Goal: Task Accomplishment & Management: Manage account settings

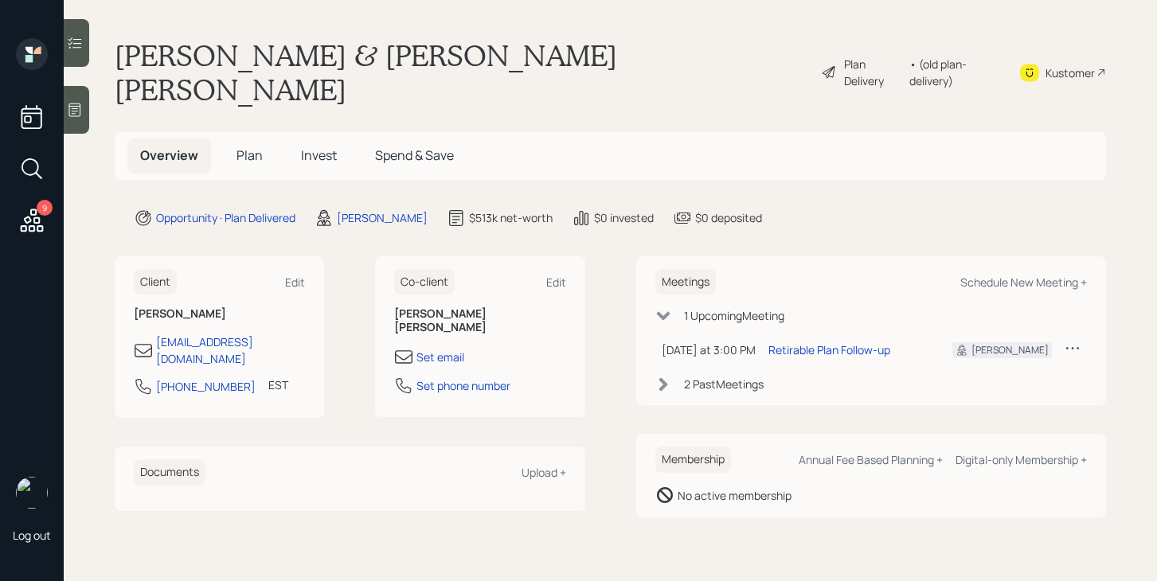
click at [860, 56] on div "Plan Delivery" at bounding box center [872, 72] width 57 height 33
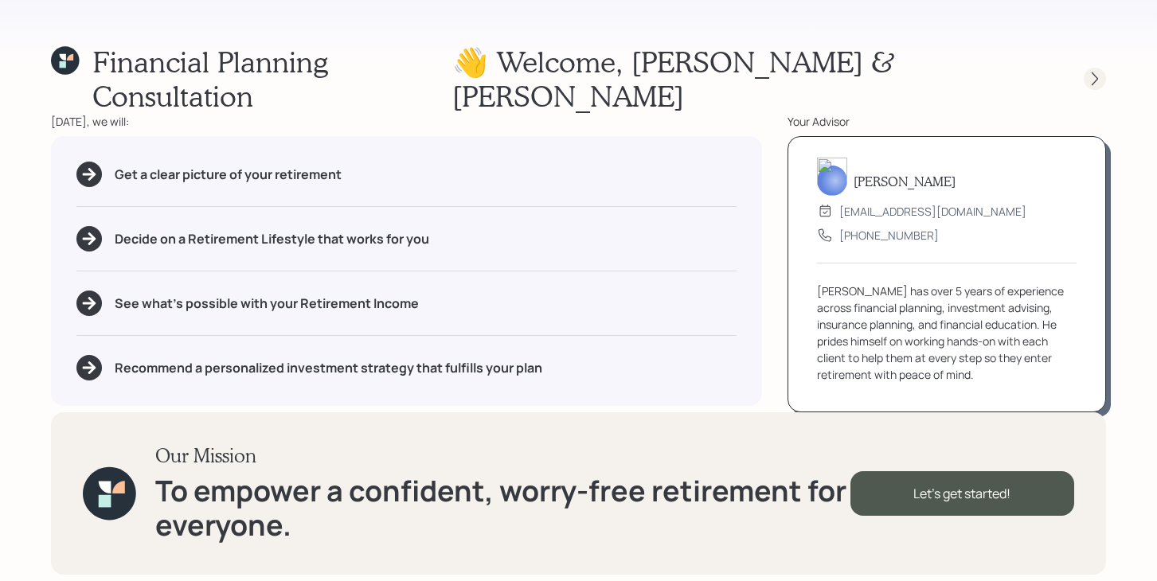
click at [1097, 72] on icon at bounding box center [1095, 79] width 6 height 14
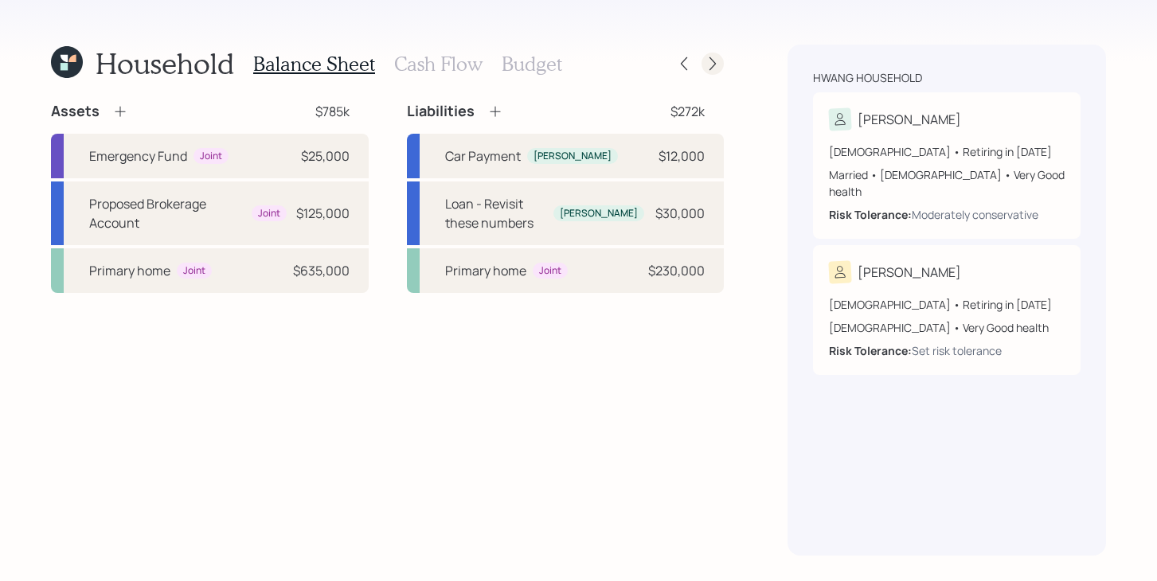
click at [713, 66] on icon at bounding box center [713, 64] width 6 height 14
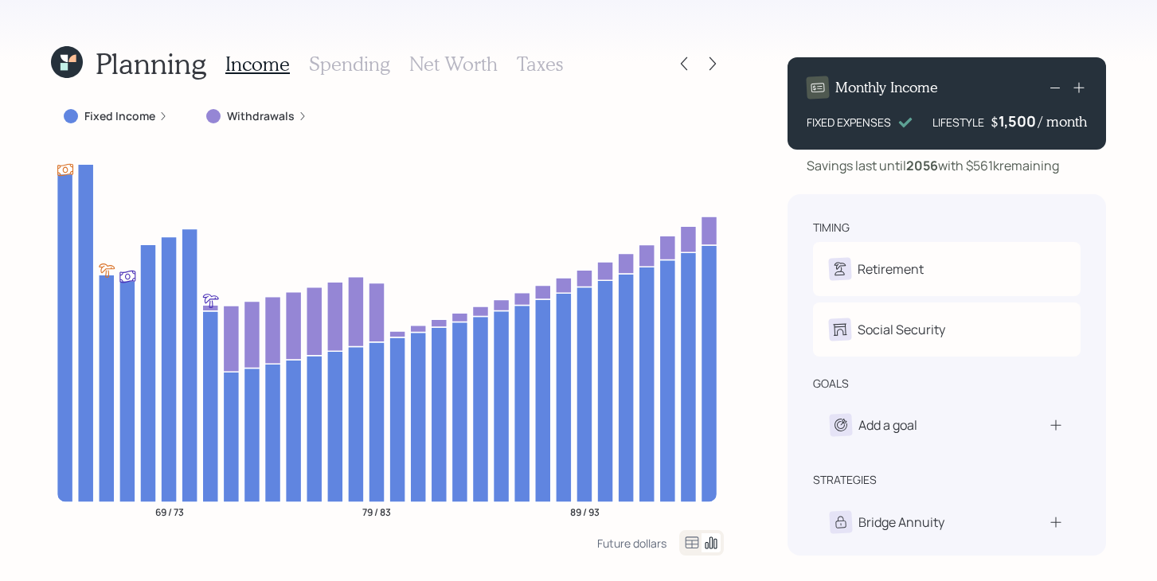
click at [540, 72] on h3 "Taxes" at bounding box center [540, 64] width 46 height 23
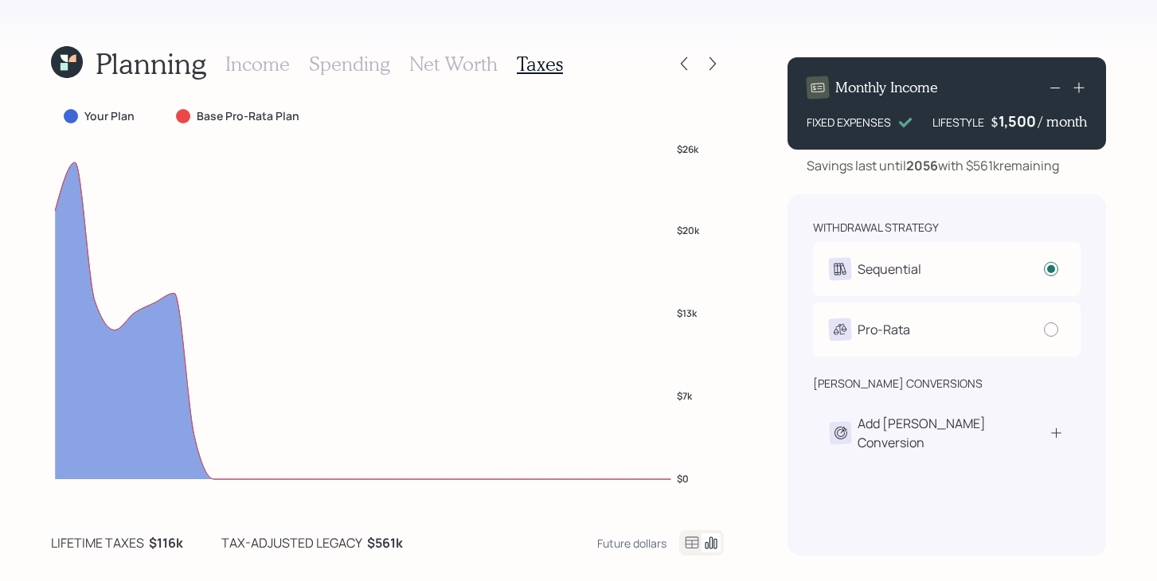
click at [256, 72] on h3 "Income" at bounding box center [257, 64] width 65 height 23
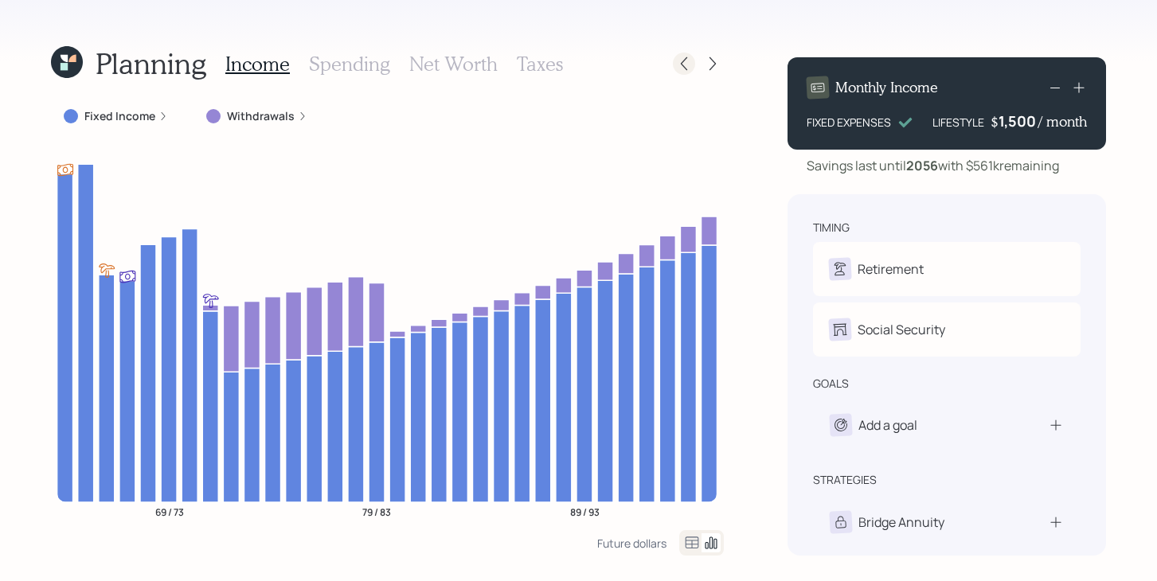
click at [679, 62] on icon at bounding box center [684, 64] width 16 height 16
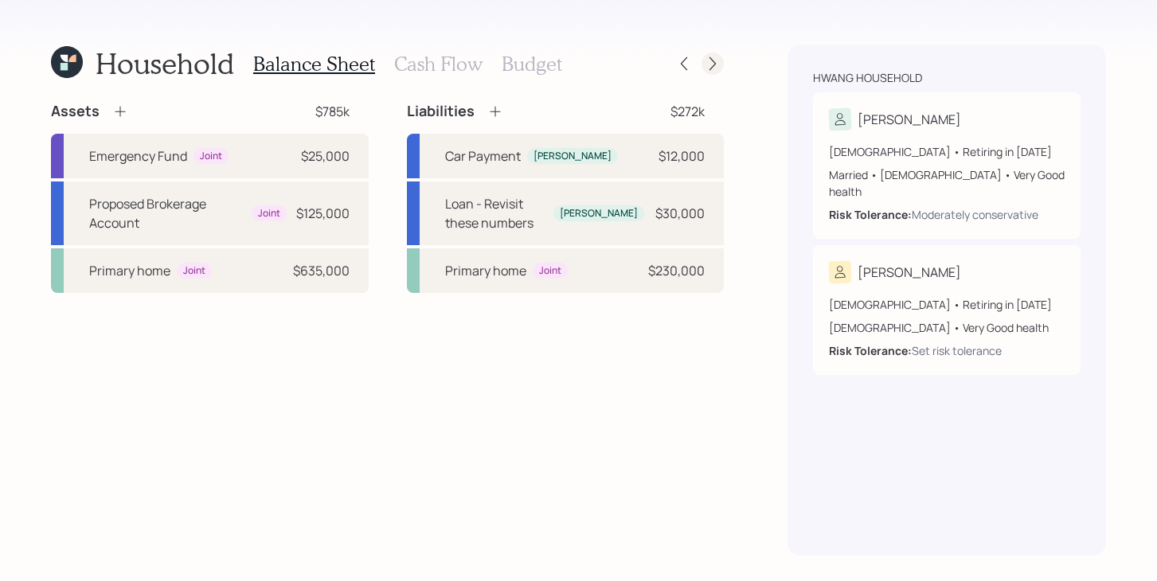
click at [714, 72] on div at bounding box center [713, 64] width 22 height 22
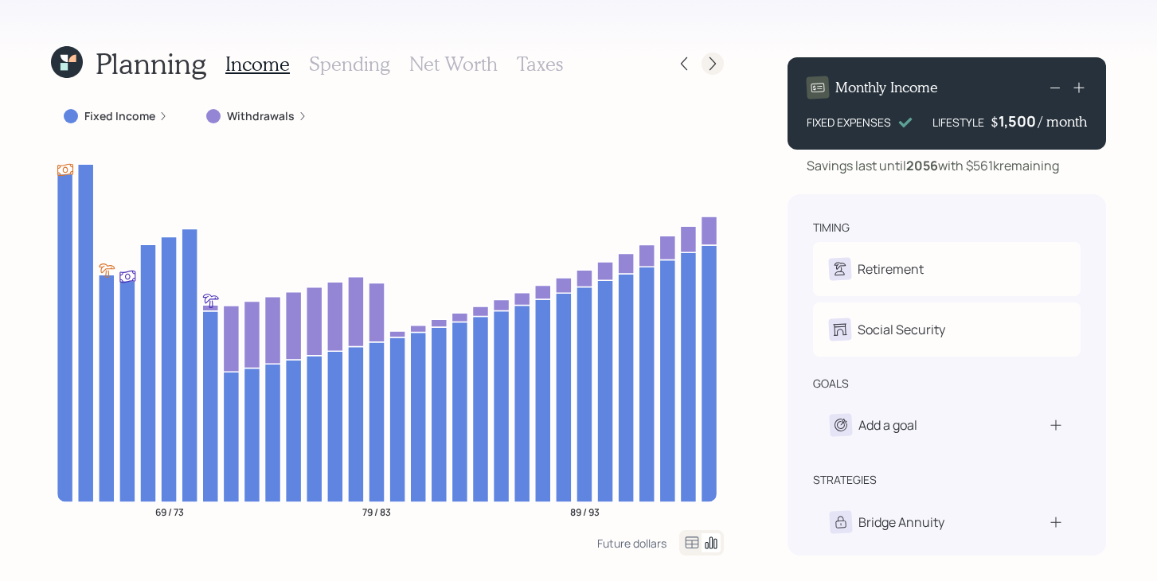
click at [714, 70] on icon at bounding box center [713, 64] width 16 height 16
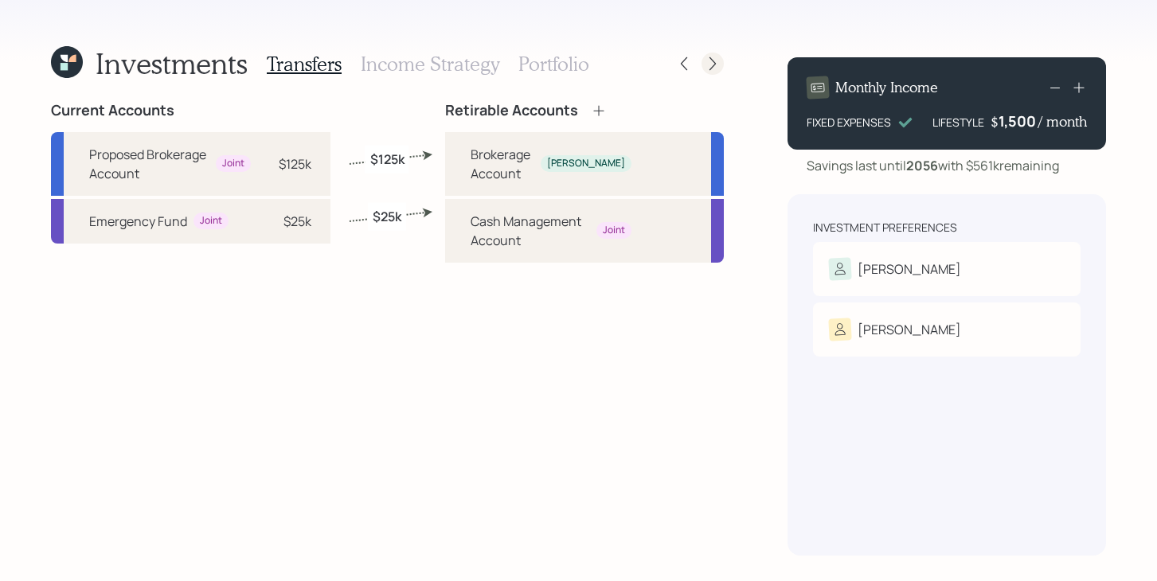
click at [714, 69] on icon at bounding box center [713, 64] width 16 height 16
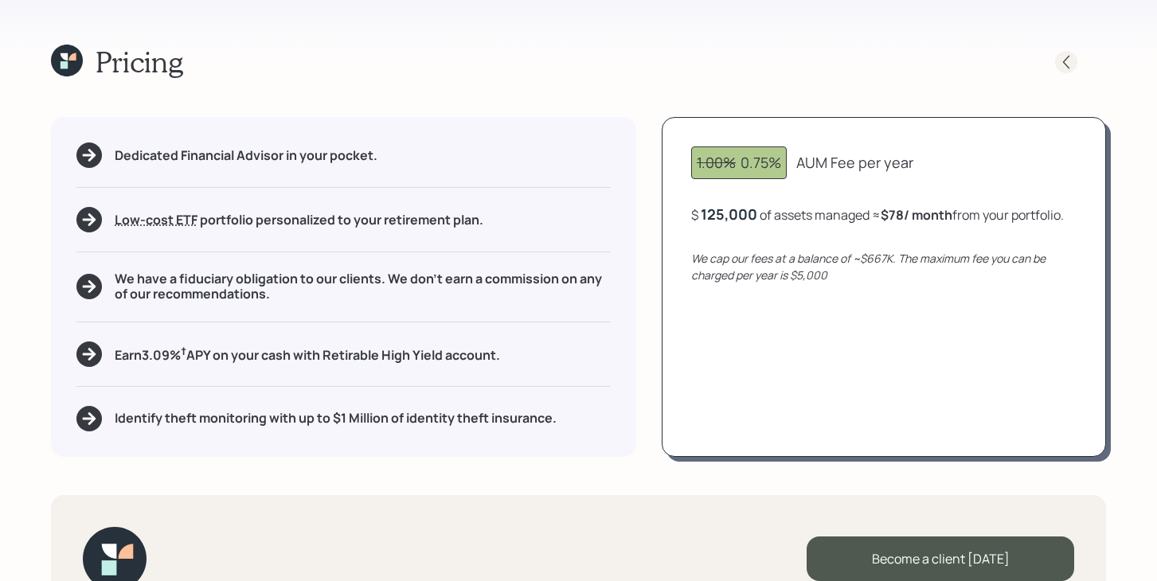
click at [1066, 67] on icon at bounding box center [1066, 62] width 16 height 16
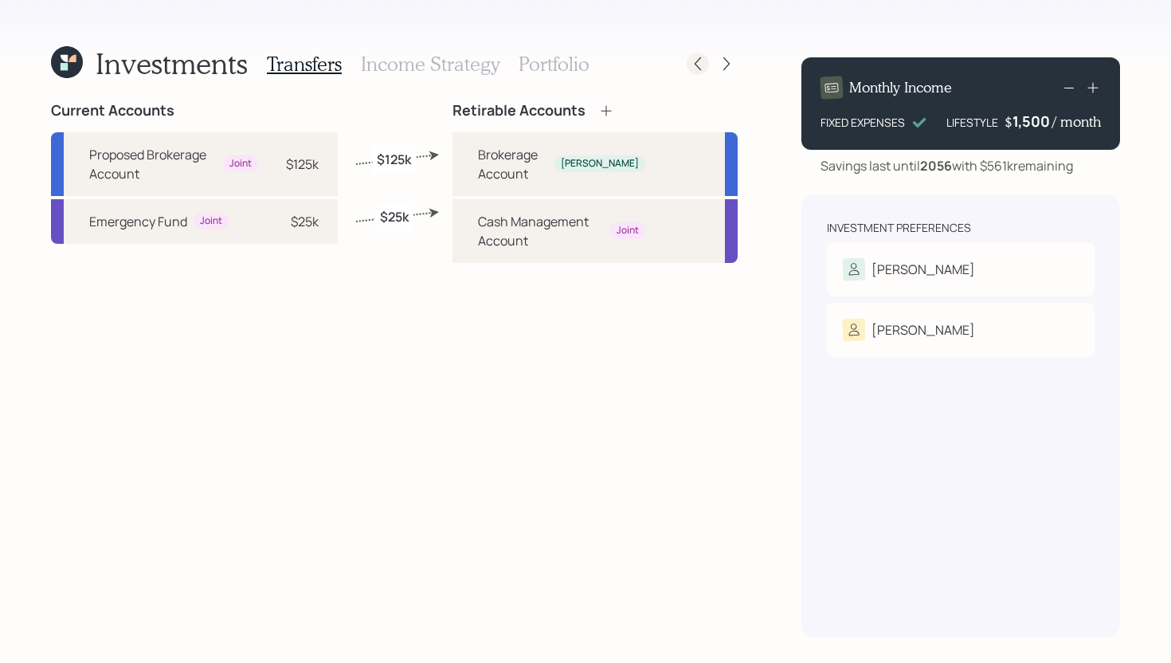
click at [695, 65] on icon at bounding box center [697, 64] width 6 height 14
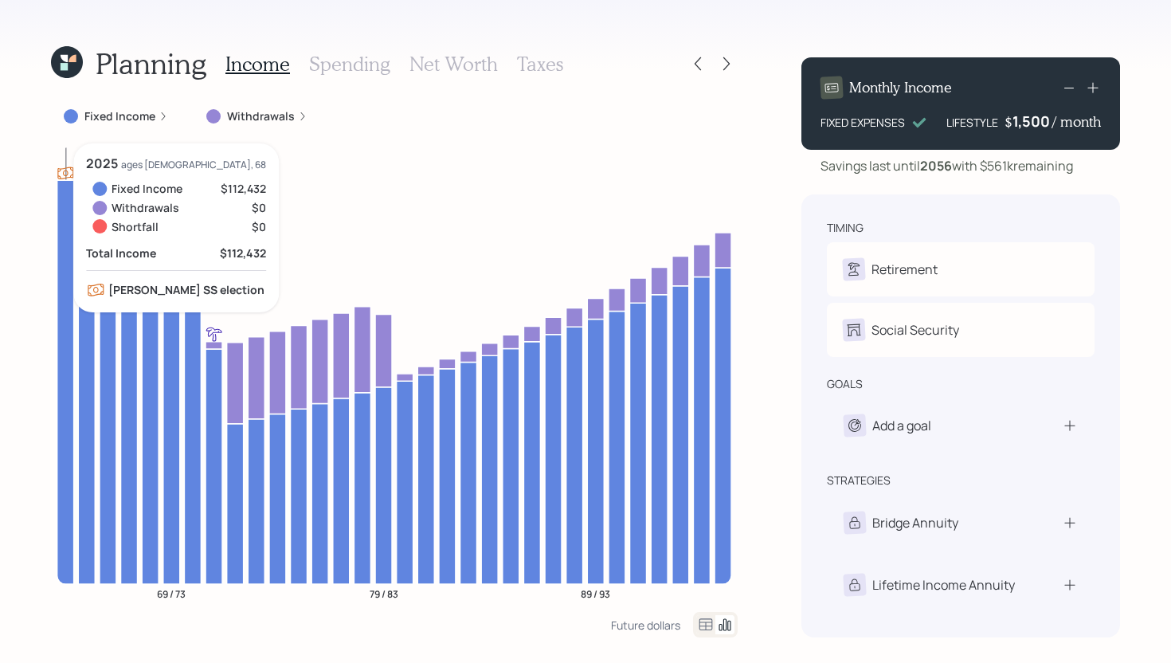
click at [61, 266] on icon at bounding box center [65, 382] width 17 height 404
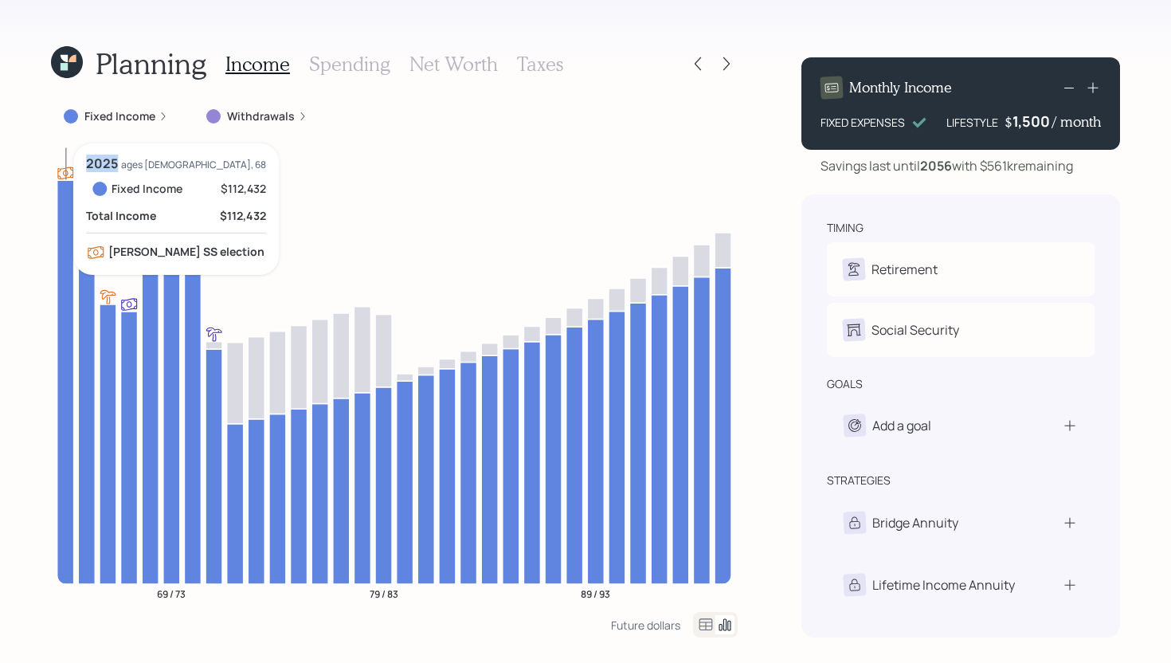
click at [61, 266] on icon at bounding box center [65, 382] width 17 height 404
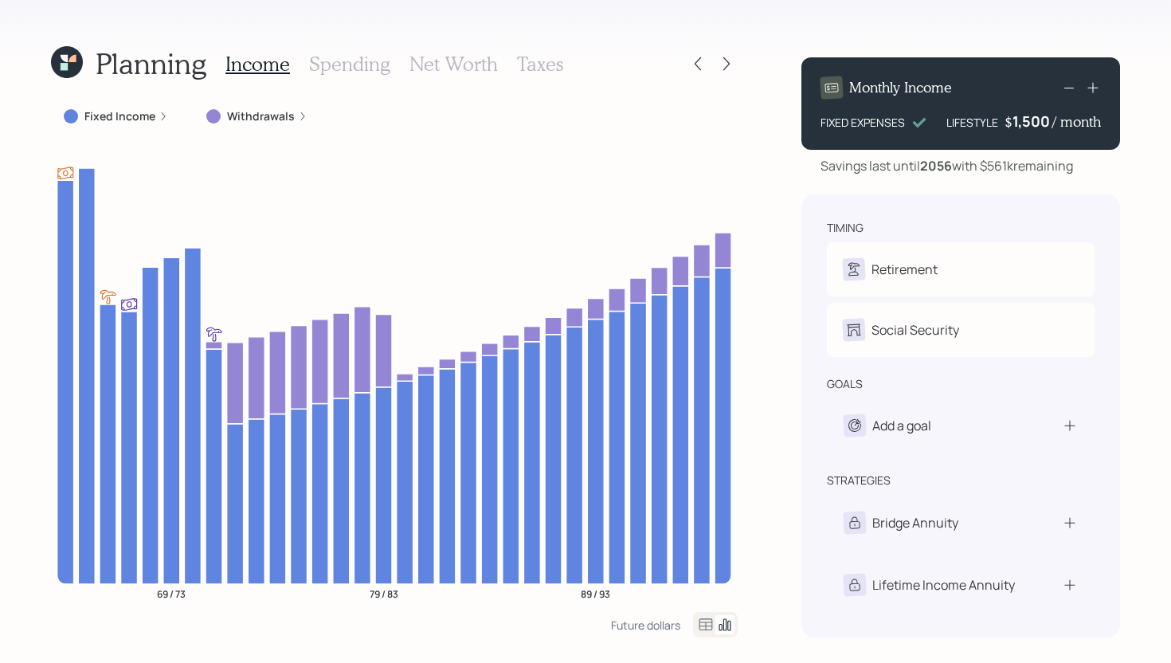
click at [151, 112] on label "Fixed Income" at bounding box center [119, 116] width 71 height 16
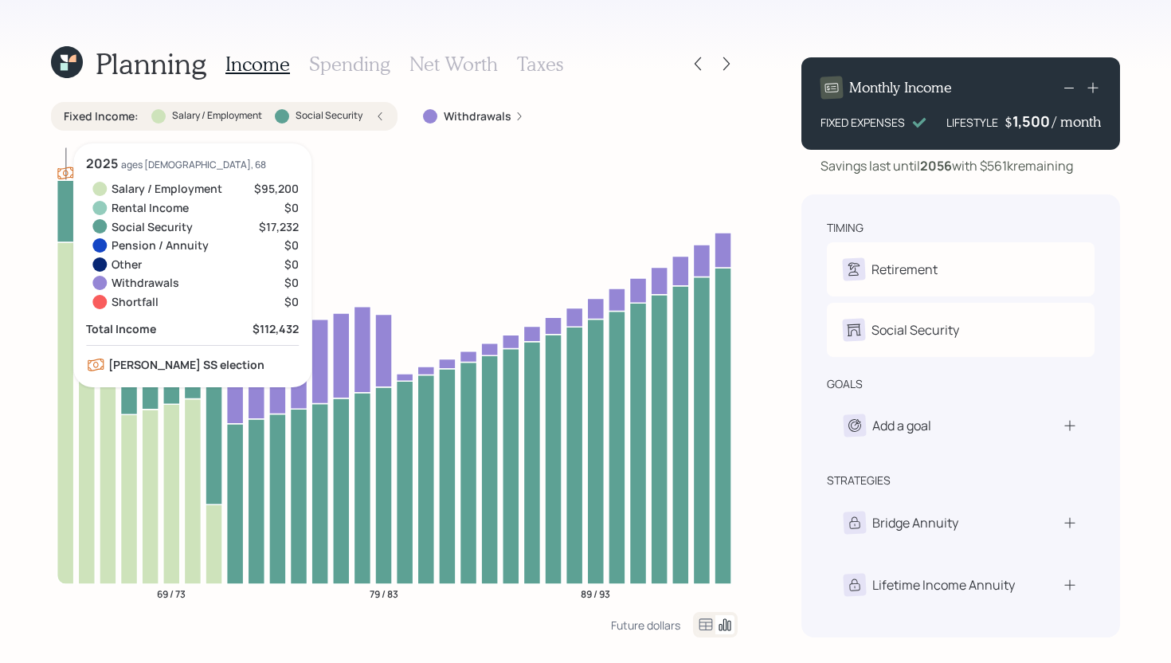
click at [65, 323] on icon at bounding box center [65, 413] width 17 height 342
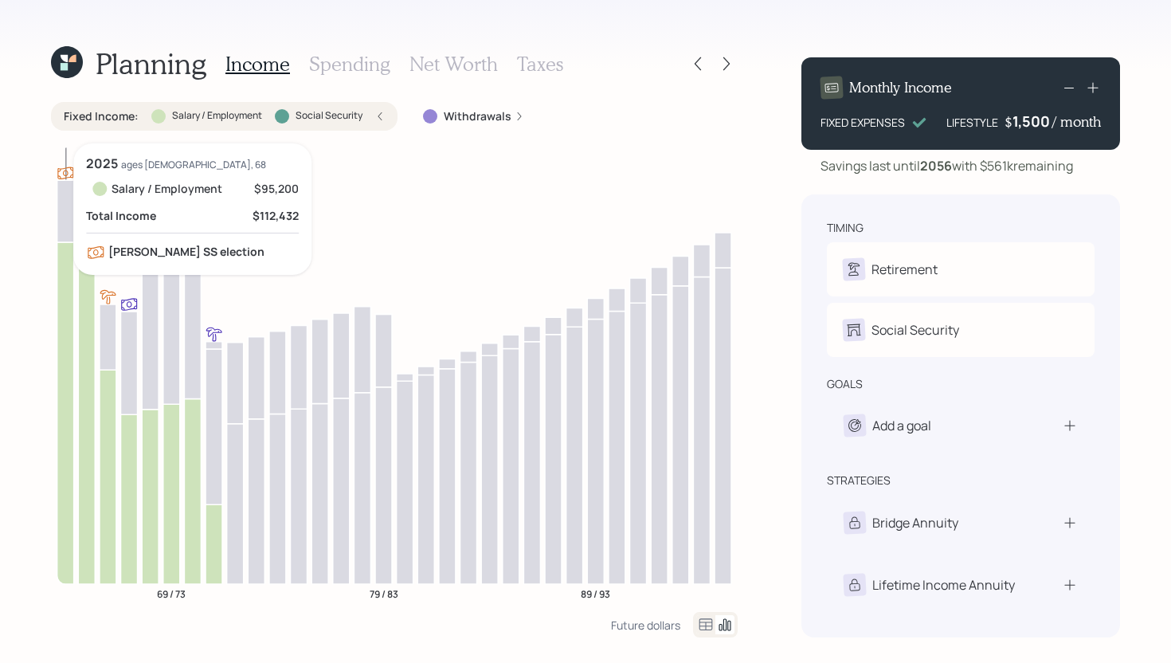
click at [65, 323] on icon at bounding box center [65, 413] width 17 height 342
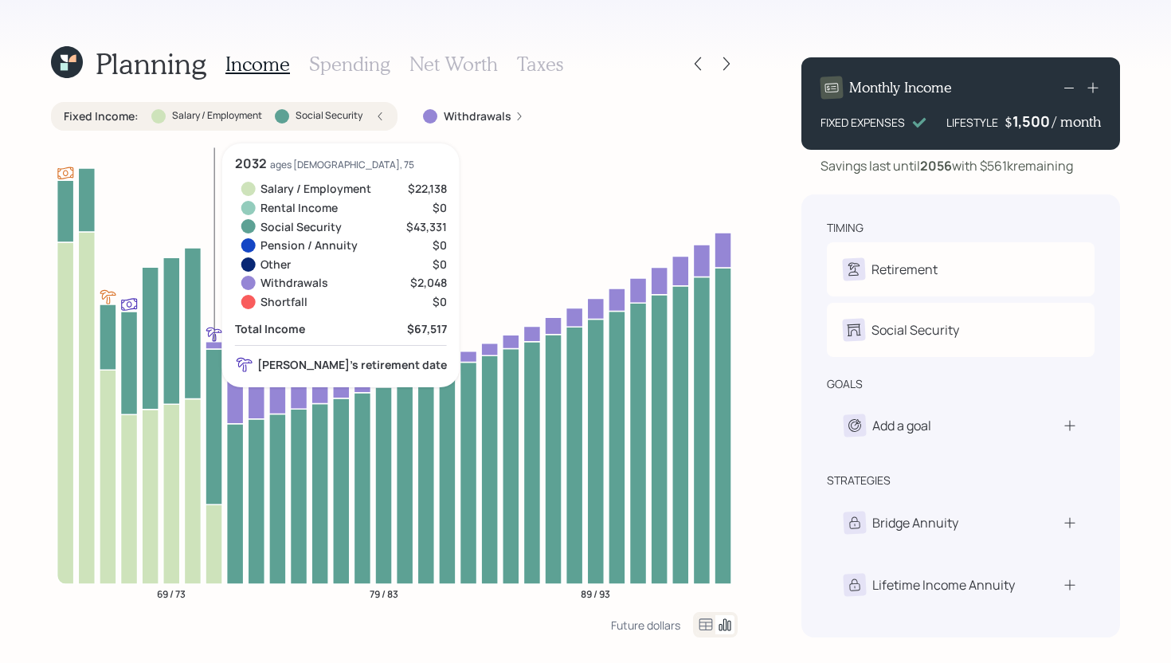
click at [211, 123] on div "Fixed Income : Salary / Employment Social Security" at bounding box center [224, 116] width 321 height 16
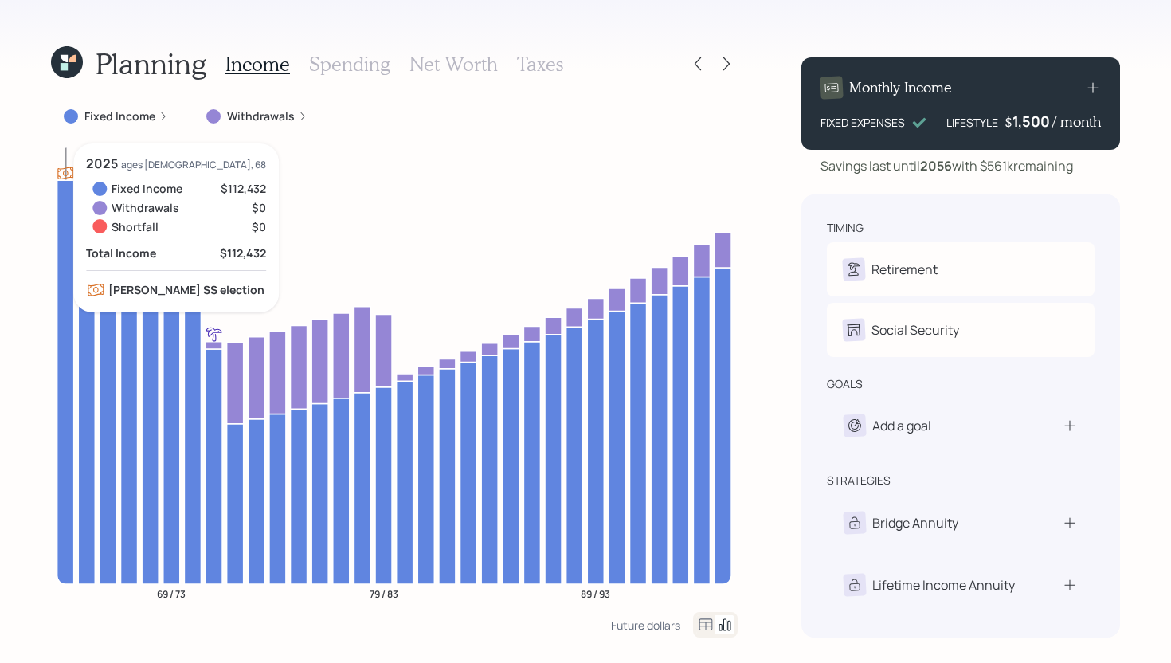
click at [67, 380] on icon at bounding box center [65, 382] width 17 height 404
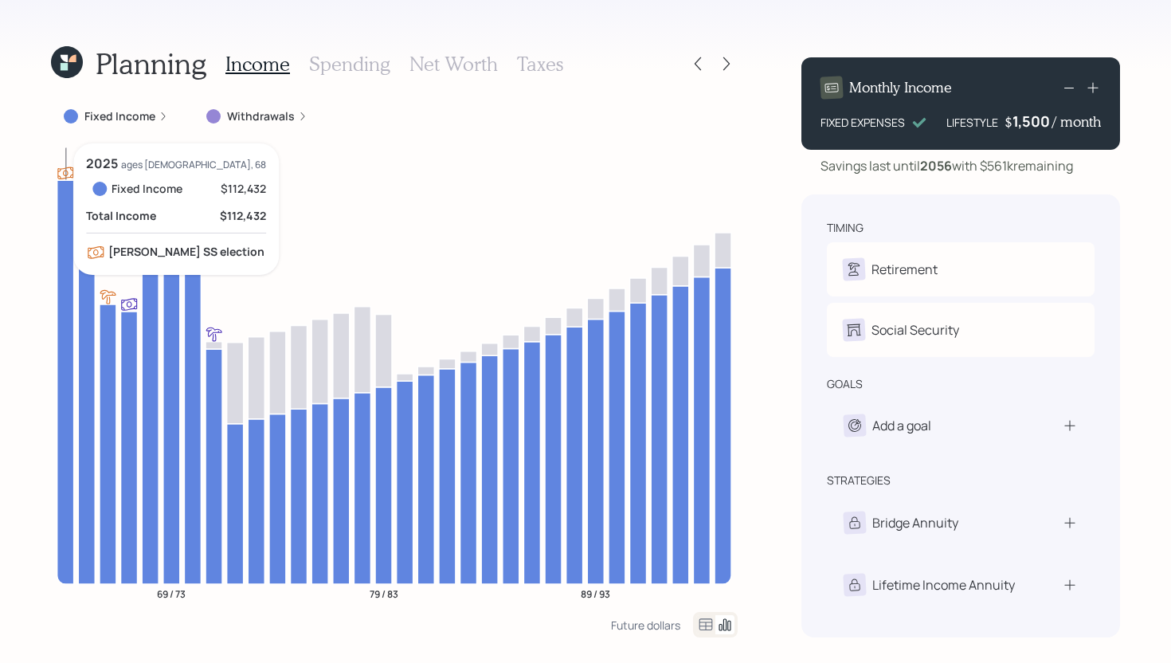
click at [67, 380] on icon at bounding box center [65, 382] width 17 height 404
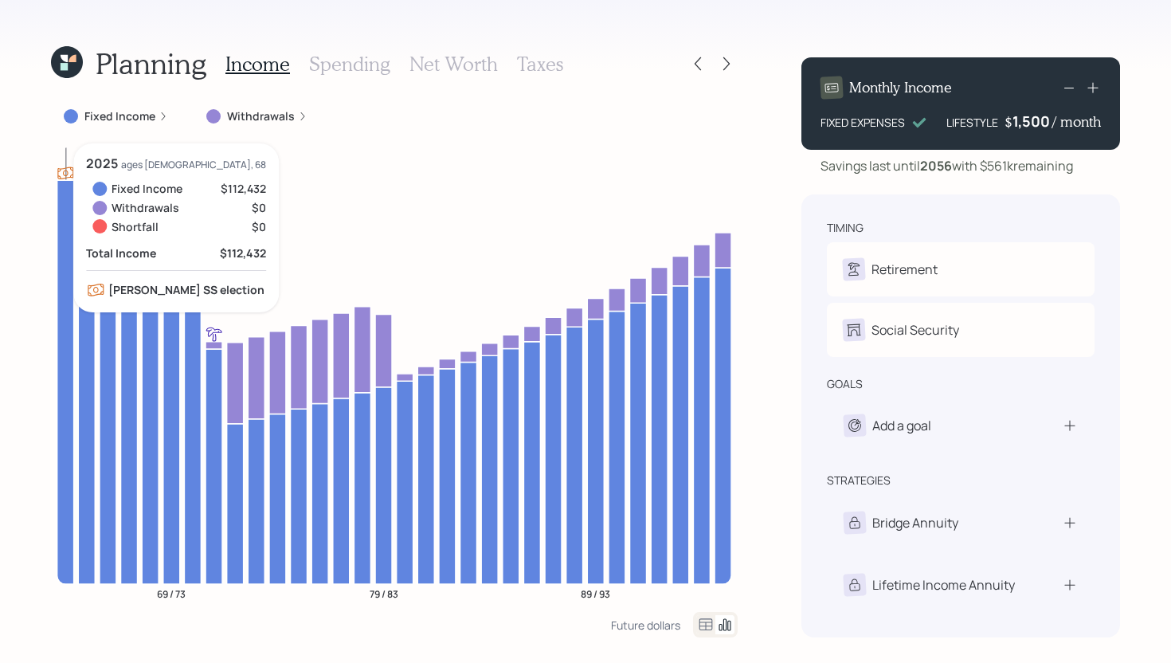
click at [61, 223] on icon at bounding box center [65, 382] width 17 height 404
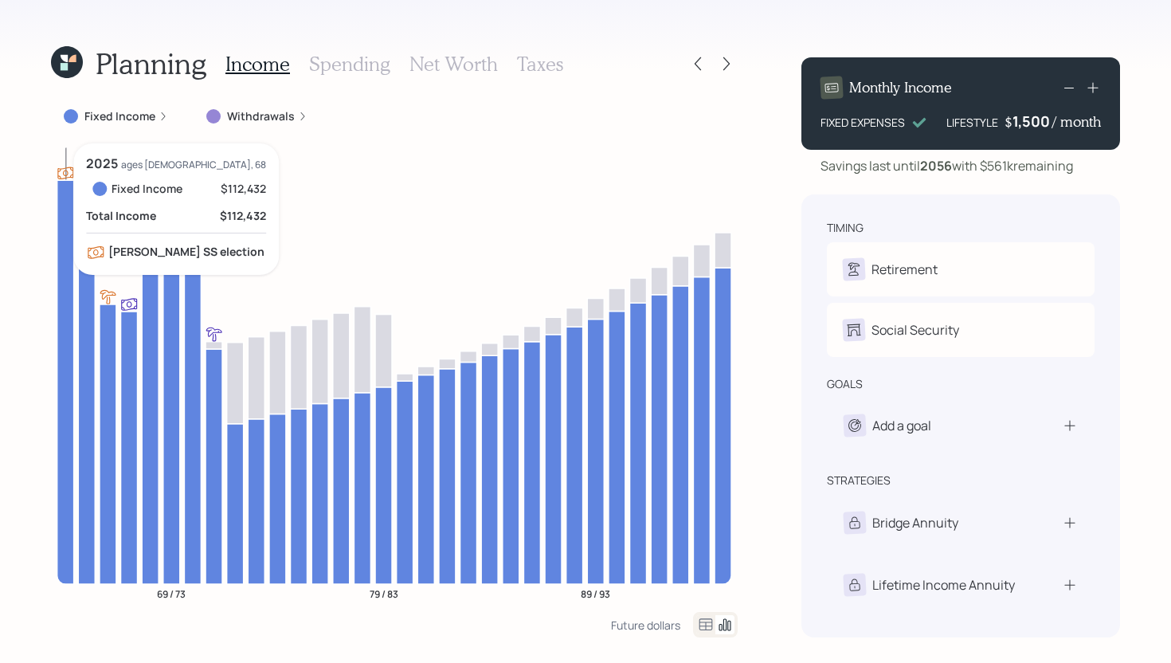
click at [65, 240] on icon at bounding box center [65, 382] width 17 height 404
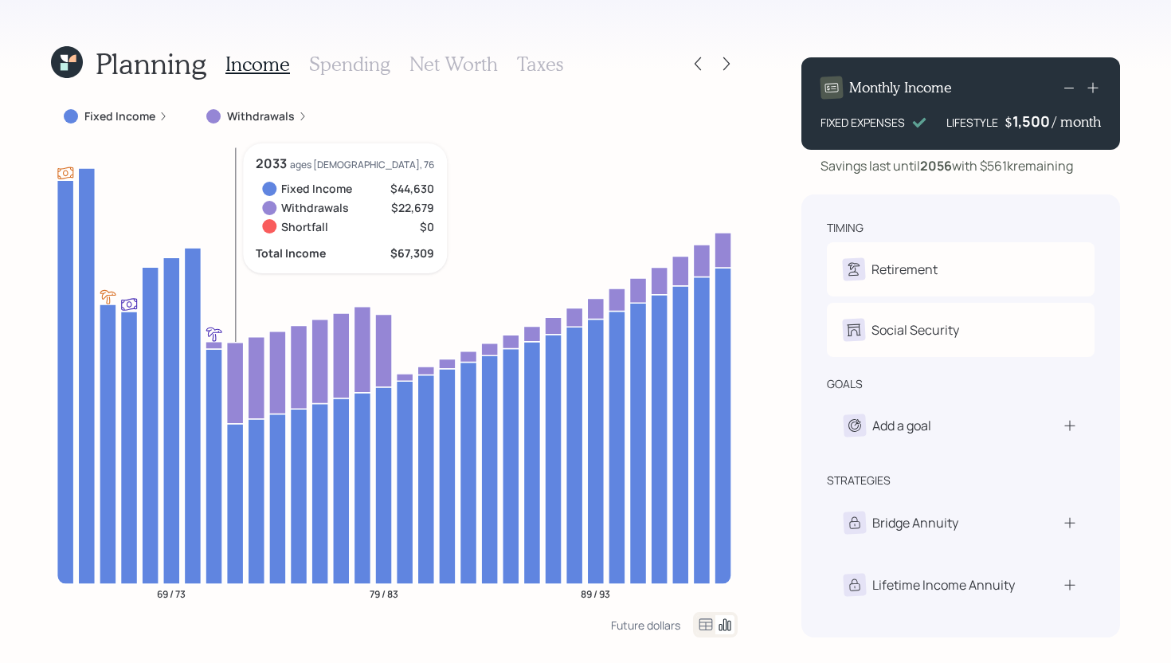
click at [234, 380] on icon at bounding box center [235, 382] width 17 height 81
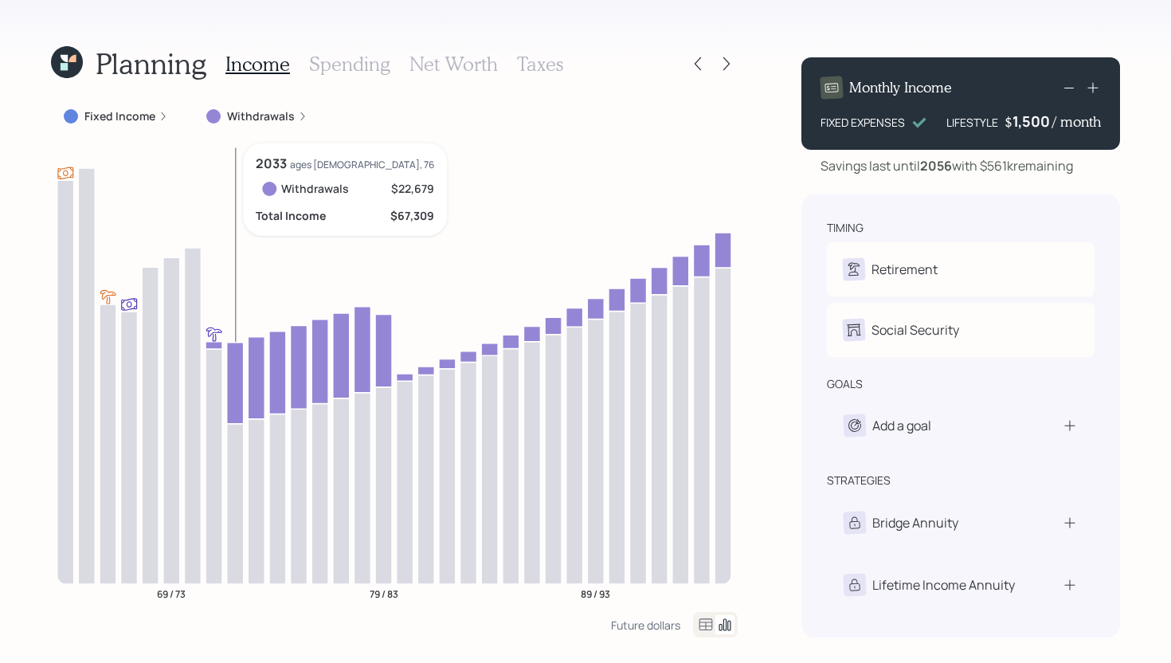
click at [234, 379] on icon at bounding box center [235, 382] width 17 height 81
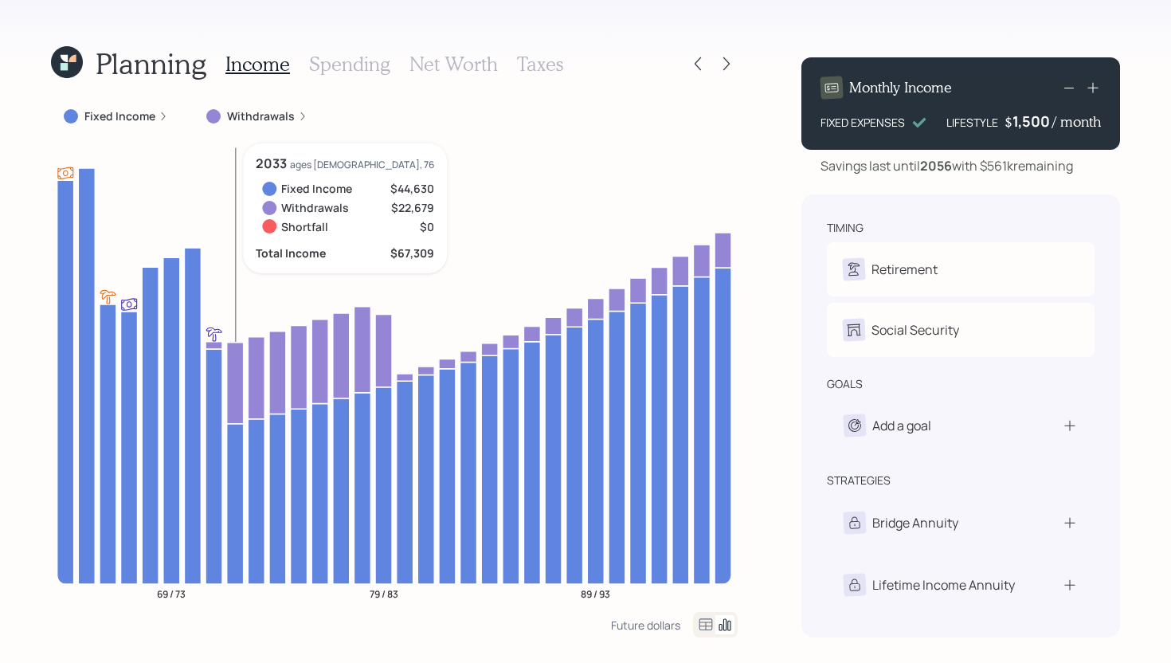
click at [237, 397] on icon at bounding box center [235, 382] width 17 height 81
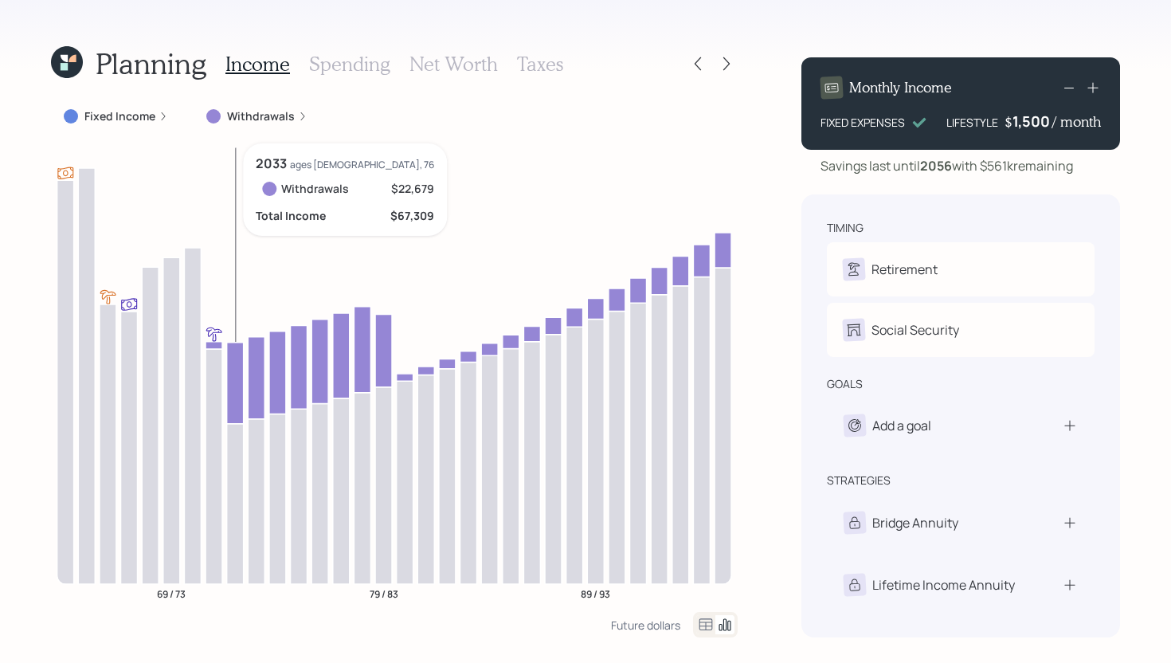
click at [237, 397] on icon at bounding box center [235, 382] width 17 height 81
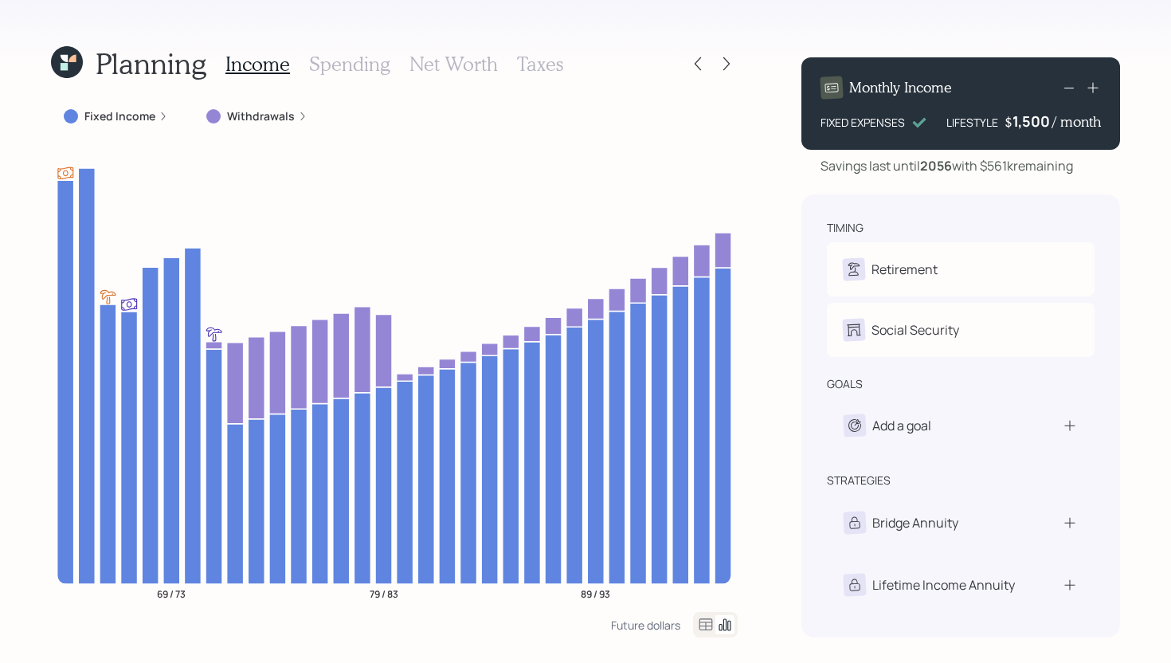
click at [362, 61] on h3 "Spending" at bounding box center [349, 64] width 81 height 23
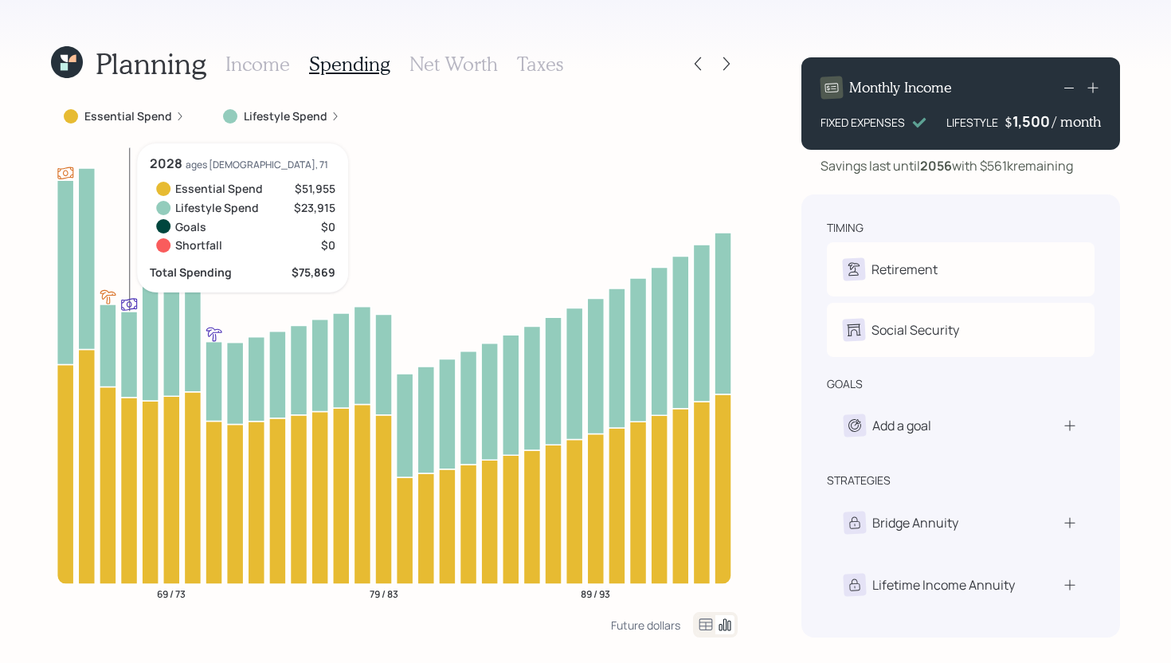
click at [119, 558] on icon "69 / 73 79 / 83 89 / 93" at bounding box center [394, 377] width 686 height 468
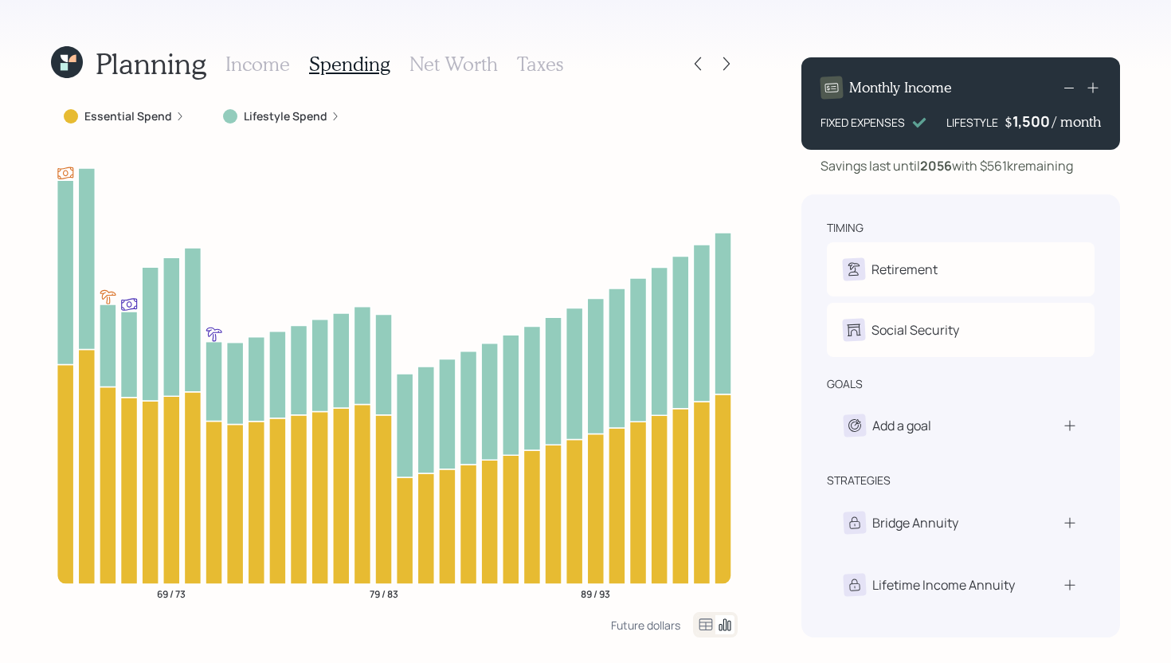
click at [131, 117] on label "Essential Spend" at bounding box center [128, 116] width 88 height 16
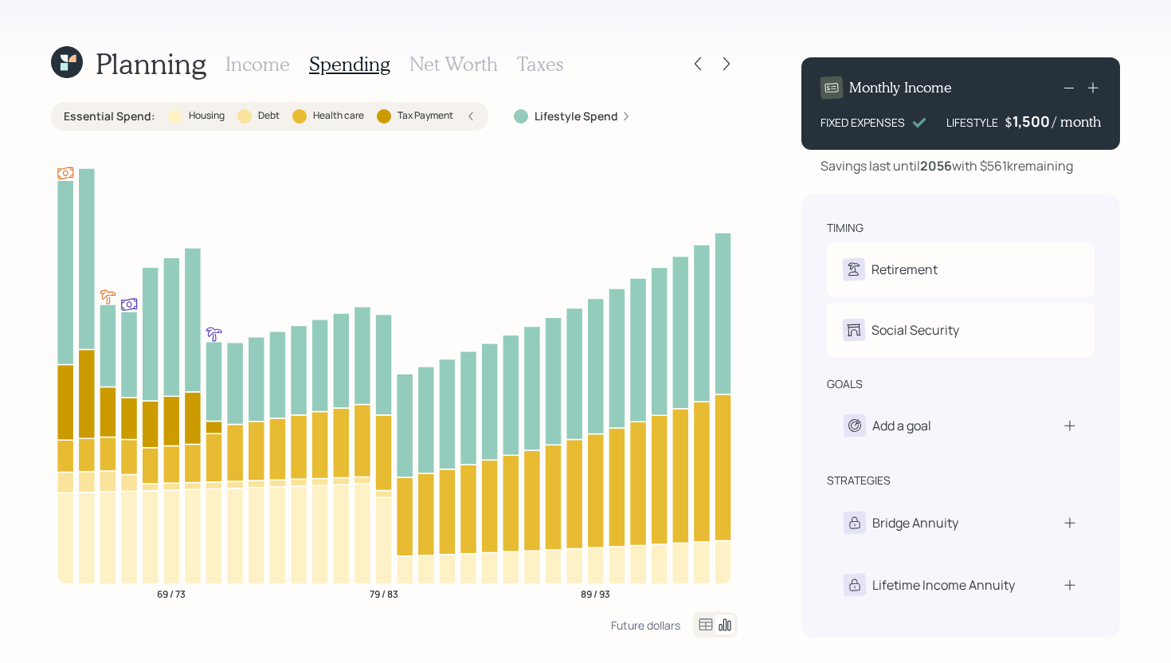
click at [169, 122] on div at bounding box center [175, 116] width 14 height 14
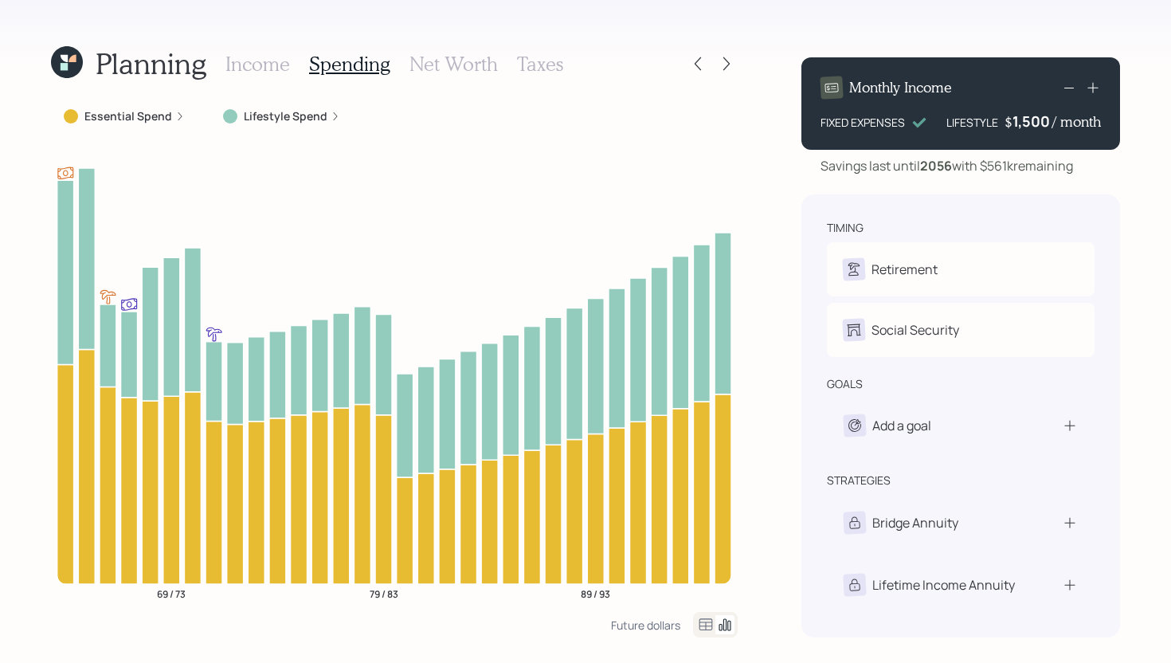
click at [255, 75] on h3 "Income" at bounding box center [257, 64] width 65 height 23
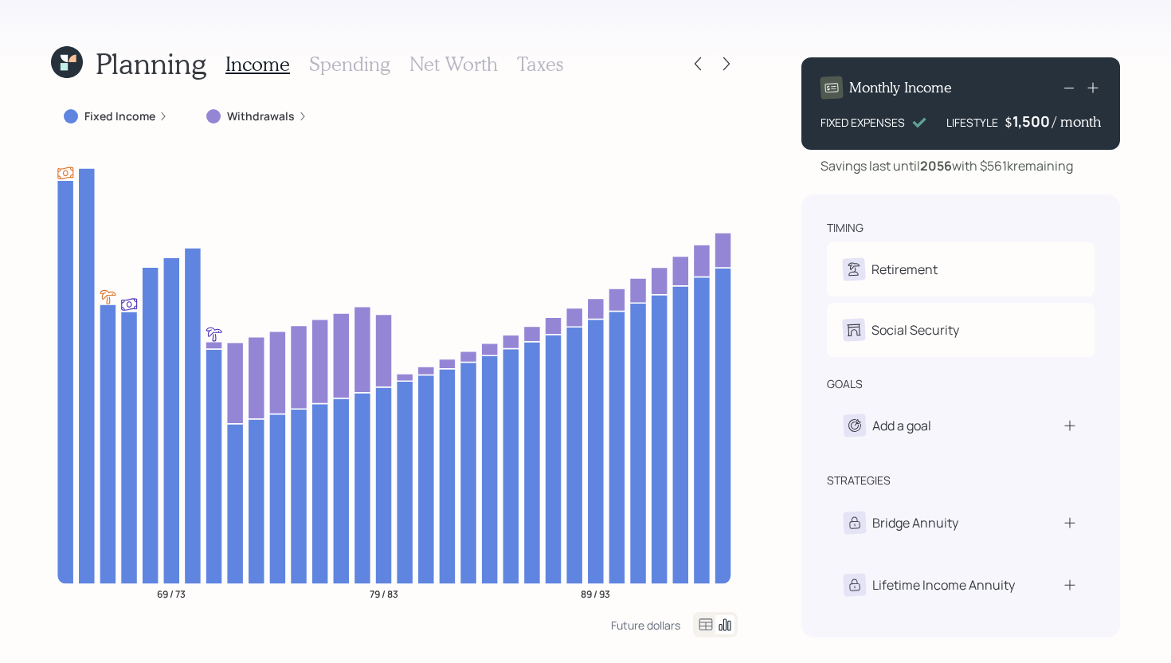
drag, startPoint x: 982, startPoint y: 169, endPoint x: 1082, endPoint y: 171, distance: 100.4
click at [1082, 171] on div "Savings last until [DATE] with $561k remaining" at bounding box center [960, 165] width 319 height 19
click at [1058, 177] on div "Monthly Income FIXED EXPENSES LIFESTYLE $ 1,500 / month Savings last until [DAT…" at bounding box center [960, 341] width 319 height 593
click at [730, 68] on icon at bounding box center [726, 64] width 16 height 16
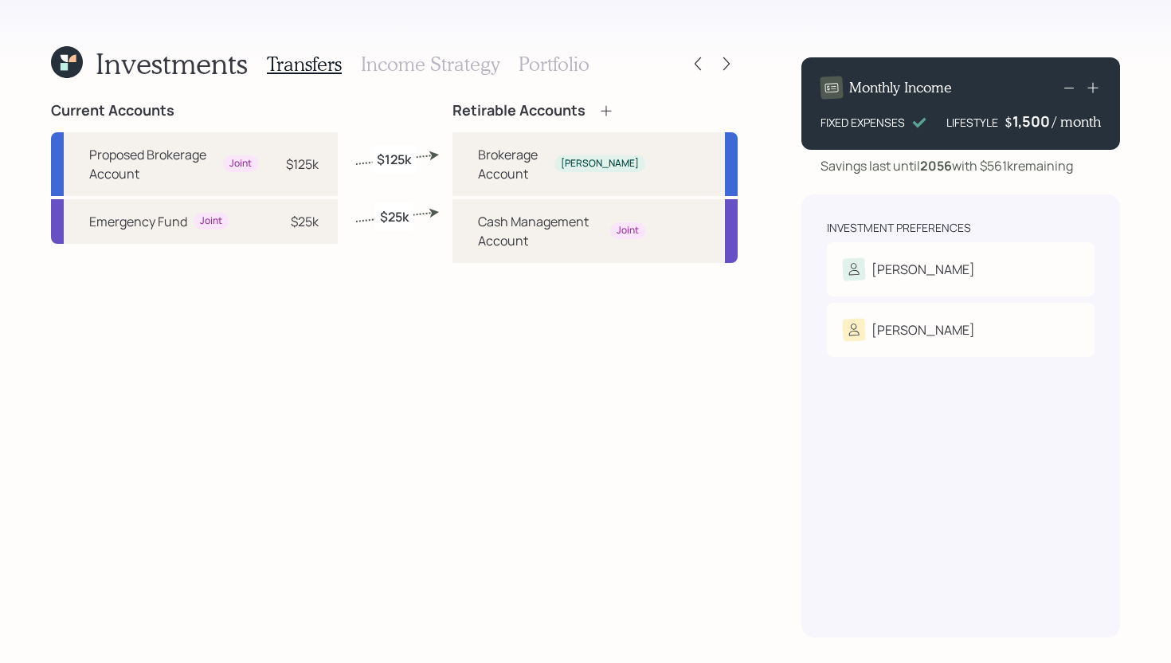
click at [571, 57] on h3 "Portfolio" at bounding box center [553, 64] width 71 height 23
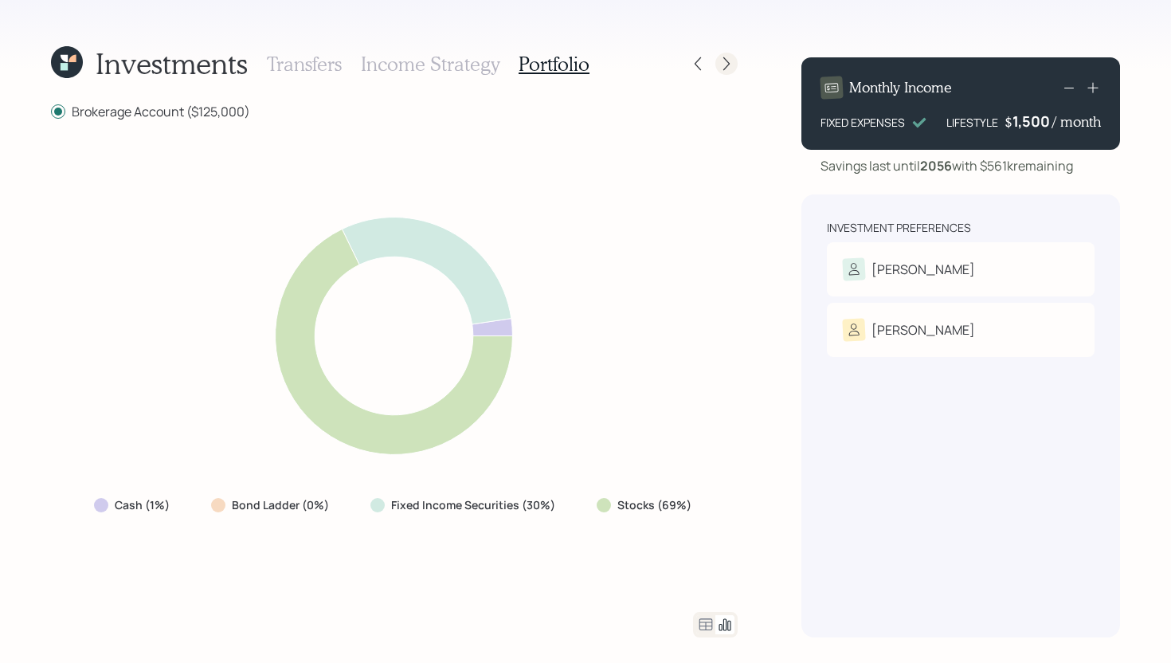
click at [720, 65] on icon at bounding box center [726, 64] width 16 height 16
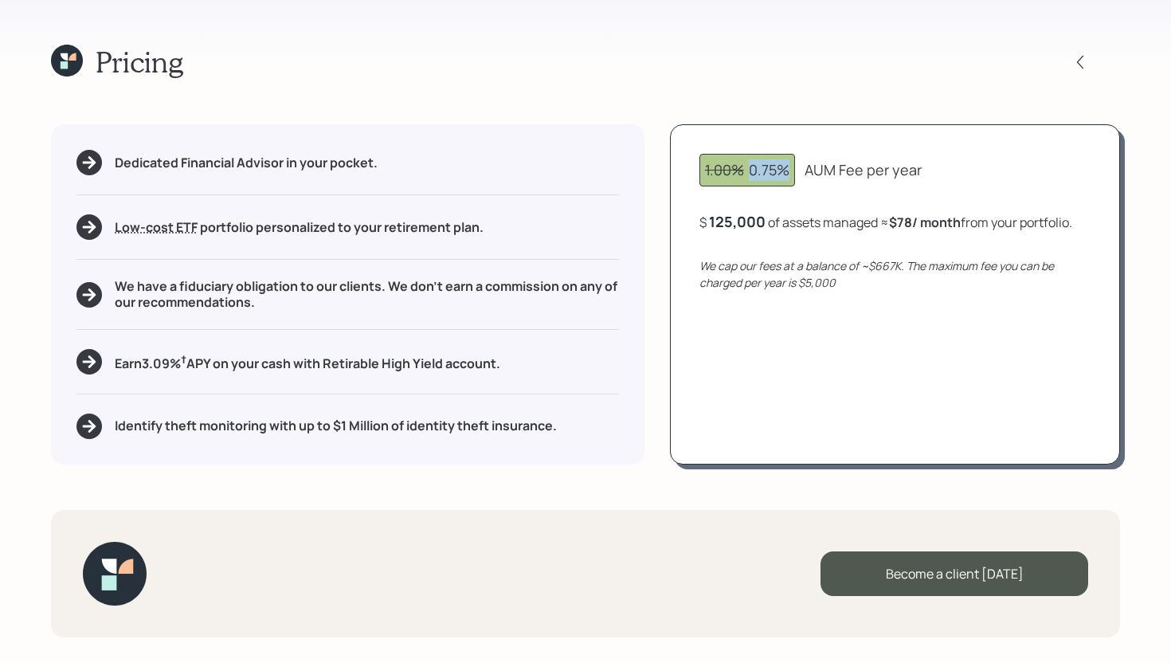
drag, startPoint x: 748, startPoint y: 170, endPoint x: 788, endPoint y: 170, distance: 39.8
click at [788, 170] on div "1.00% 0.75%" at bounding box center [747, 170] width 84 height 22
click at [983, 170] on div "1.00% 0.75% AUM Fee per year" at bounding box center [894, 170] width 391 height 33
click at [1076, 61] on icon at bounding box center [1080, 62] width 16 height 16
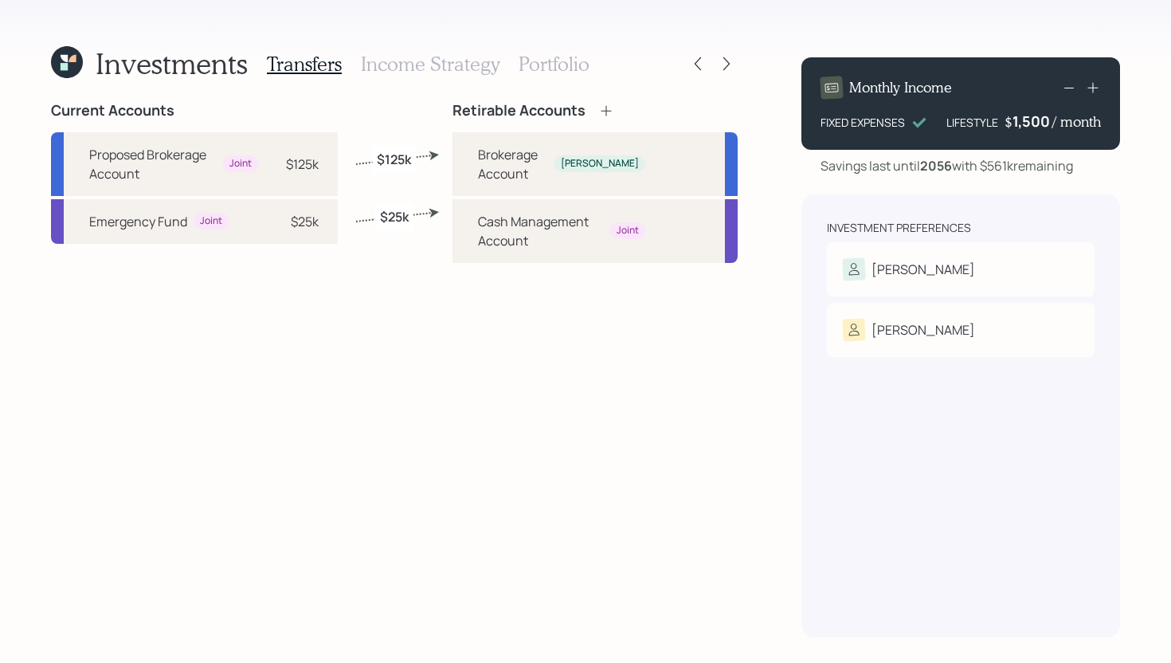
click at [479, 68] on h3 "Income Strategy" at bounding box center [430, 64] width 139 height 23
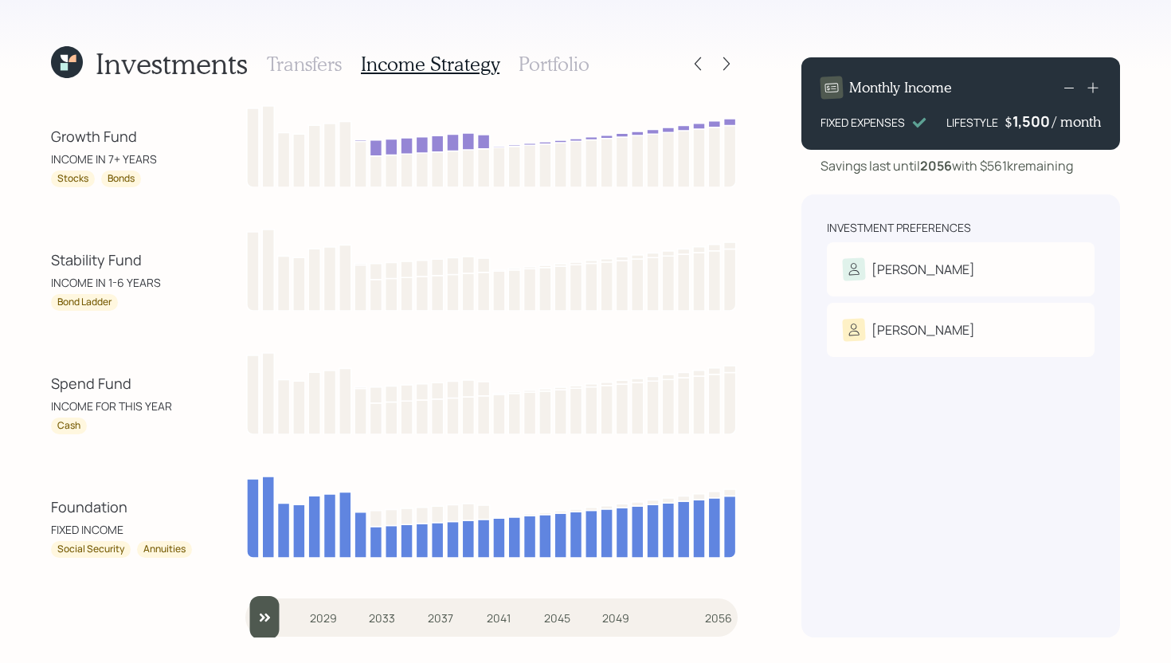
click at [546, 65] on h3 "Portfolio" at bounding box center [553, 64] width 71 height 23
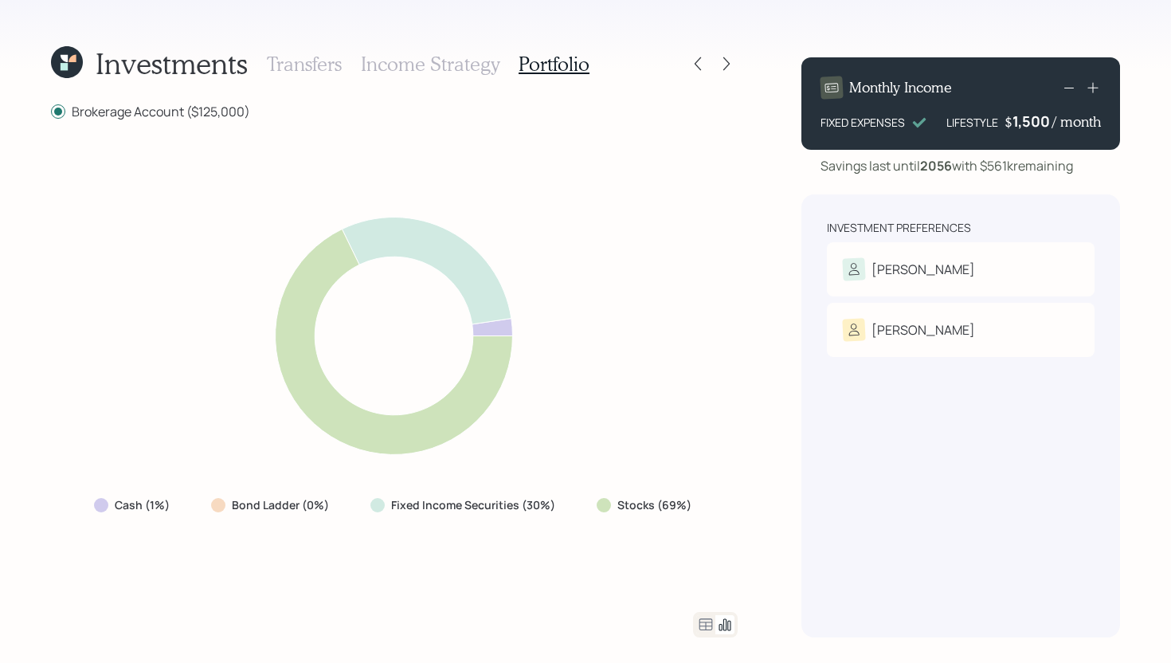
click at [702, 618] on icon at bounding box center [706, 624] width 14 height 12
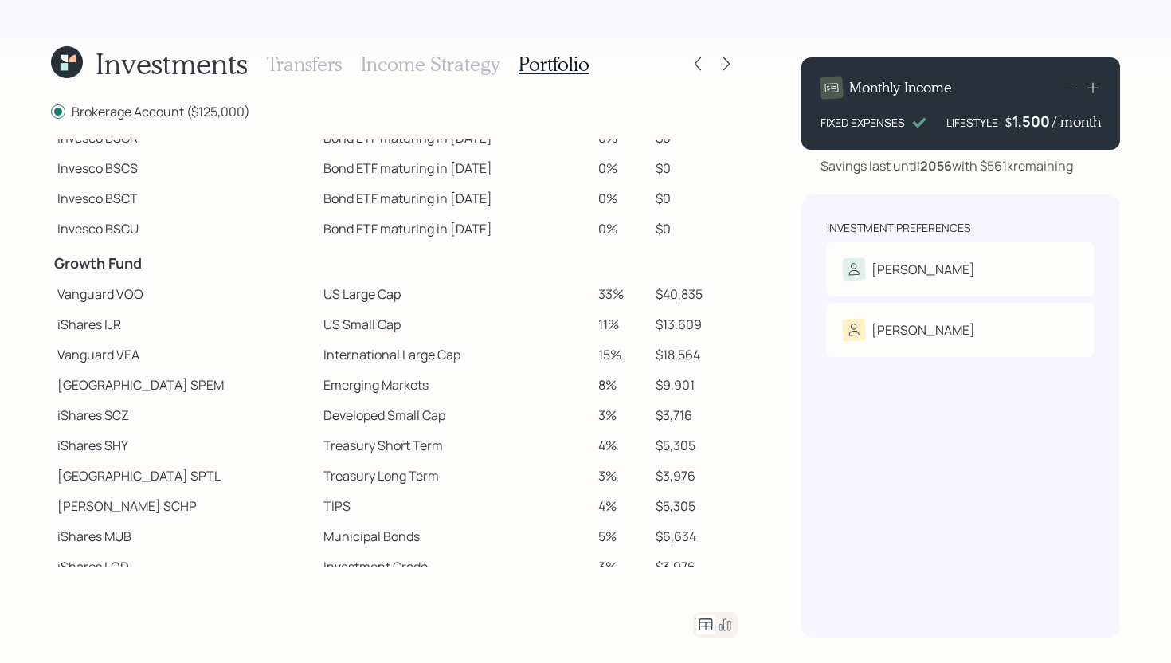
scroll to position [282, 0]
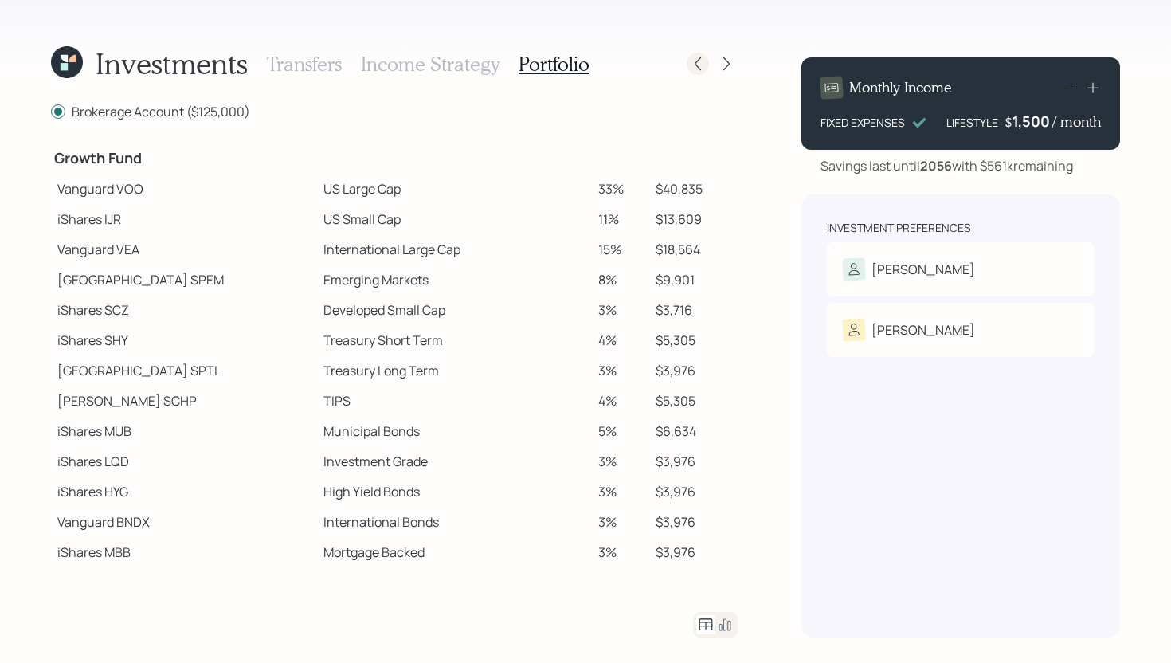
click at [698, 68] on icon at bounding box center [697, 64] width 6 height 14
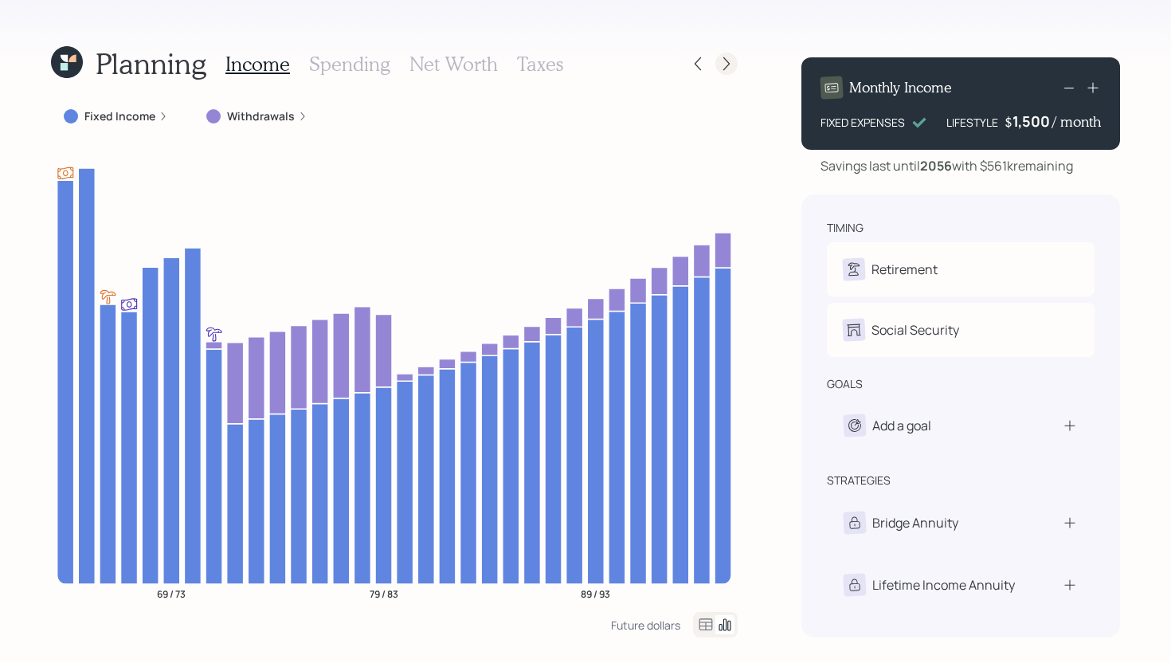
click at [727, 71] on icon at bounding box center [726, 64] width 16 height 16
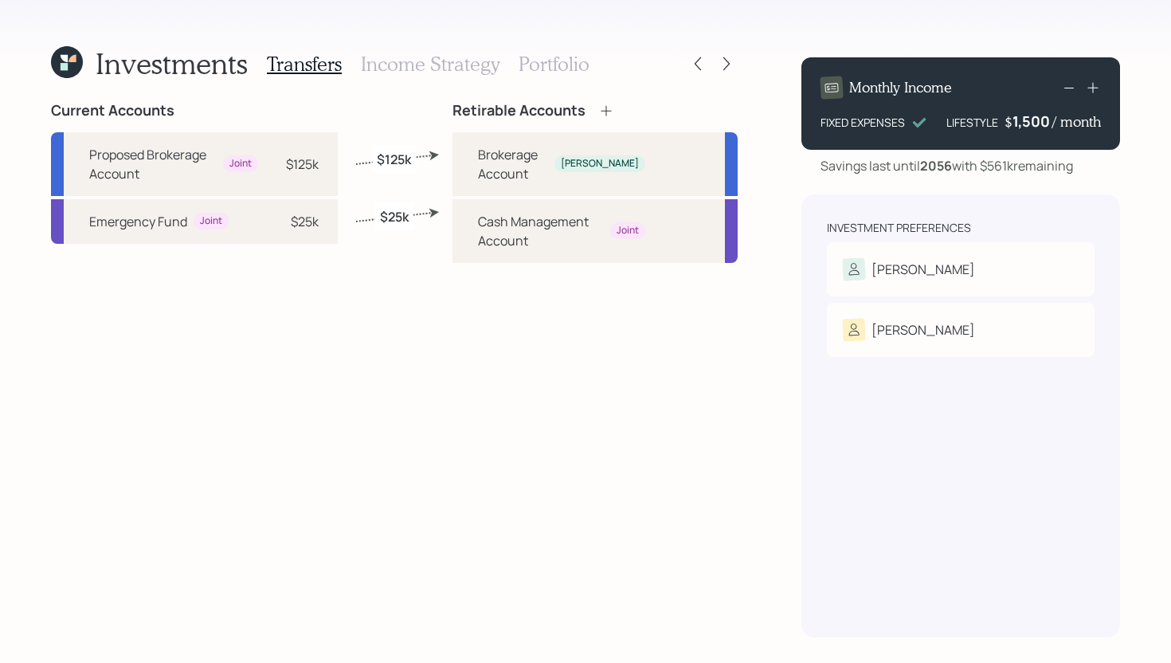
click at [424, 66] on h3 "Income Strategy" at bounding box center [430, 64] width 139 height 23
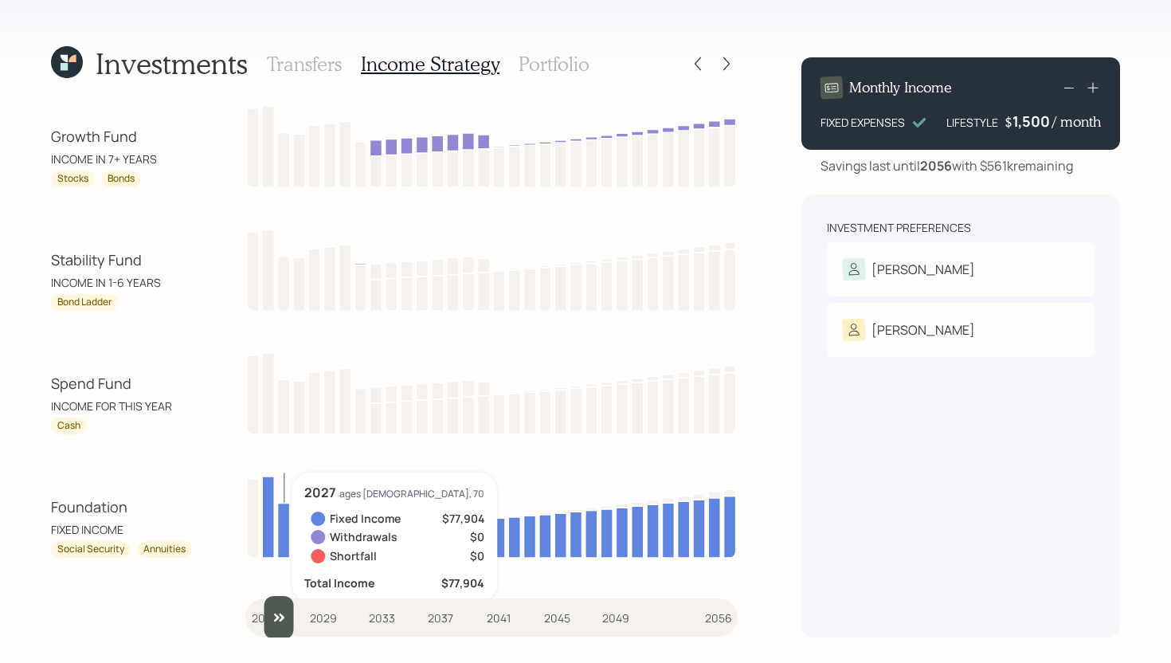
click at [268, 617] on input "slider" at bounding box center [491, 617] width 492 height 43
drag, startPoint x: 276, startPoint y: 620, endPoint x: 205, endPoint y: 620, distance: 70.9
click at [245, 620] on input "slider" at bounding box center [491, 617] width 492 height 43
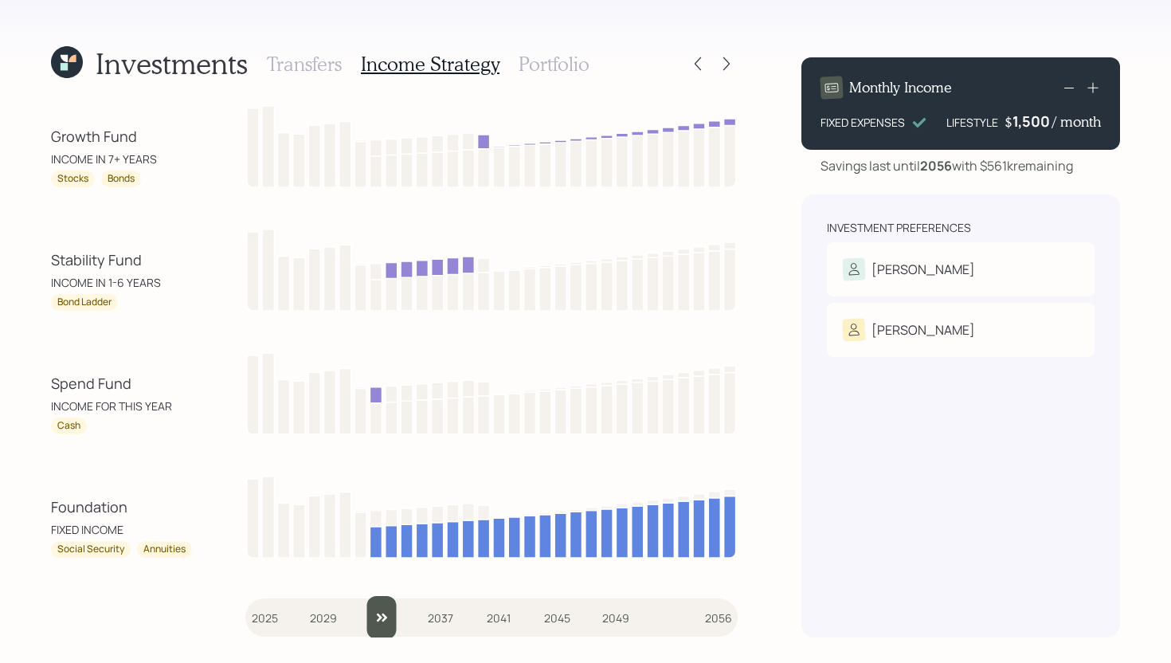
drag, startPoint x: 268, startPoint y: 619, endPoint x: 371, endPoint y: 613, distance: 102.9
click at [371, 613] on input "slider" at bounding box center [491, 617] width 492 height 43
click at [386, 616] on input "slider" at bounding box center [491, 617] width 492 height 43
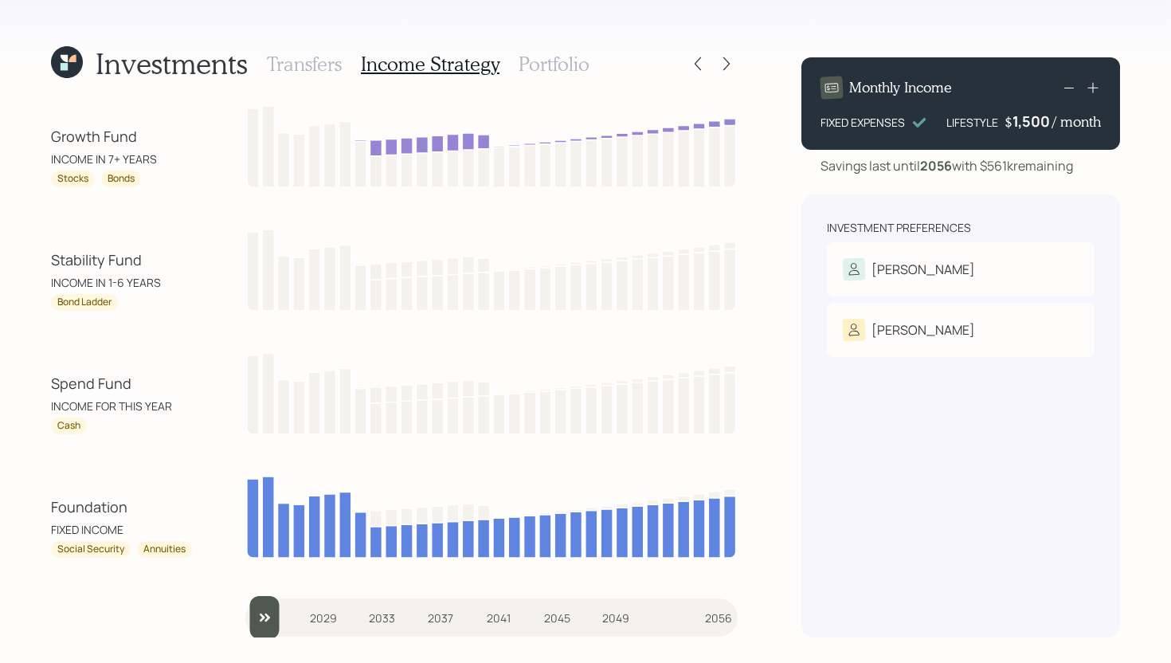
drag, startPoint x: 398, startPoint y: 616, endPoint x: 194, endPoint y: 611, distance: 204.0
click at [245, 611] on input "slider" at bounding box center [491, 617] width 492 height 43
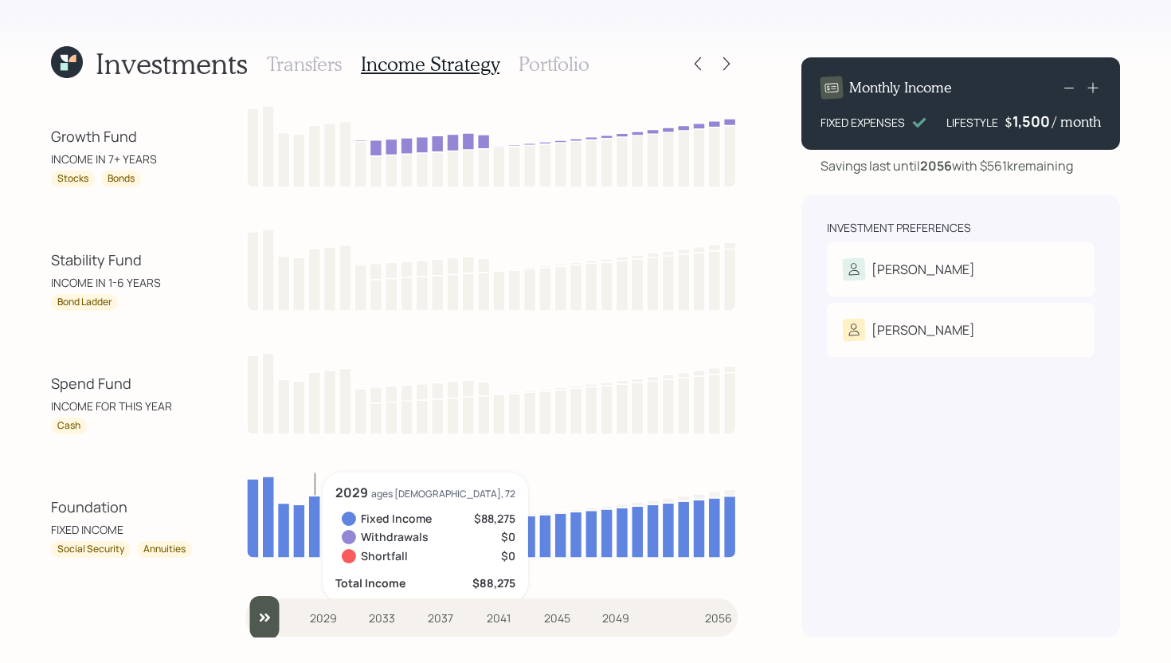
click at [272, 615] on input "slider" at bounding box center [491, 617] width 492 height 43
click at [283, 617] on input "slider" at bounding box center [491, 617] width 492 height 43
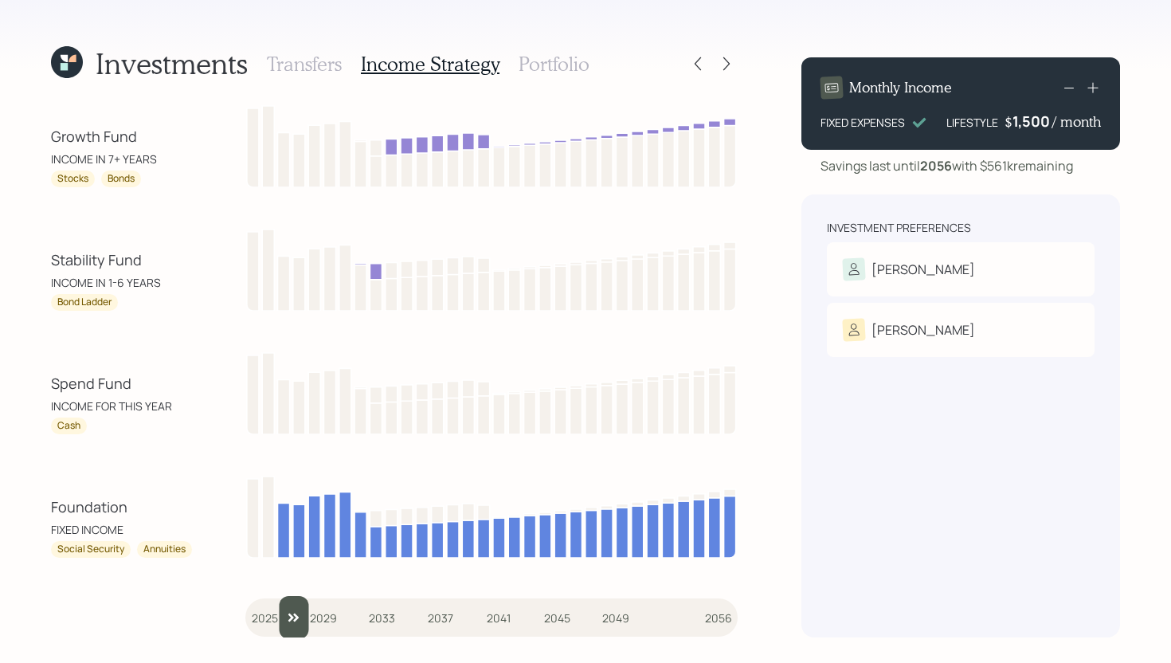
click at [300, 616] on input "slider" at bounding box center [491, 617] width 492 height 43
click at [310, 616] on input "slider" at bounding box center [491, 617] width 492 height 43
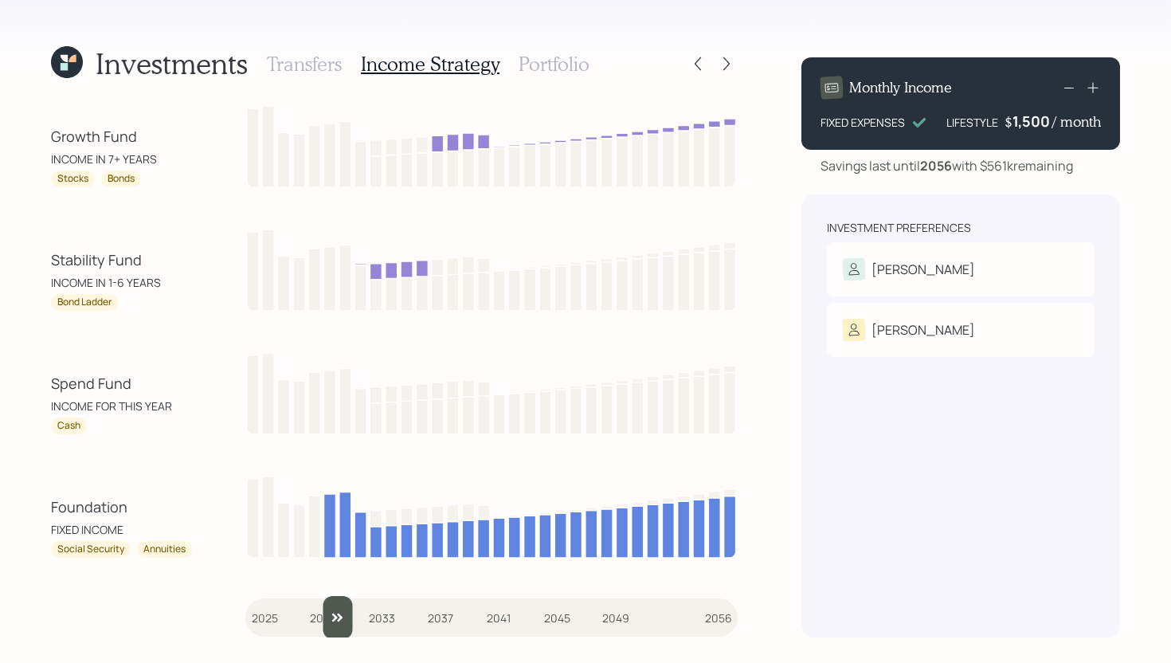
click at [328, 617] on input "slider" at bounding box center [491, 617] width 492 height 43
click at [347, 620] on input "slider" at bounding box center [491, 617] width 492 height 43
click at [354, 619] on input "slider" at bounding box center [491, 617] width 492 height 43
click at [366, 619] on input "slider" at bounding box center [491, 617] width 492 height 43
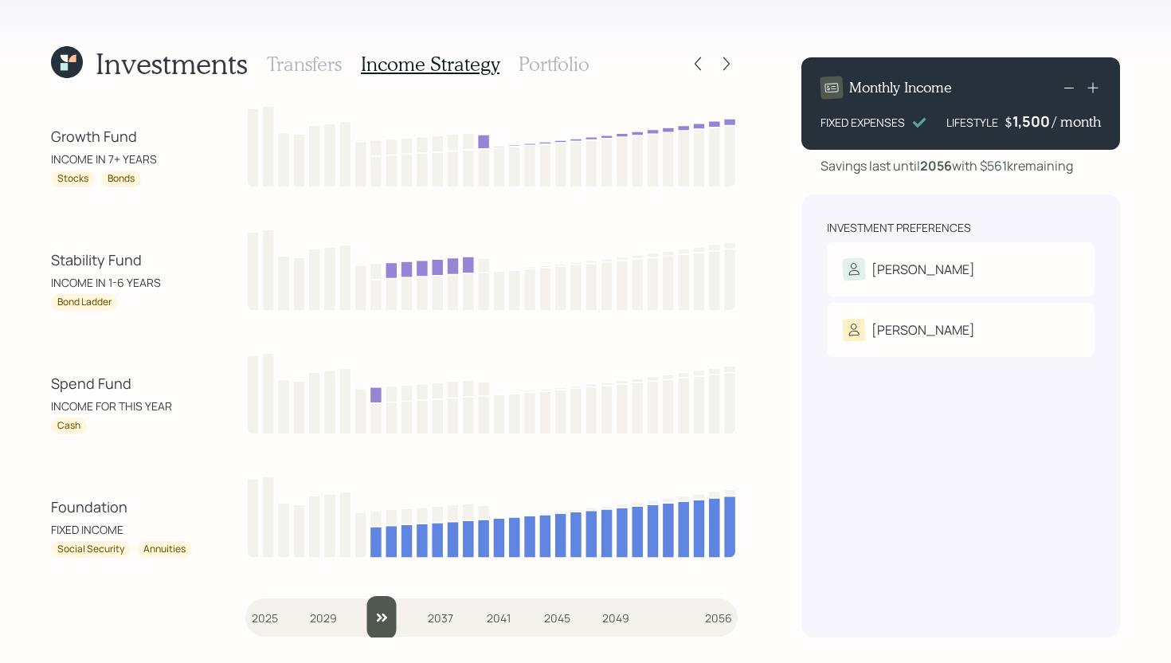
type input "2033"
click at [374, 616] on input "slider" at bounding box center [491, 617] width 492 height 43
click at [571, 75] on h3 "Portfolio" at bounding box center [553, 64] width 71 height 23
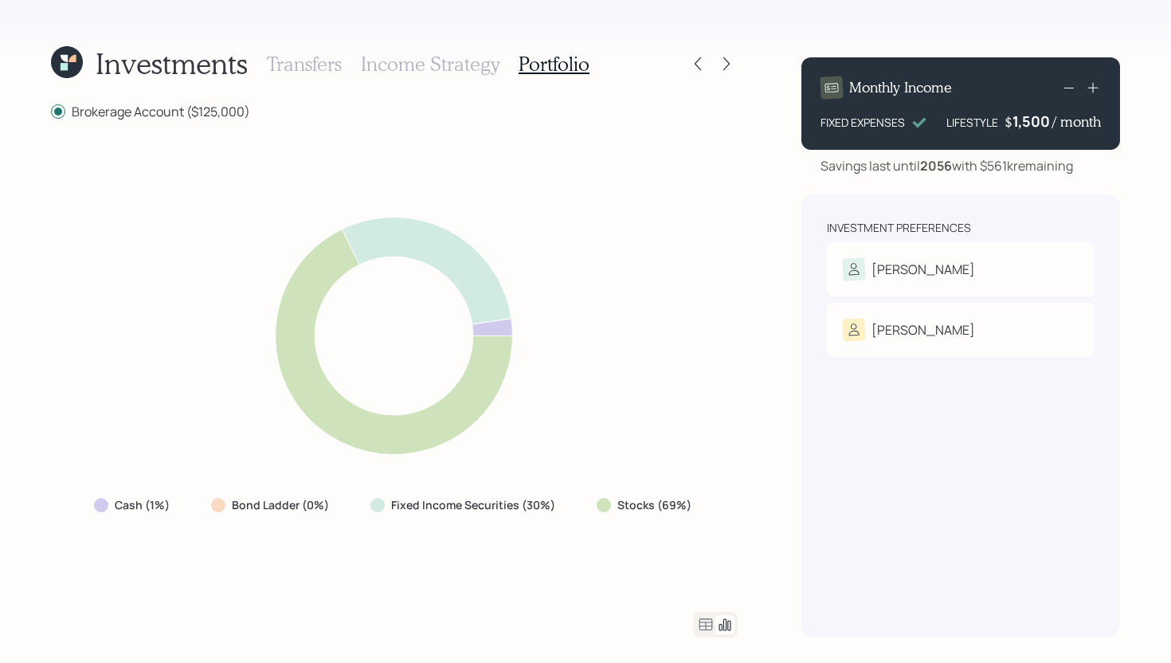
click at [709, 623] on icon at bounding box center [705, 624] width 19 height 19
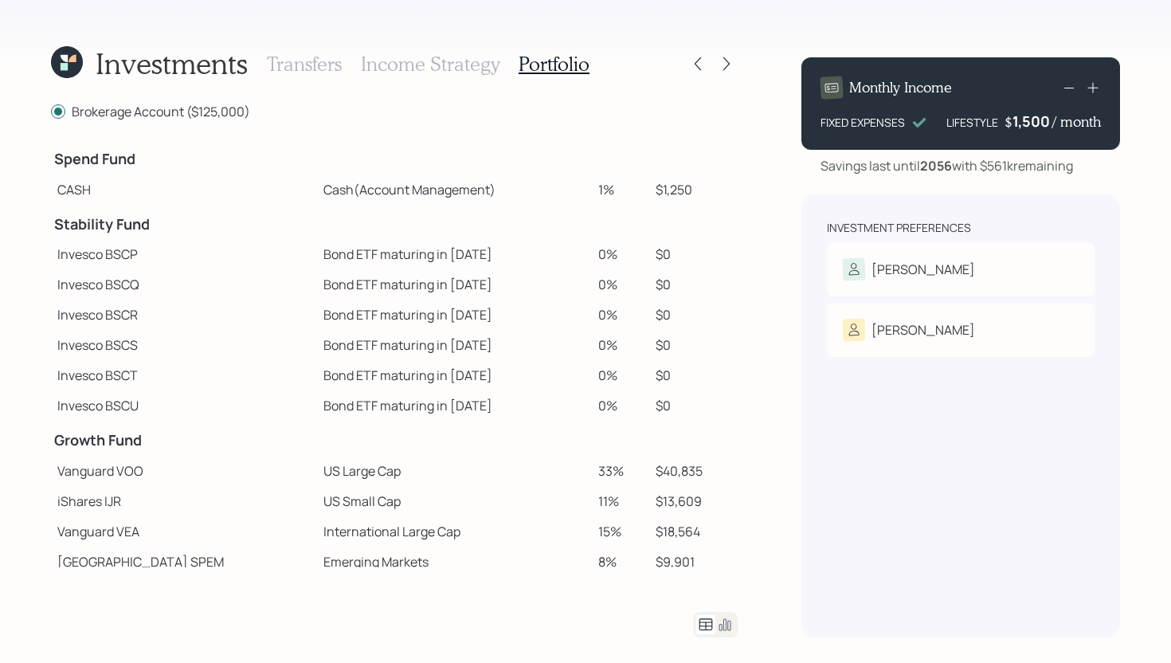
scroll to position [282, 0]
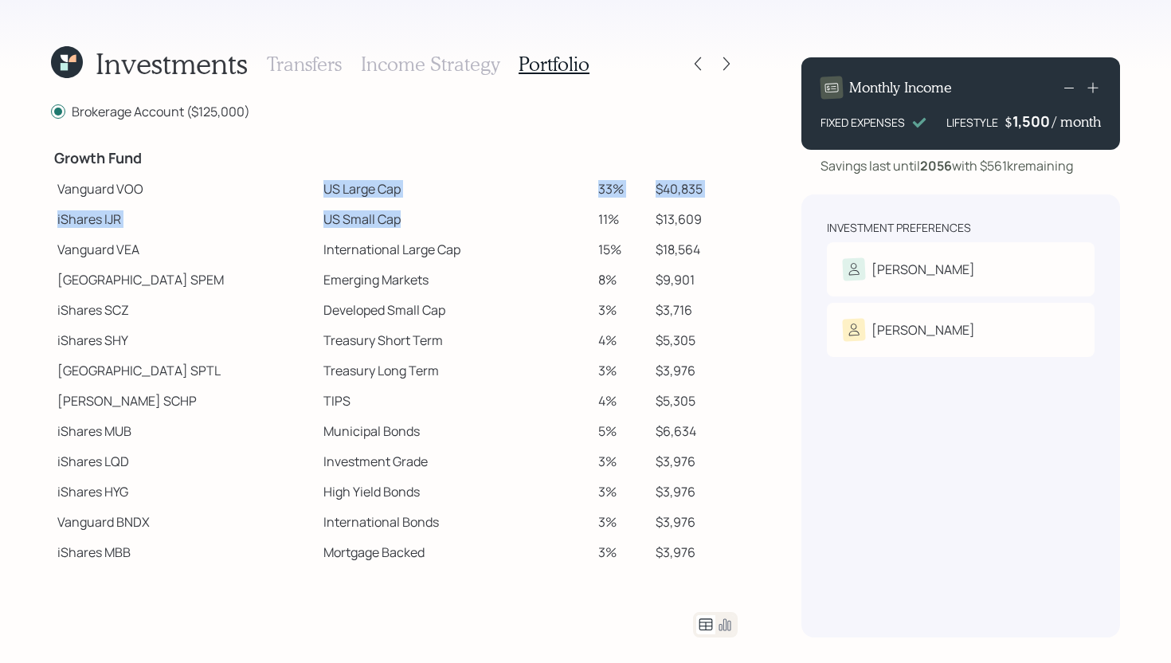
drag, startPoint x: 253, startPoint y: 188, endPoint x: 352, endPoint y: 224, distance: 105.1
click at [352, 224] on tbody "Spend Fund CASH Cash (Account Management) 1% $1,250 Stability Fund Invesco BSCP…" at bounding box center [394, 212] width 686 height 710
click at [317, 272] on td "Emerging Markets" at bounding box center [454, 279] width 275 height 30
drag, startPoint x: 573, startPoint y: 189, endPoint x: 601, endPoint y: 189, distance: 28.7
click at [601, 189] on td "33%" at bounding box center [620, 189] width 57 height 30
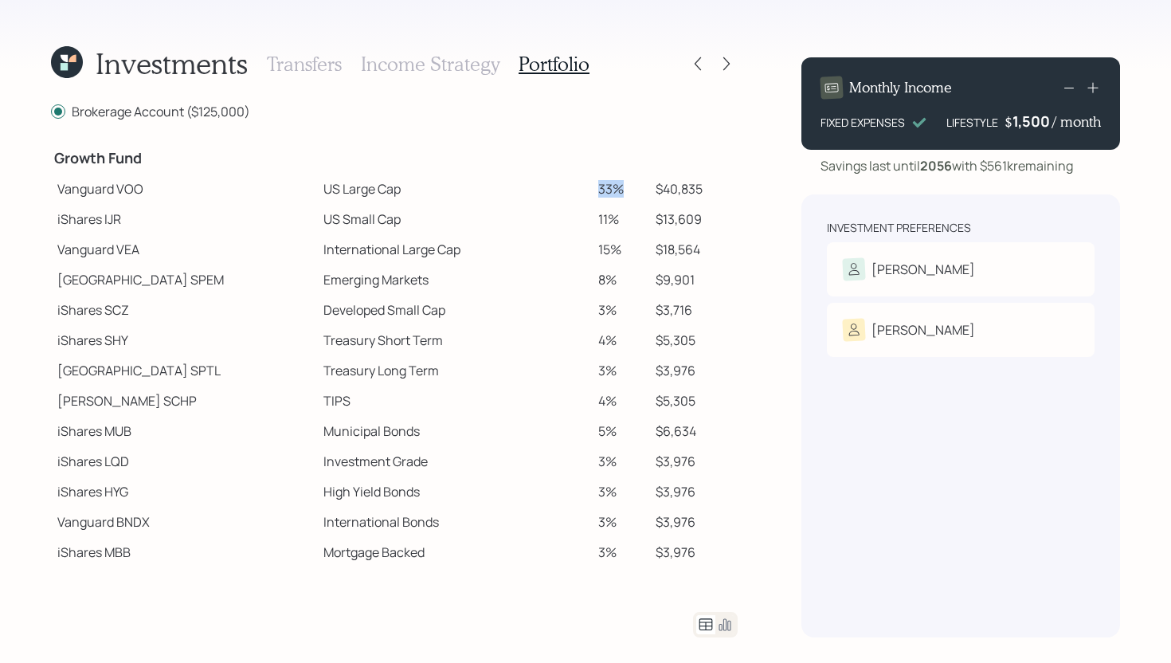
click at [607, 190] on td "33%" at bounding box center [620, 189] width 57 height 30
click at [73, 65] on icon at bounding box center [67, 62] width 32 height 32
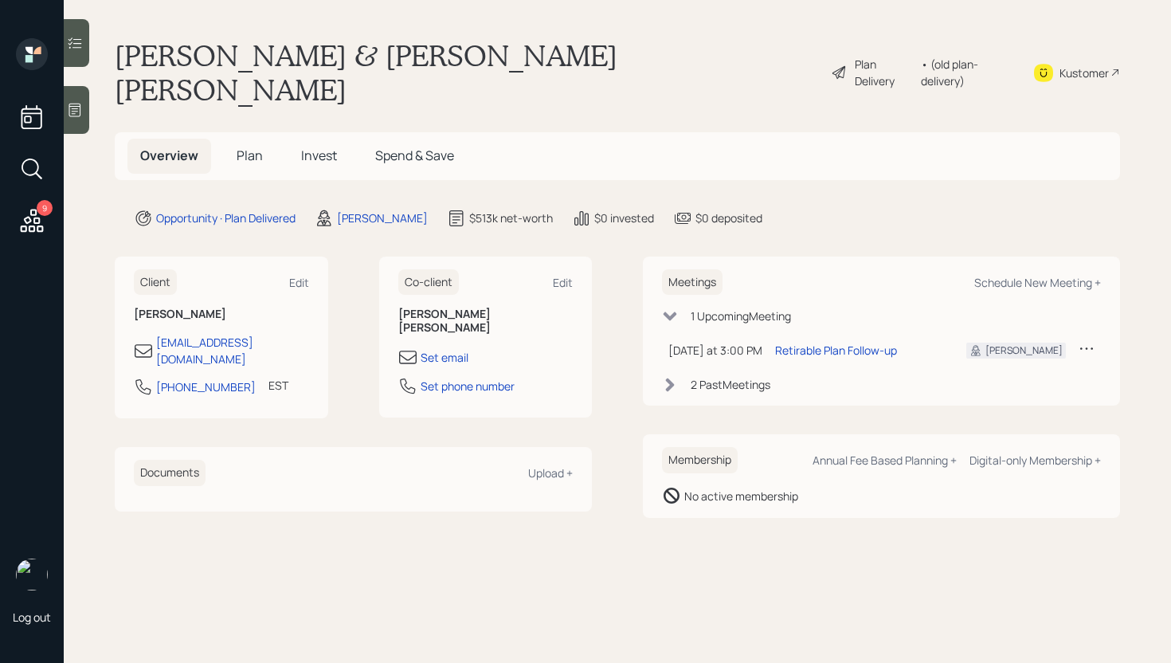
click at [252, 147] on span "Plan" at bounding box center [250, 156] width 26 height 18
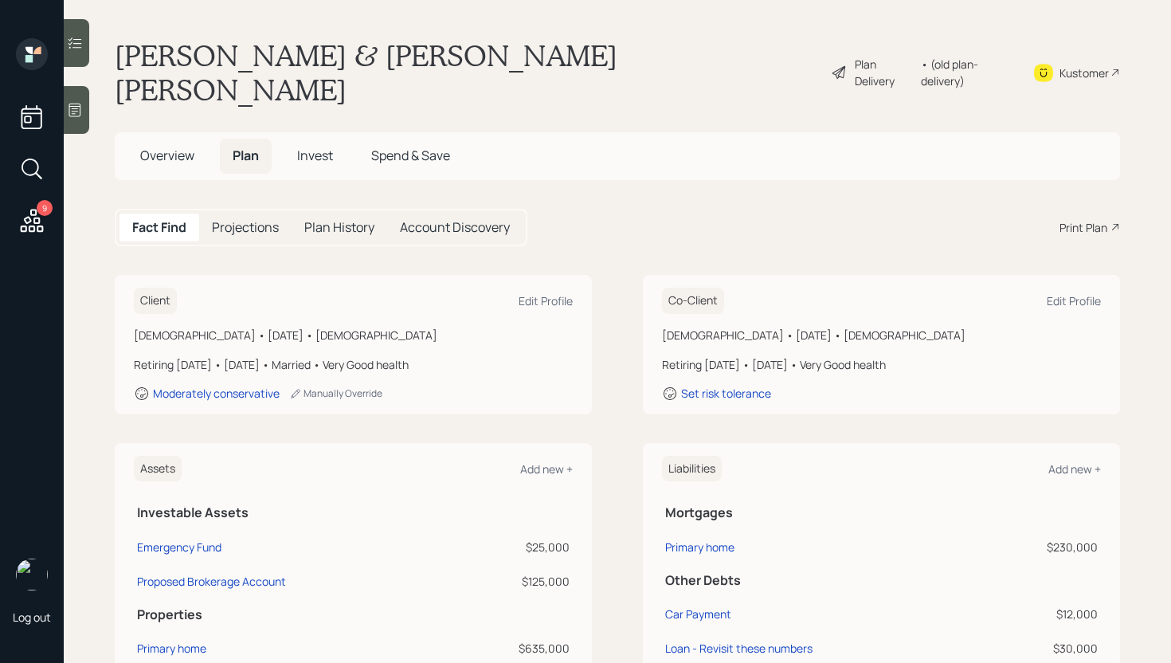
click at [886, 56] on div "Plan Delivery" at bounding box center [884, 72] width 58 height 33
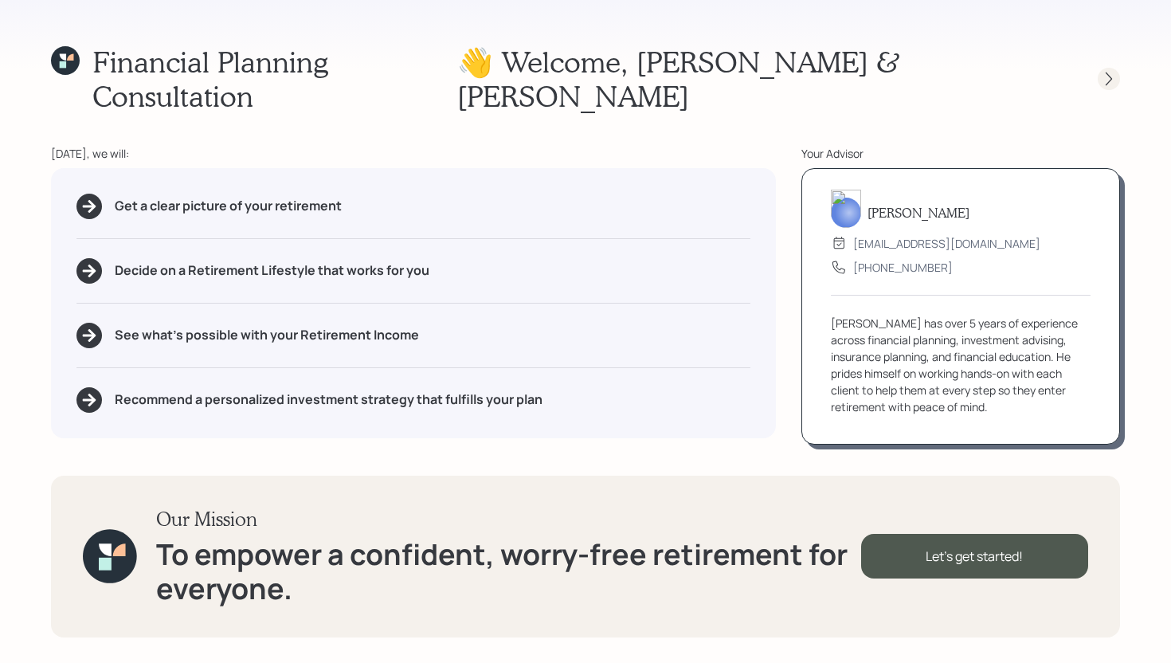
click at [1109, 71] on icon at bounding box center [1109, 79] width 16 height 16
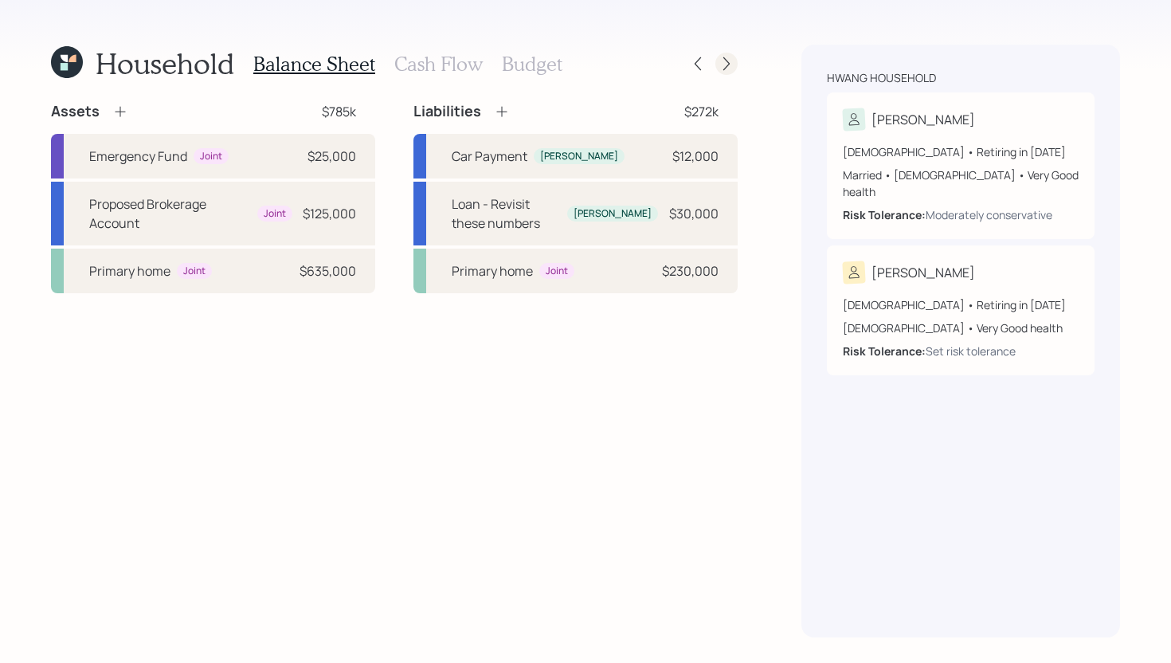
click at [733, 68] on icon at bounding box center [726, 64] width 16 height 16
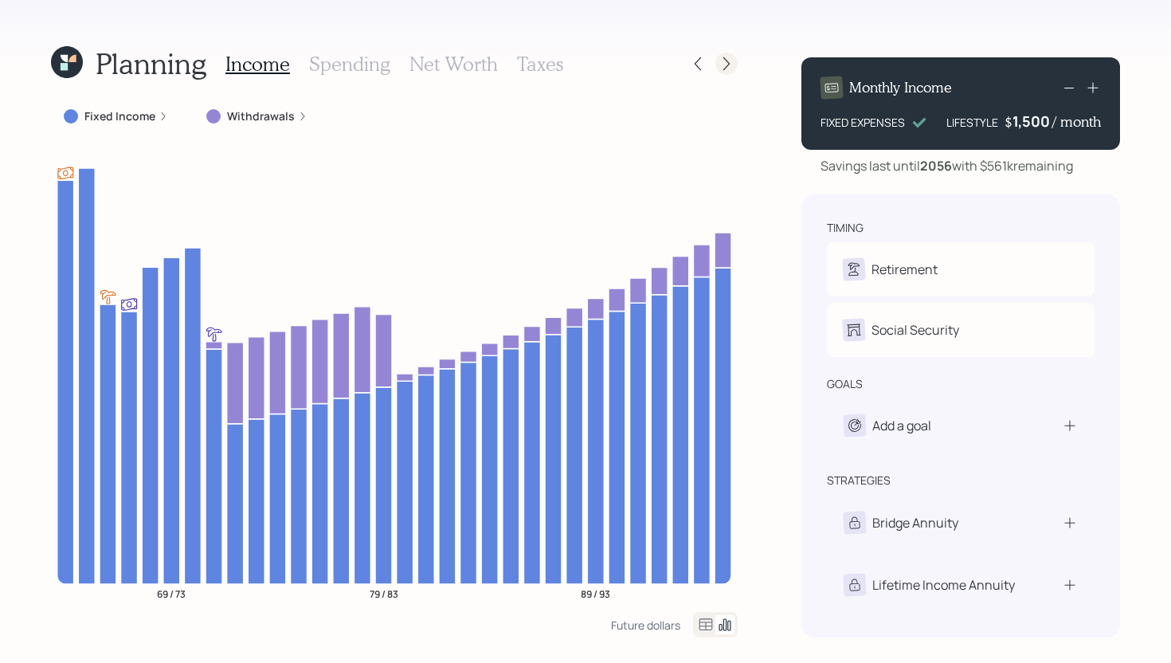
click at [734, 65] on div at bounding box center [726, 64] width 22 height 22
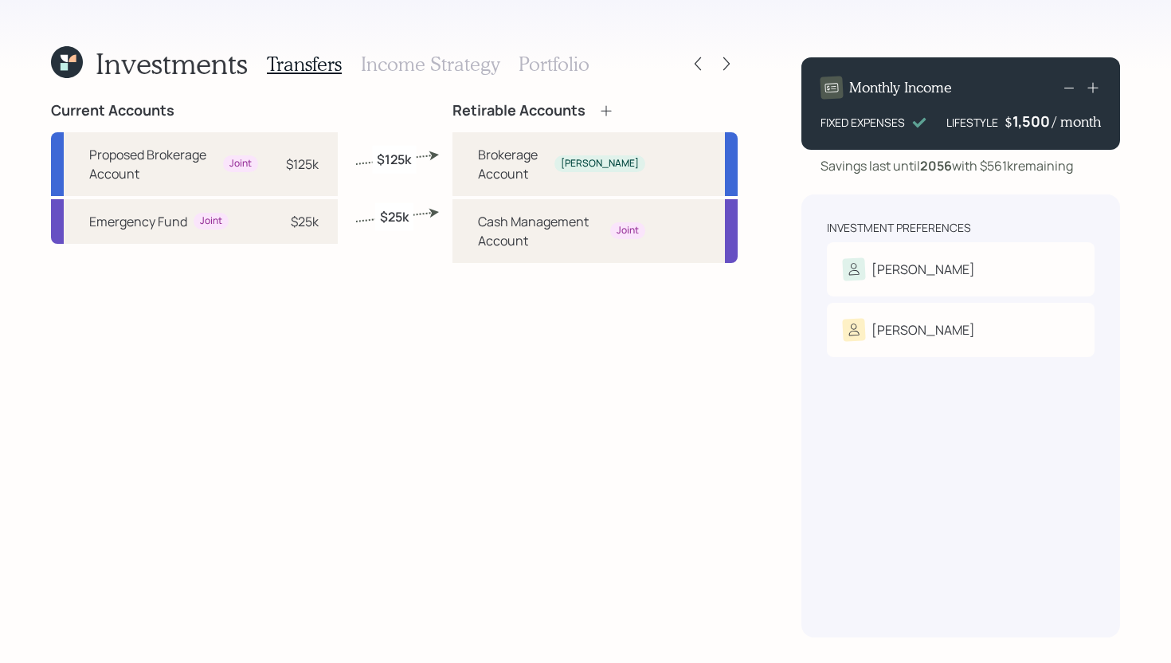
click at [734, 65] on div at bounding box center [726, 64] width 22 height 22
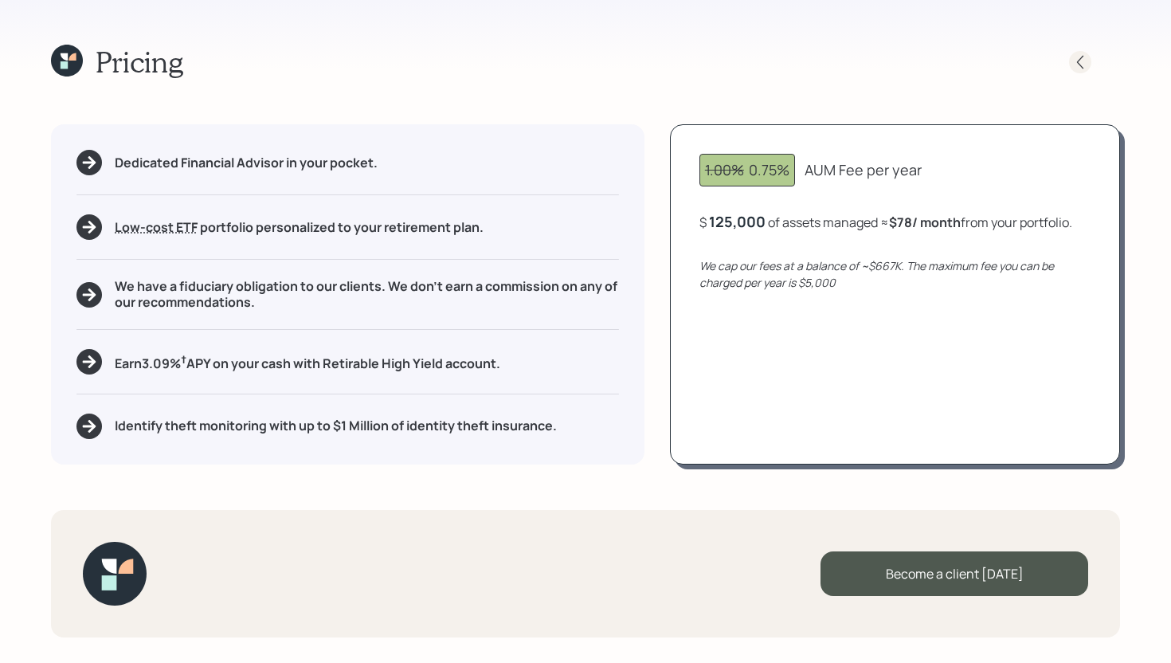
click at [1076, 55] on icon at bounding box center [1080, 62] width 16 height 16
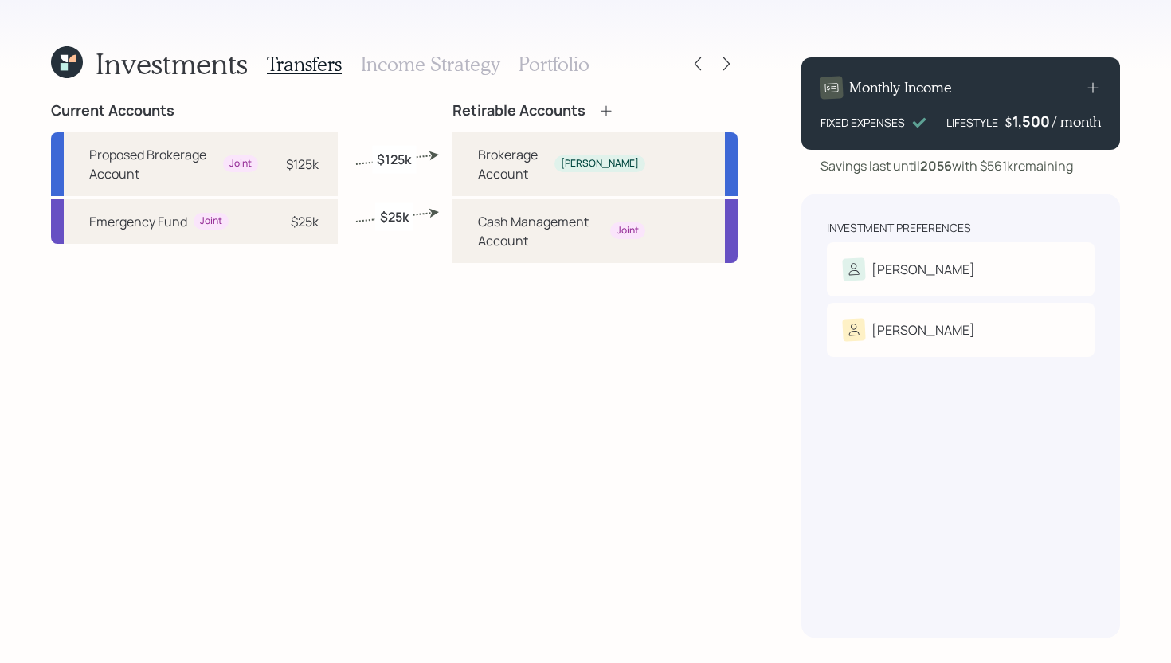
click at [442, 72] on h3 "Income Strategy" at bounding box center [430, 64] width 139 height 23
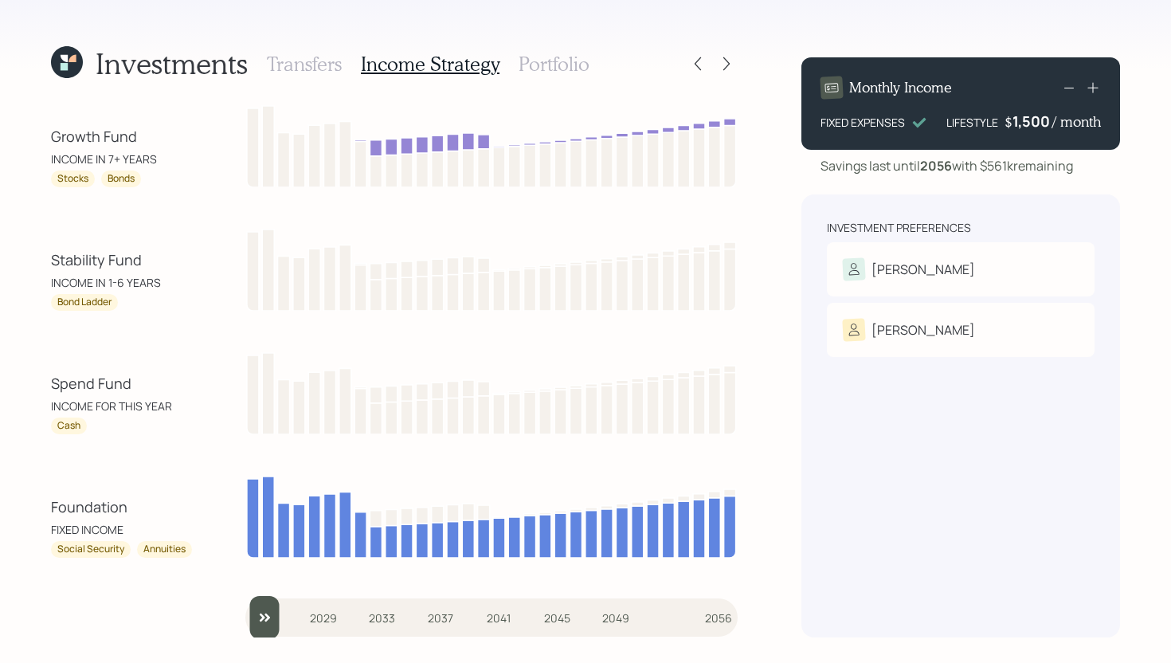
click at [577, 71] on h3 "Portfolio" at bounding box center [553, 64] width 71 height 23
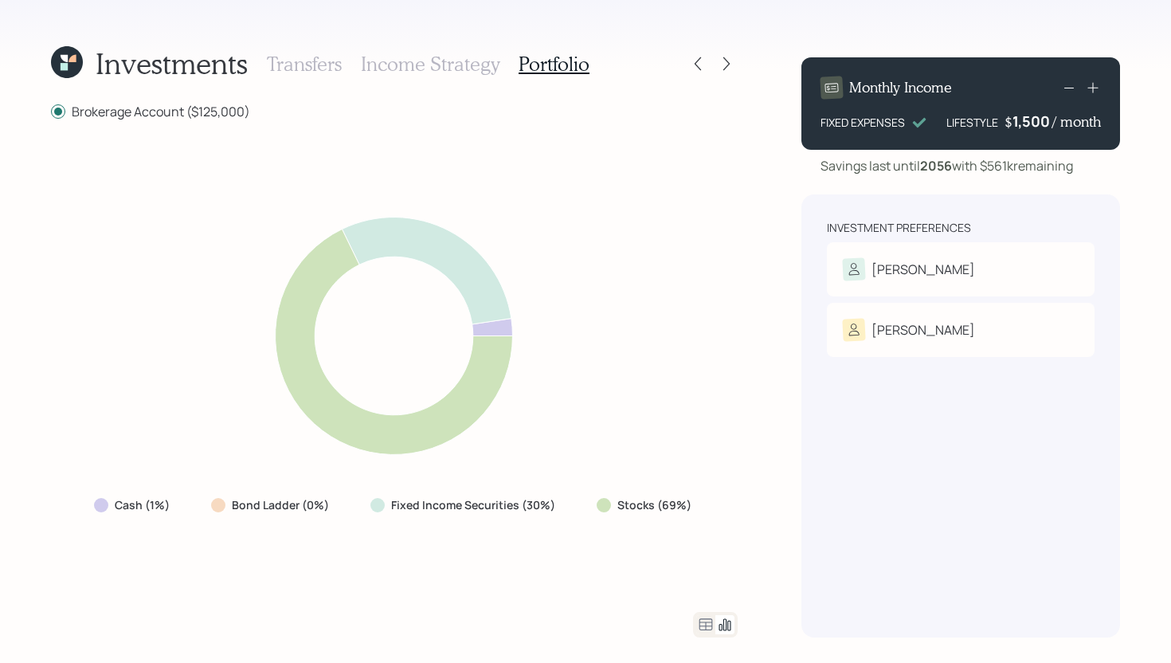
click at [703, 624] on icon at bounding box center [705, 624] width 19 height 19
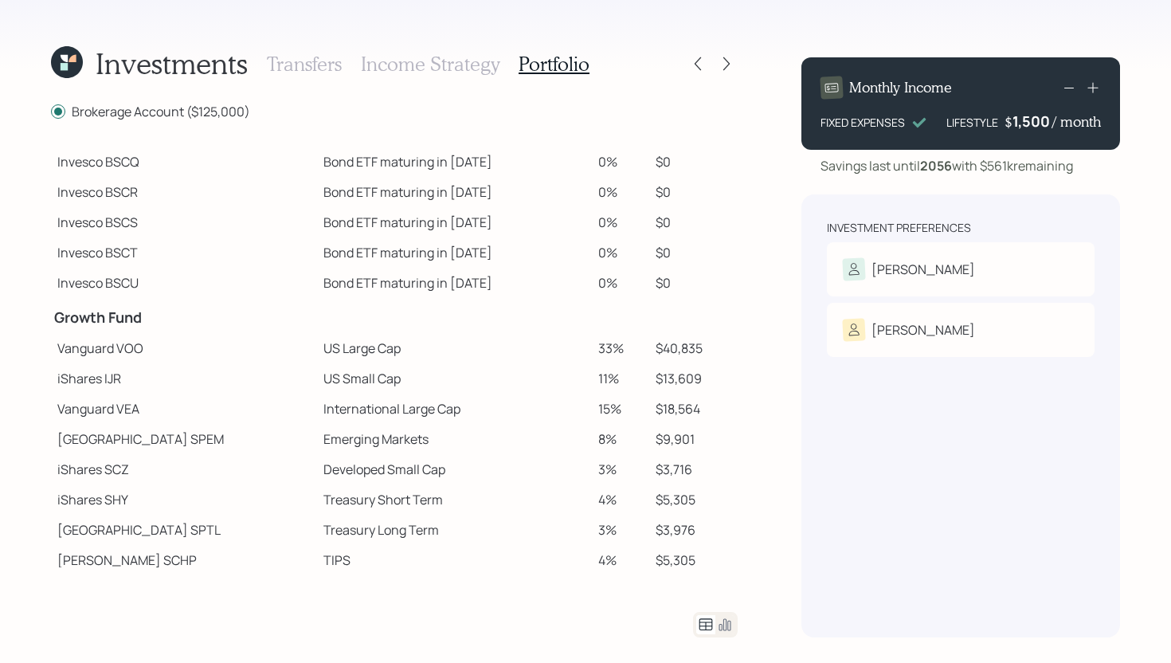
scroll to position [282, 0]
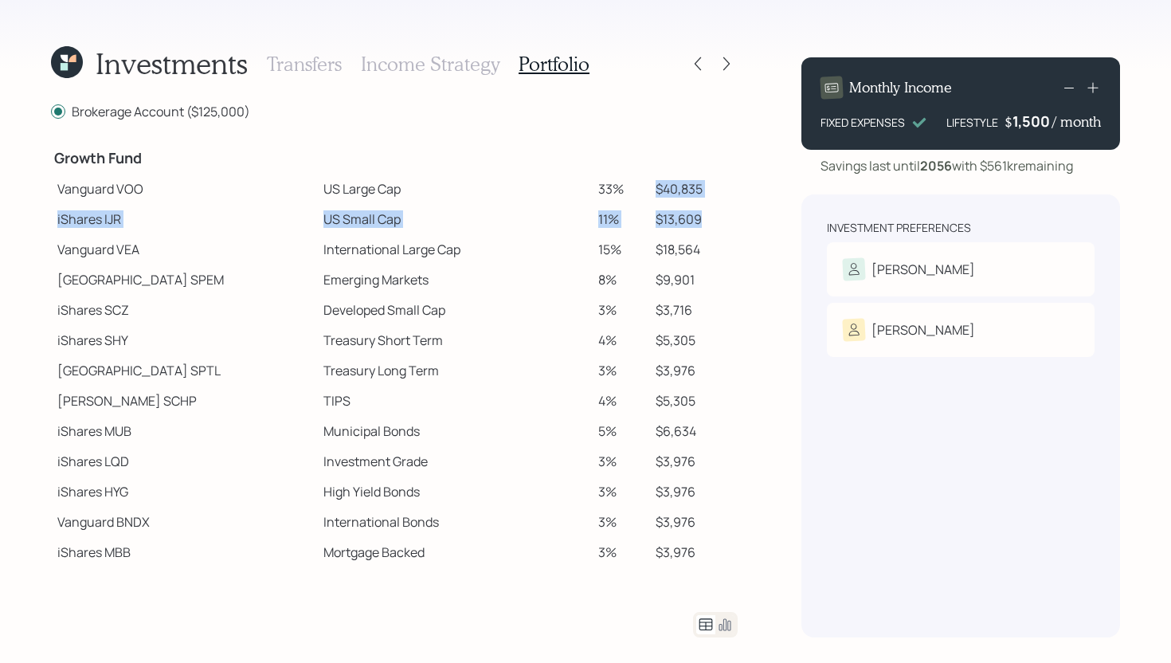
drag, startPoint x: 642, startPoint y: 190, endPoint x: 703, endPoint y: 208, distance: 63.8
click at [703, 209] on tbody "Spend Fund CASH Cash (Account Management) 1% $1,250 Stability Fund Invesco BSCP…" at bounding box center [394, 212] width 686 height 710
click at [703, 208] on td "$13,609" at bounding box center [693, 219] width 88 height 30
click at [65, 57] on icon at bounding box center [64, 58] width 7 height 7
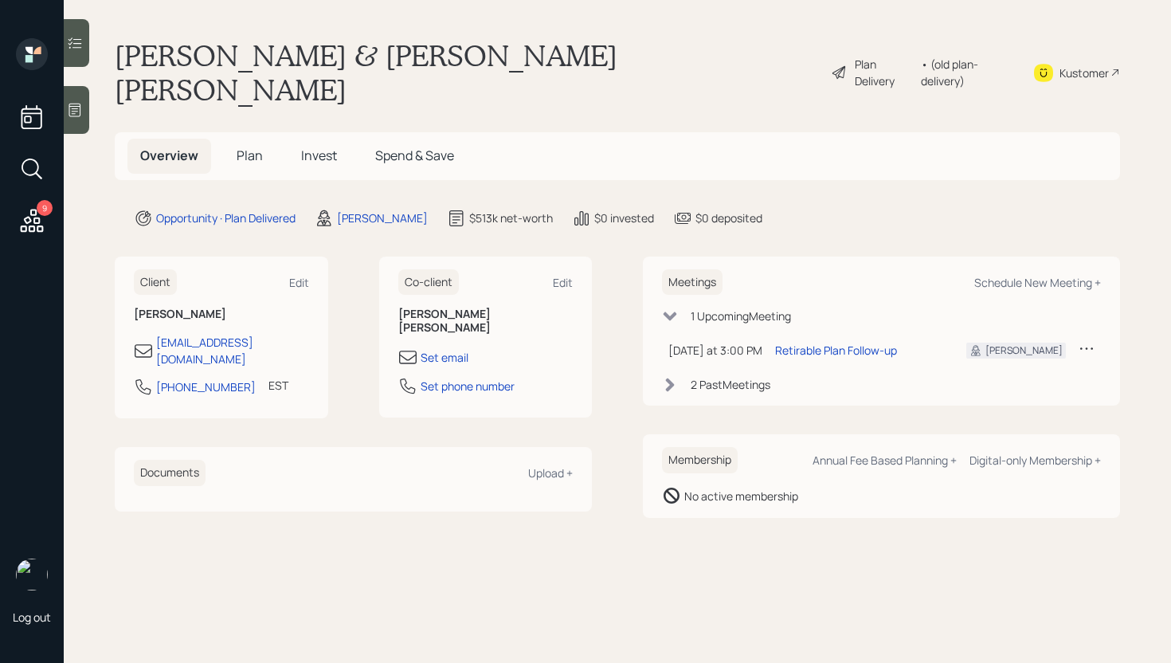
click at [242, 147] on span "Plan" at bounding box center [250, 156] width 26 height 18
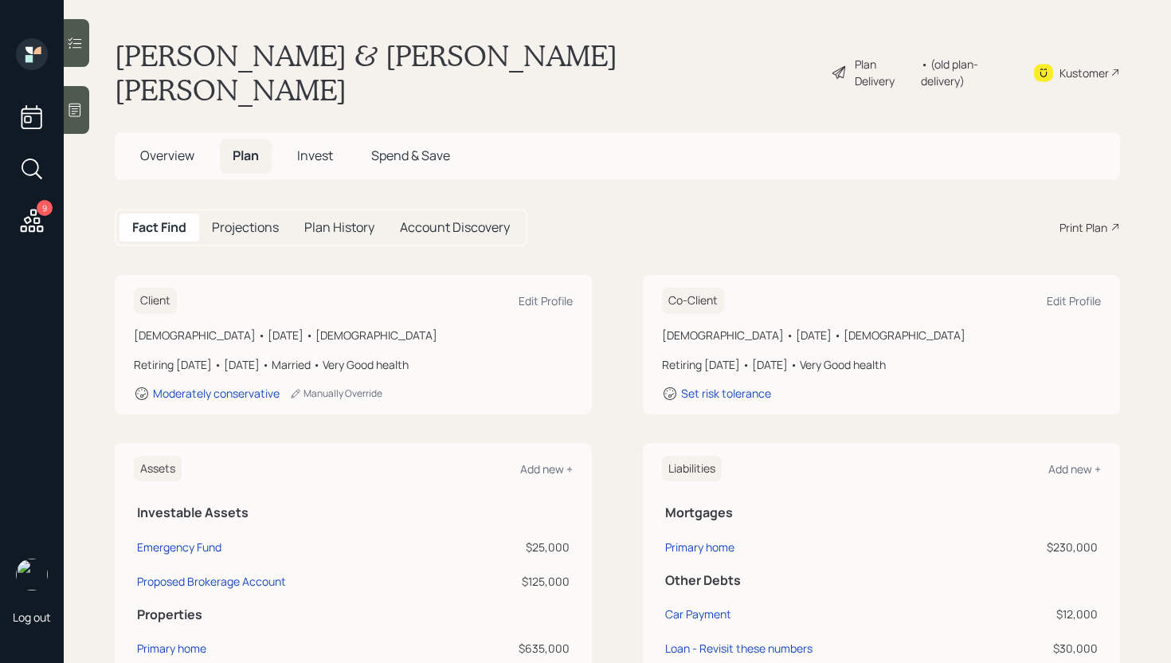
click at [855, 62] on div "Plan Delivery" at bounding box center [884, 72] width 58 height 33
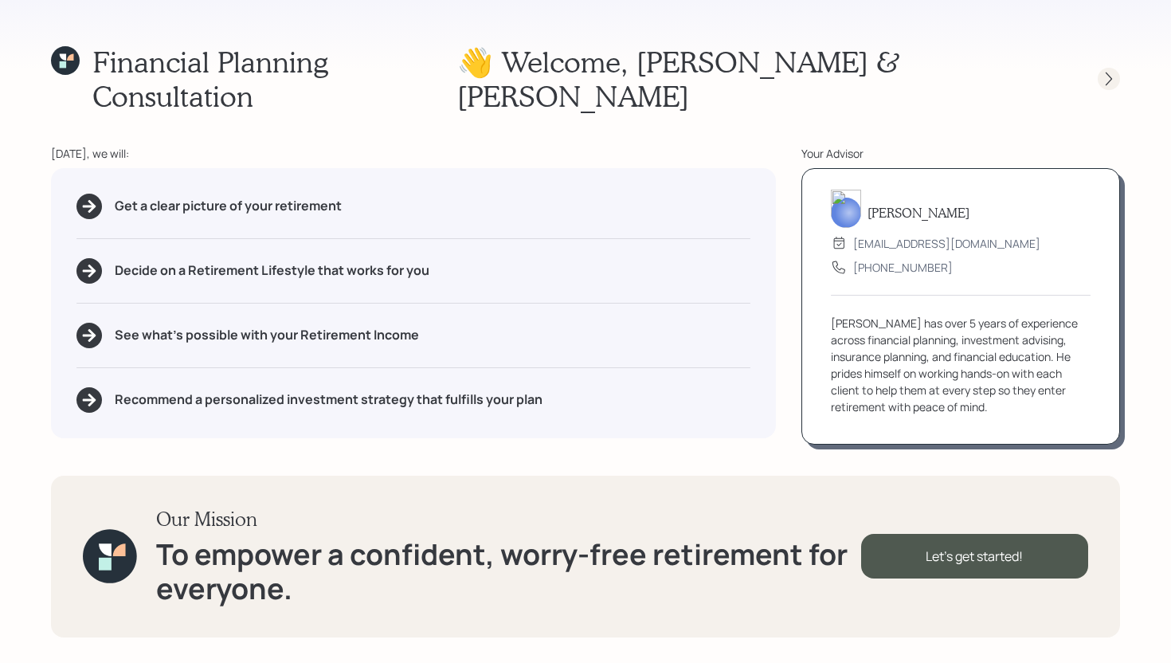
click at [1099, 71] on div at bounding box center [1094, 79] width 51 height 22
click at [1105, 71] on icon at bounding box center [1109, 79] width 16 height 16
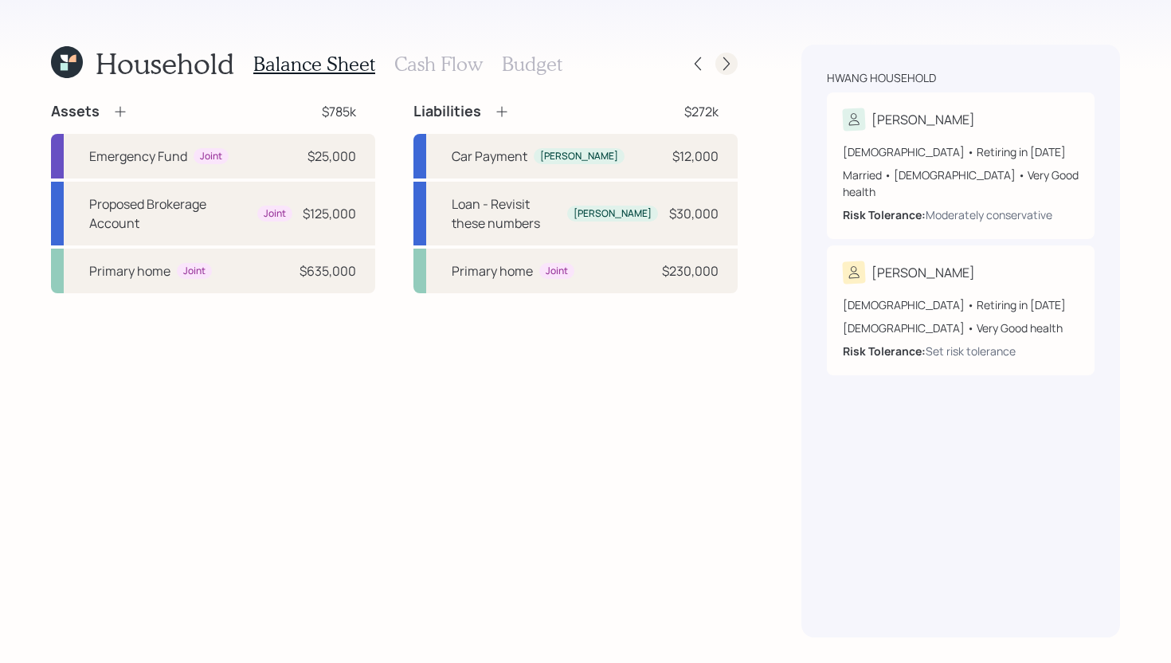
click at [731, 65] on icon at bounding box center [726, 64] width 16 height 16
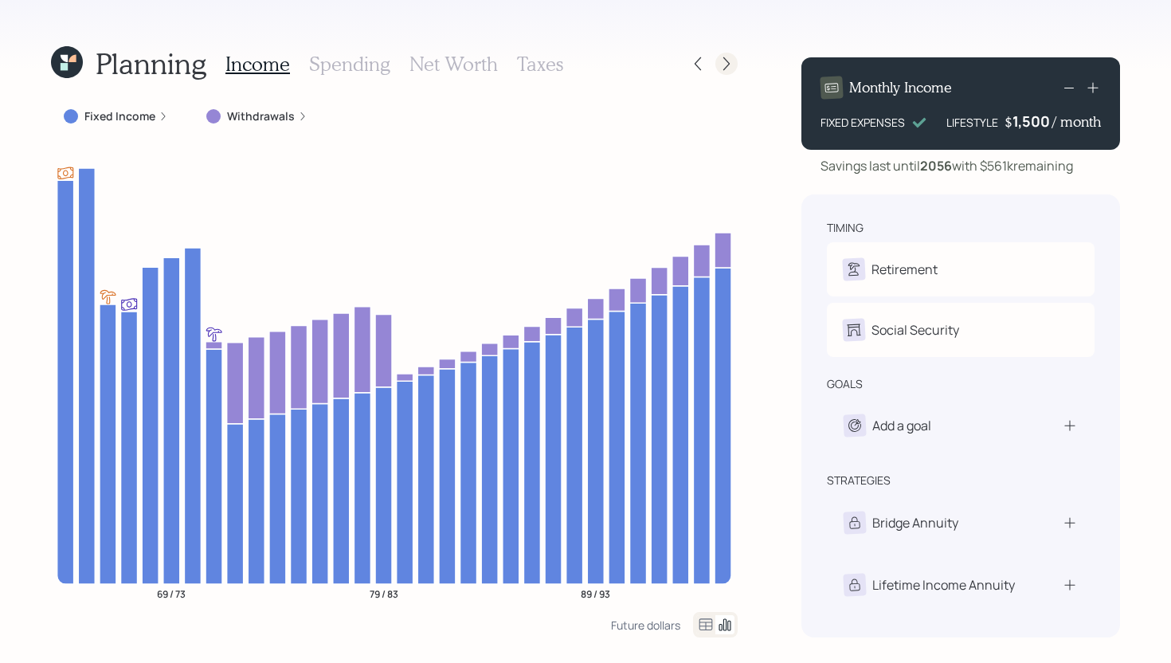
click at [731, 68] on icon at bounding box center [726, 64] width 16 height 16
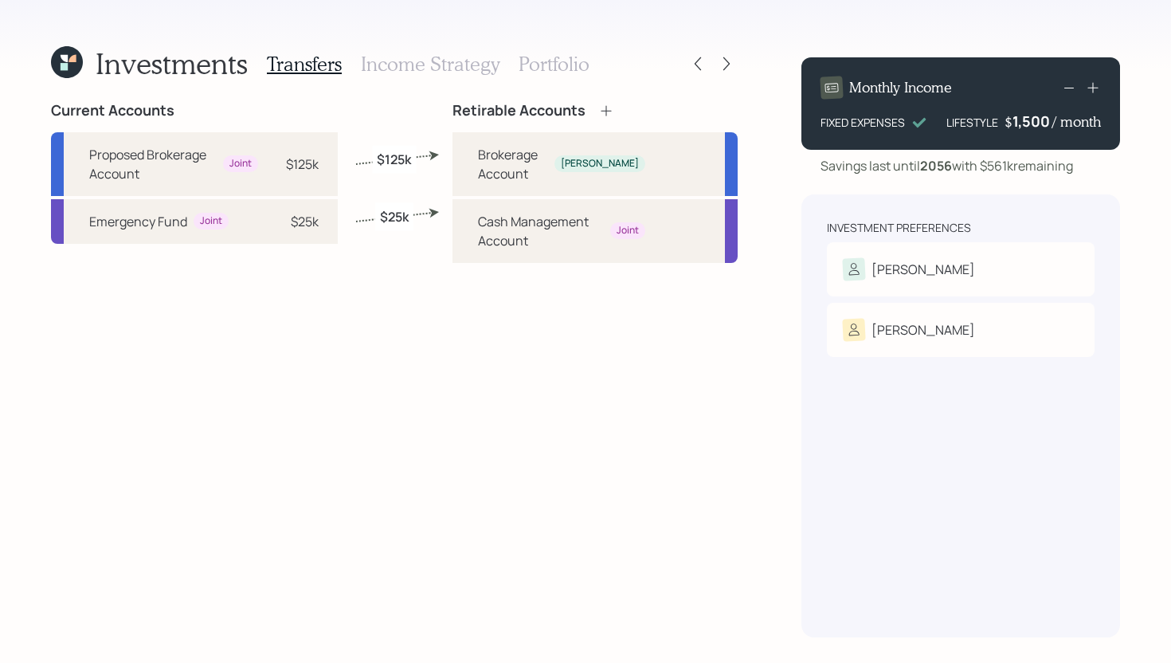
click at [602, 118] on icon at bounding box center [606, 111] width 16 height 16
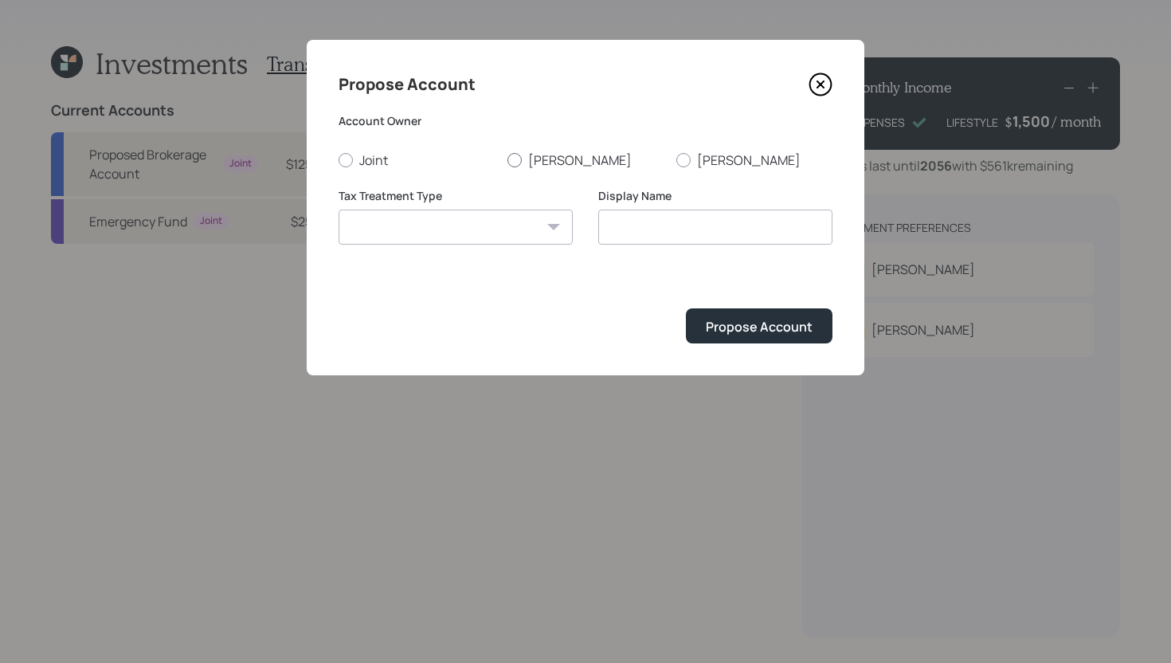
click at [546, 163] on label "[PERSON_NAME]" at bounding box center [585, 160] width 156 height 18
click at [507, 160] on input "[PERSON_NAME]" at bounding box center [507, 159] width 1 height 1
radio input "true"
click at [518, 208] on div "Tax Treatment Type [PERSON_NAME] Taxable Traditional" at bounding box center [455, 216] width 234 height 57
click at [508, 229] on select "[PERSON_NAME] Taxable Traditional" at bounding box center [455, 226] width 234 height 35
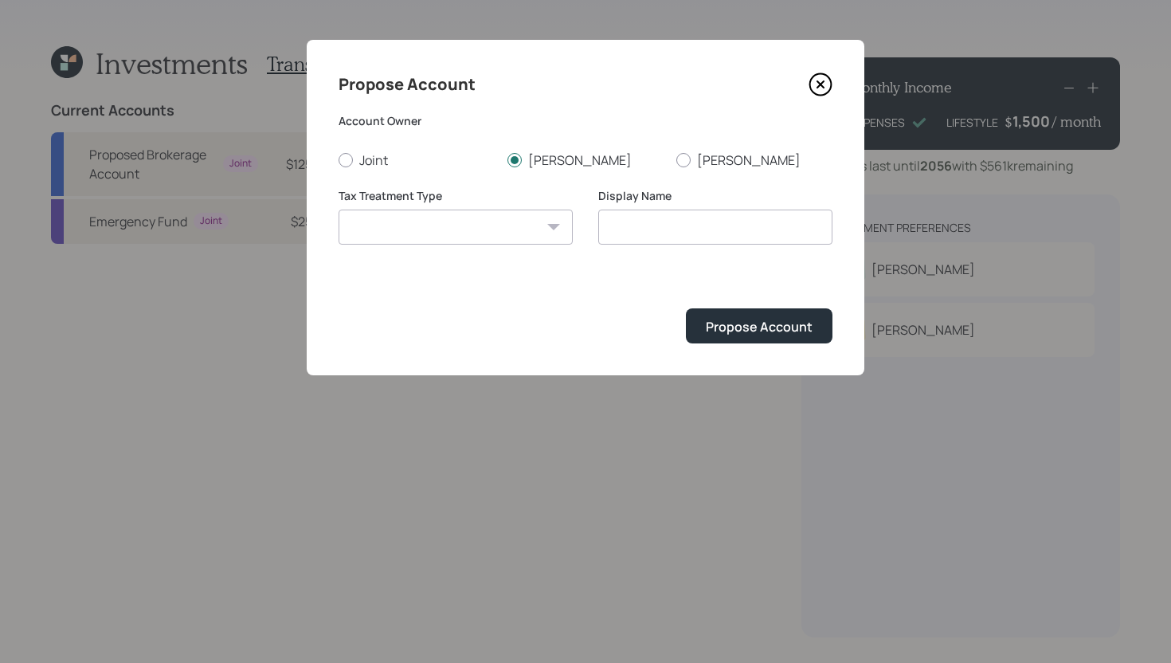
select select "traditional"
click at [338, 209] on select "[PERSON_NAME] Taxable Traditional" at bounding box center [455, 226] width 234 height 35
click at [604, 225] on input "Traditional" at bounding box center [715, 226] width 234 height 35
drag, startPoint x: 741, startPoint y: 232, endPoint x: 652, endPoint y: 231, distance: 88.4
click at [652, 231] on input "[PERSON_NAME]'s Traditional" at bounding box center [715, 226] width 234 height 35
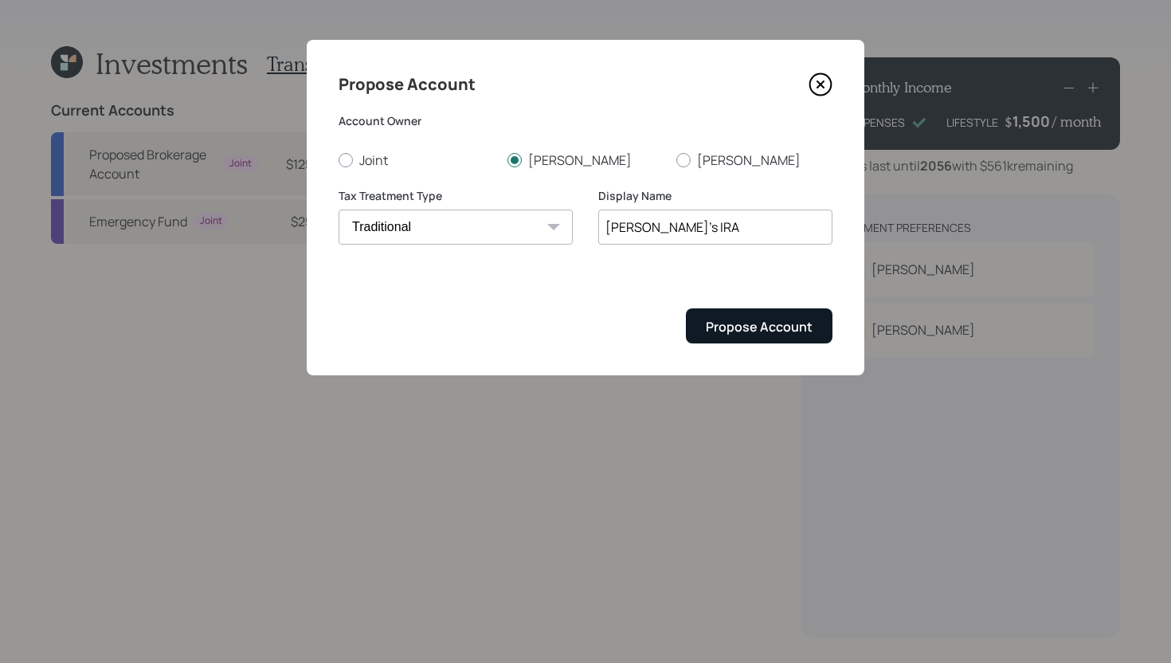
type input "[PERSON_NAME]'s IRA"
click at [740, 337] on button "Propose Account" at bounding box center [759, 325] width 147 height 34
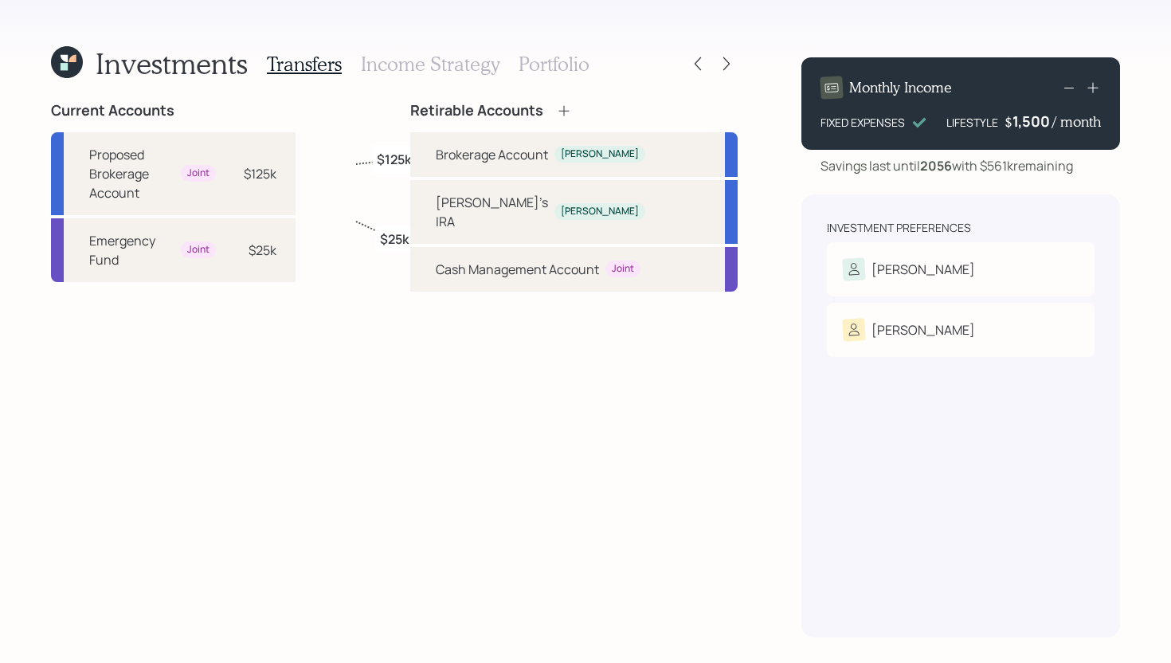
click at [408, 153] on label "$125k" at bounding box center [394, 160] width 34 height 18
select select "f1da1cf4-3b50-4231-9ec4-552448e46a7c"
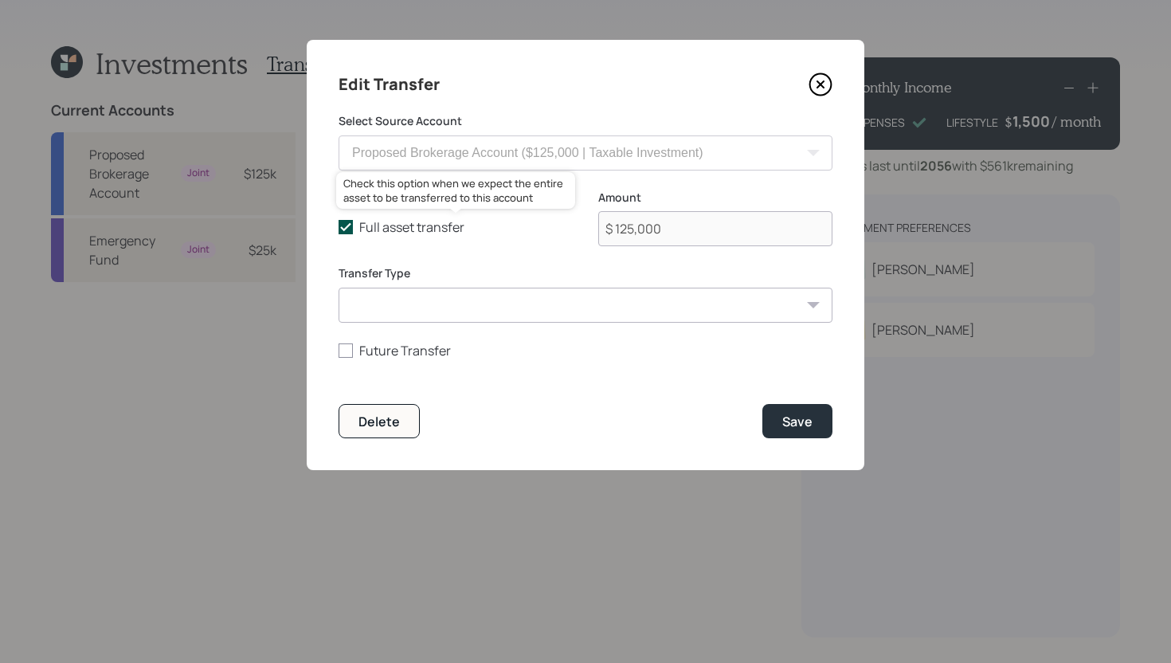
click at [348, 227] on polyline at bounding box center [346, 227] width 10 height 6
click at [338, 227] on input "Full asset transfer" at bounding box center [338, 227] width 1 height 1
checkbox input "false"
click at [696, 232] on input "$ 125,000" at bounding box center [715, 228] width 234 height 35
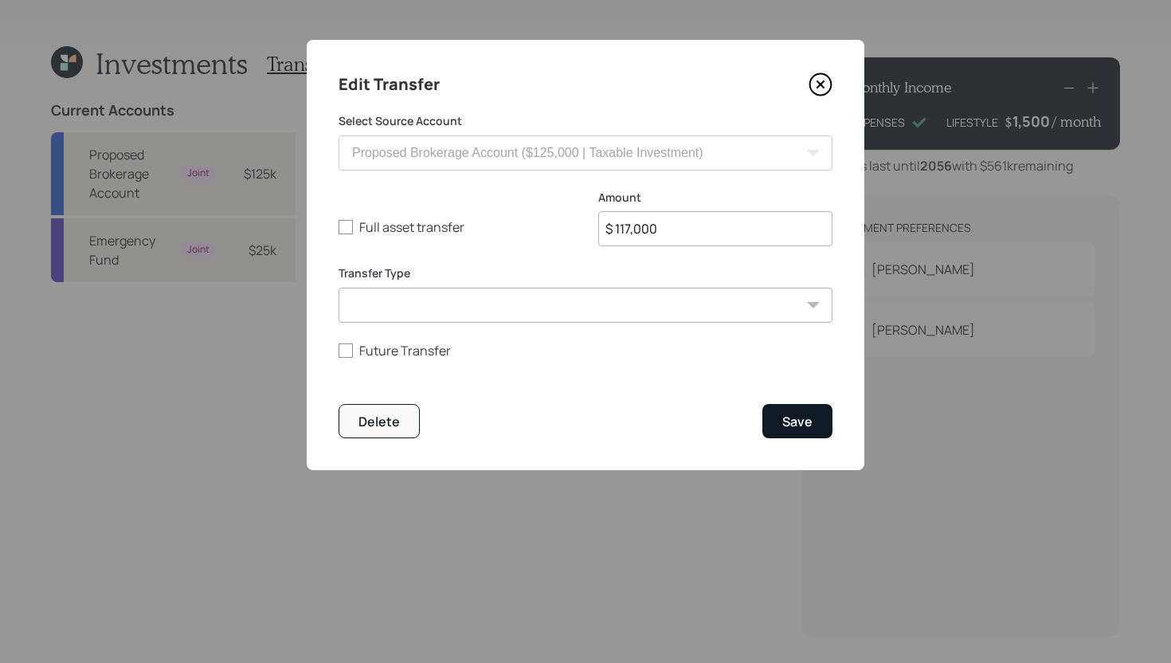
type input "$ 117,000"
click at [811, 417] on div "Save" at bounding box center [797, 422] width 30 height 18
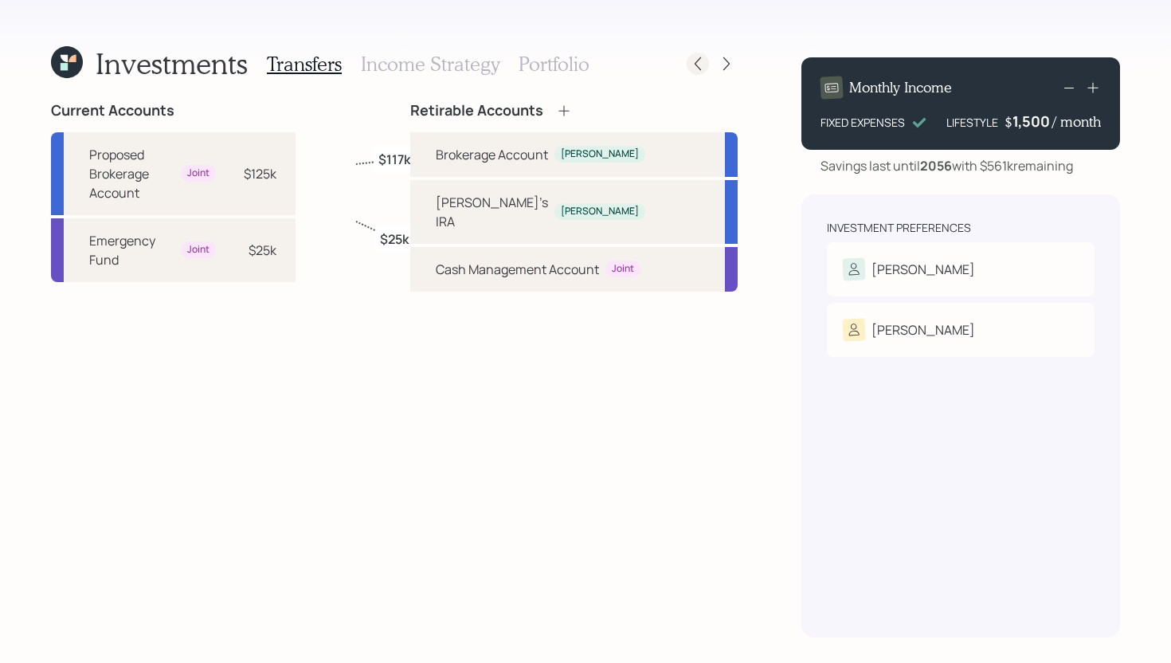
click at [691, 71] on icon at bounding box center [698, 64] width 16 height 16
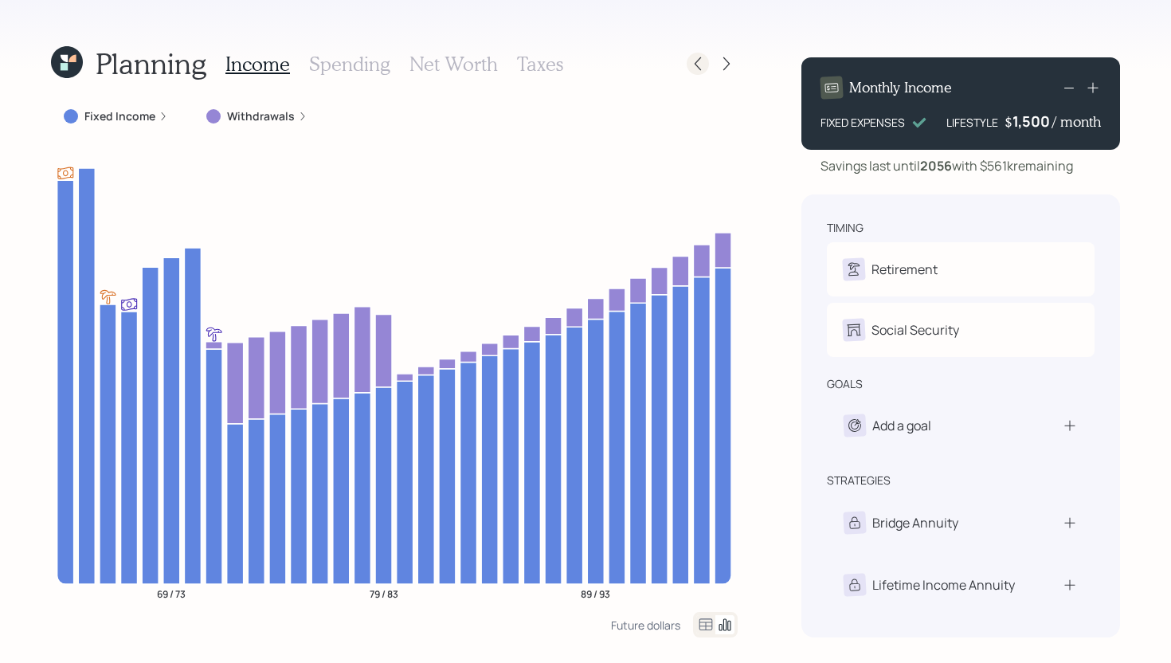
click at [691, 71] on icon at bounding box center [698, 64] width 16 height 16
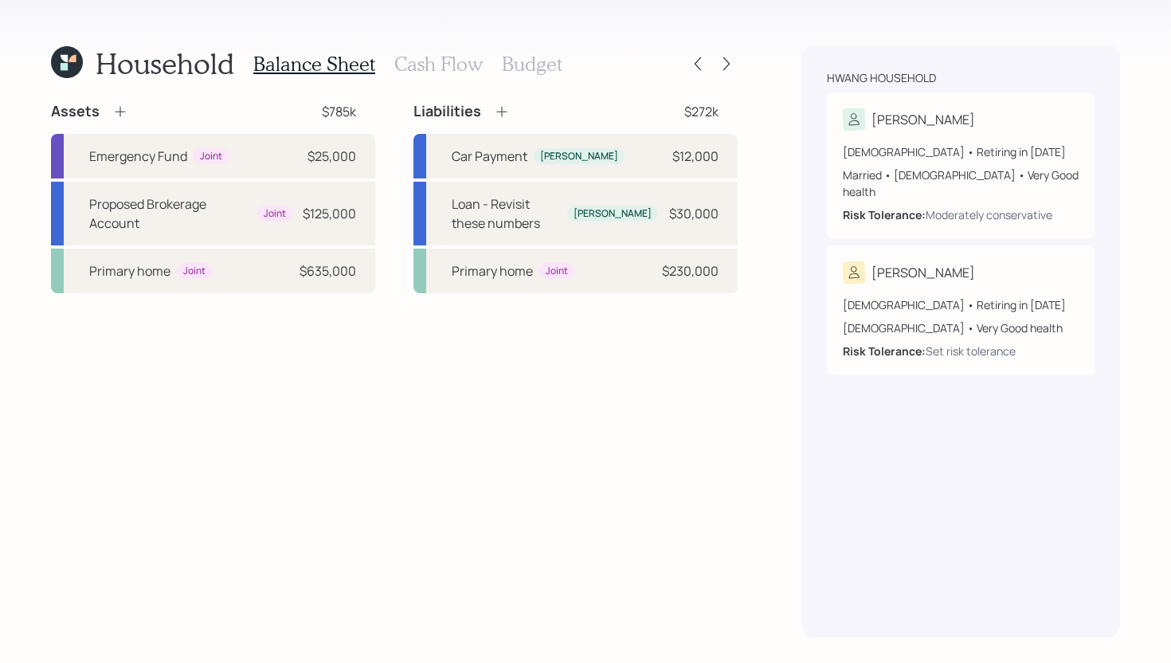
click at [113, 115] on icon at bounding box center [120, 112] width 16 height 16
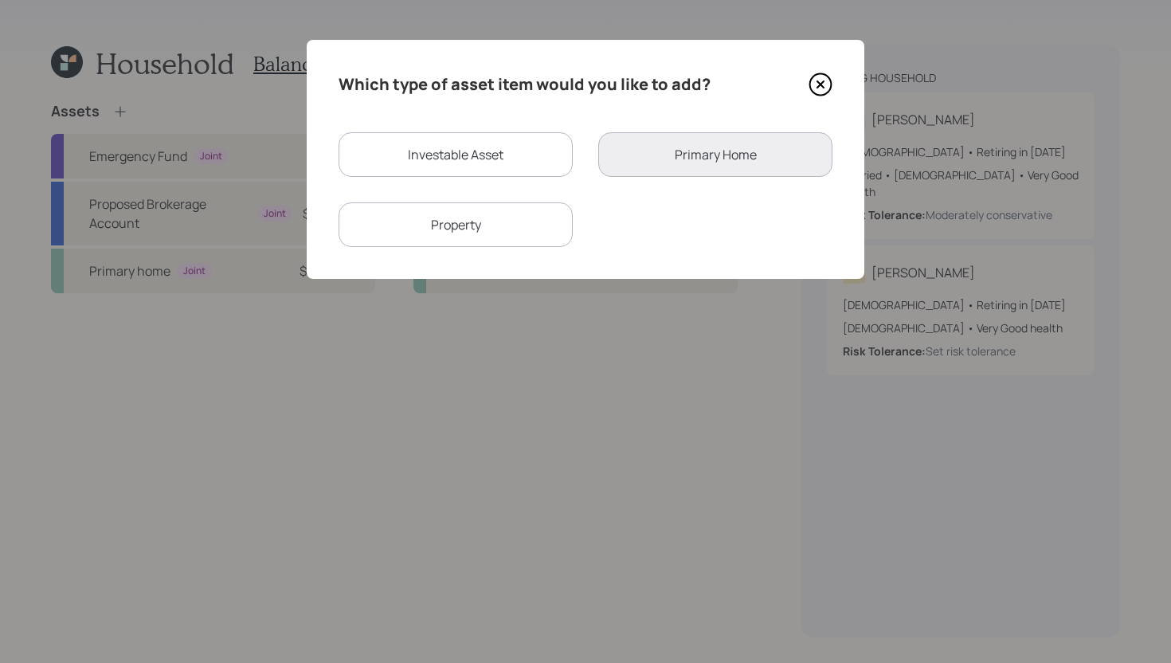
click at [420, 149] on div "Investable Asset" at bounding box center [455, 154] width 234 height 45
select select "taxable"
select select "balanced"
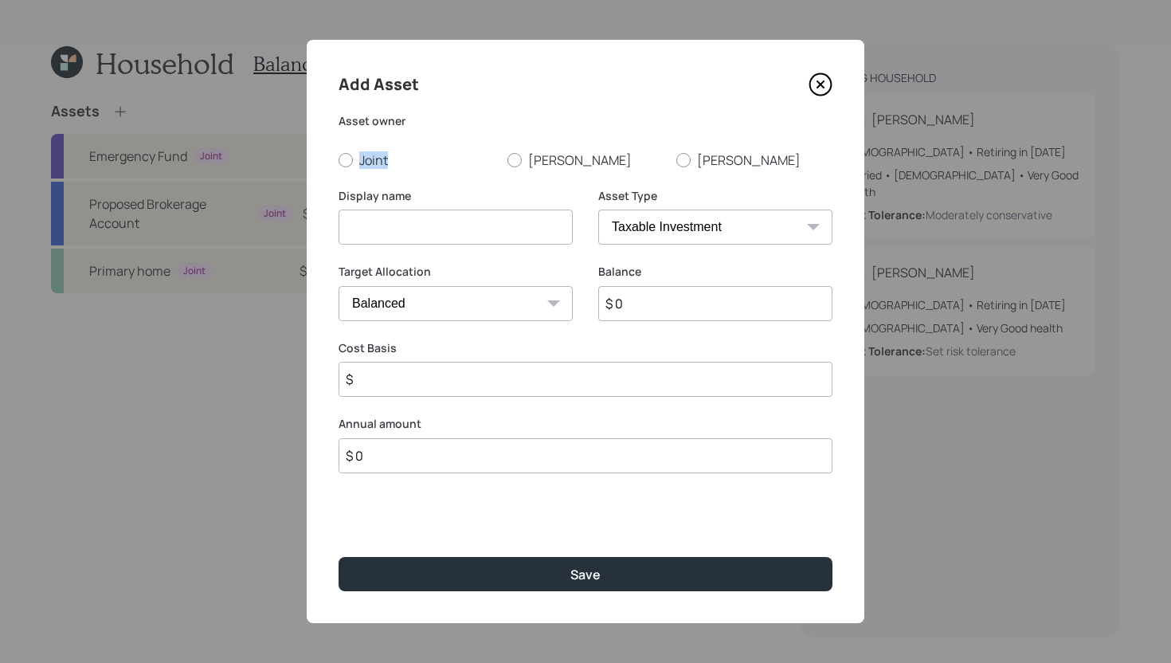
click at [420, 149] on div "Asset owner Joint [PERSON_NAME] [PERSON_NAME]" at bounding box center [585, 141] width 494 height 56
click at [520, 162] on div at bounding box center [514, 160] width 14 height 14
click at [507, 160] on input "[PERSON_NAME]" at bounding box center [507, 159] width 1 height 1
radio input "true"
click at [477, 229] on input at bounding box center [455, 226] width 234 height 35
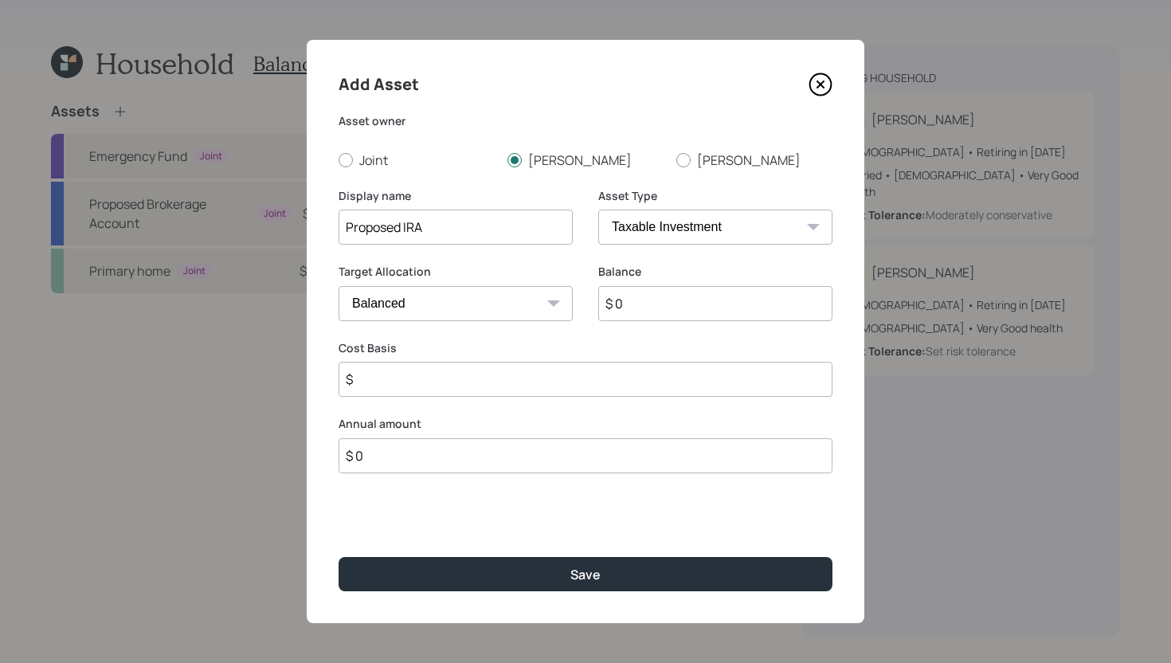
click at [343, 227] on input "Proposed IRA" at bounding box center [455, 226] width 234 height 35
type input "[PERSON_NAME]'s Proposed IRA"
click at [699, 226] on select "SEP [PERSON_NAME] IRA 401(k) [PERSON_NAME] 401(k) 403(b) [PERSON_NAME] 403(b) 4…" at bounding box center [715, 226] width 234 height 35
select select "ira"
click at [598, 209] on select "SEP [PERSON_NAME] IRA 401(k) [PERSON_NAME] 401(k) 403(b) [PERSON_NAME] 403(b) 4…" at bounding box center [715, 226] width 234 height 35
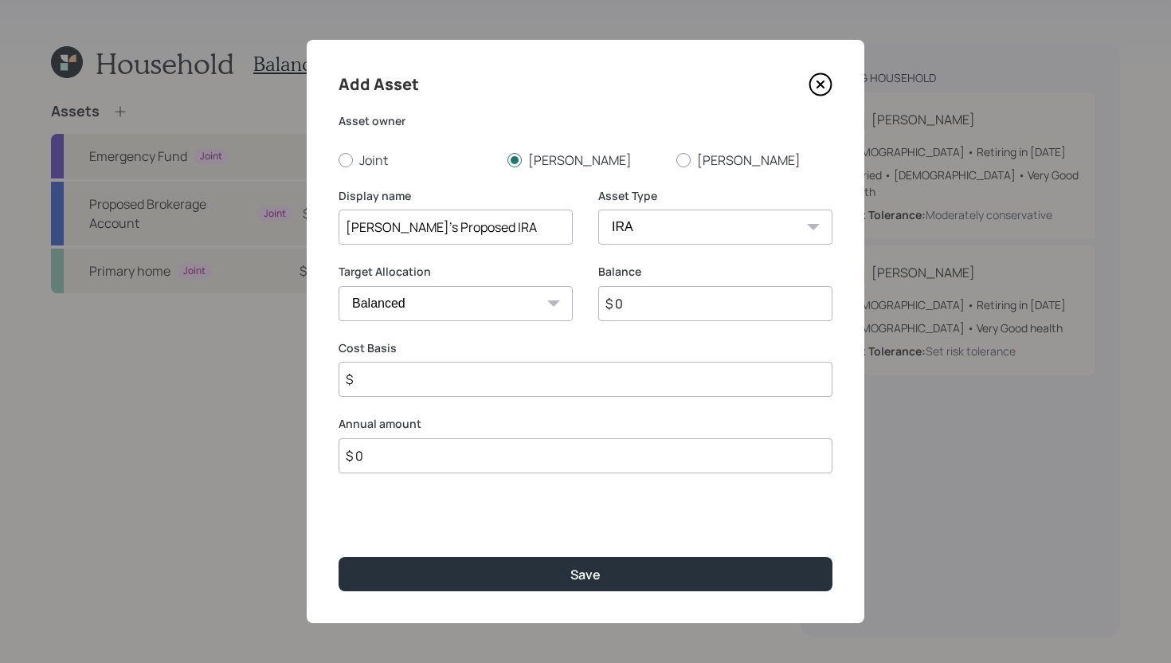
type input "$"
click at [658, 303] on input "$ 0" at bounding box center [715, 303] width 234 height 35
type input "$ 1"
click at [578, 391] on input "$" at bounding box center [585, 379] width 494 height 35
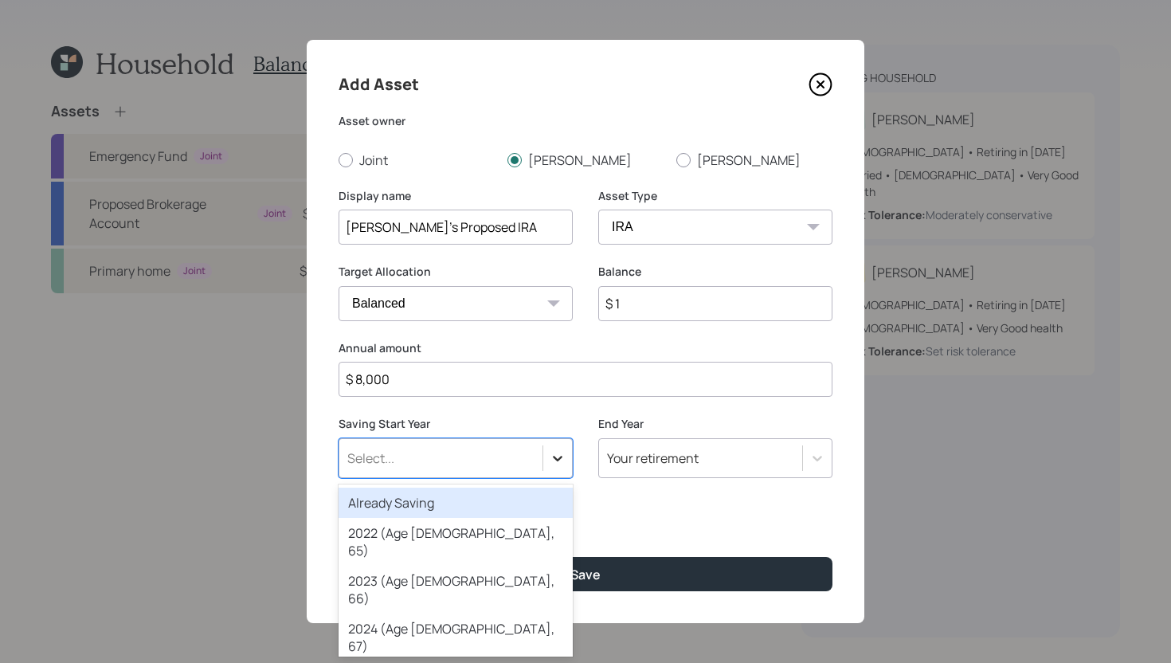
click at [550, 462] on icon at bounding box center [558, 458] width 16 height 16
click at [513, 510] on div "Already Saving" at bounding box center [455, 502] width 234 height 30
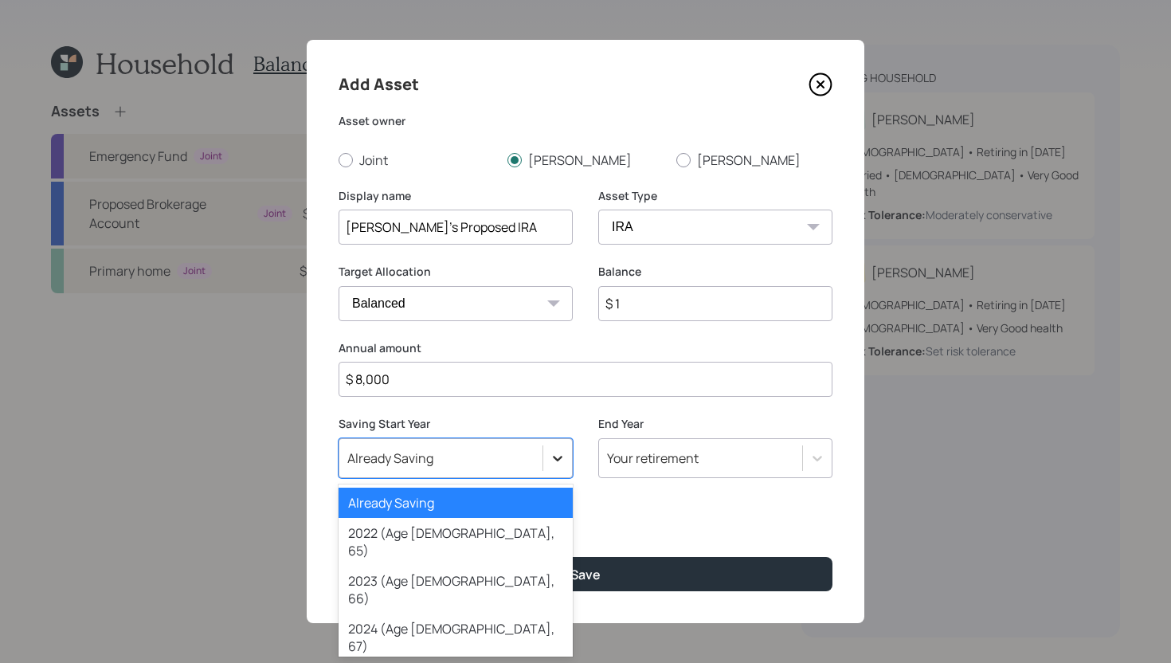
click at [545, 460] on div at bounding box center [557, 458] width 29 height 29
click at [678, 374] on input "$ 8,000" at bounding box center [585, 379] width 494 height 35
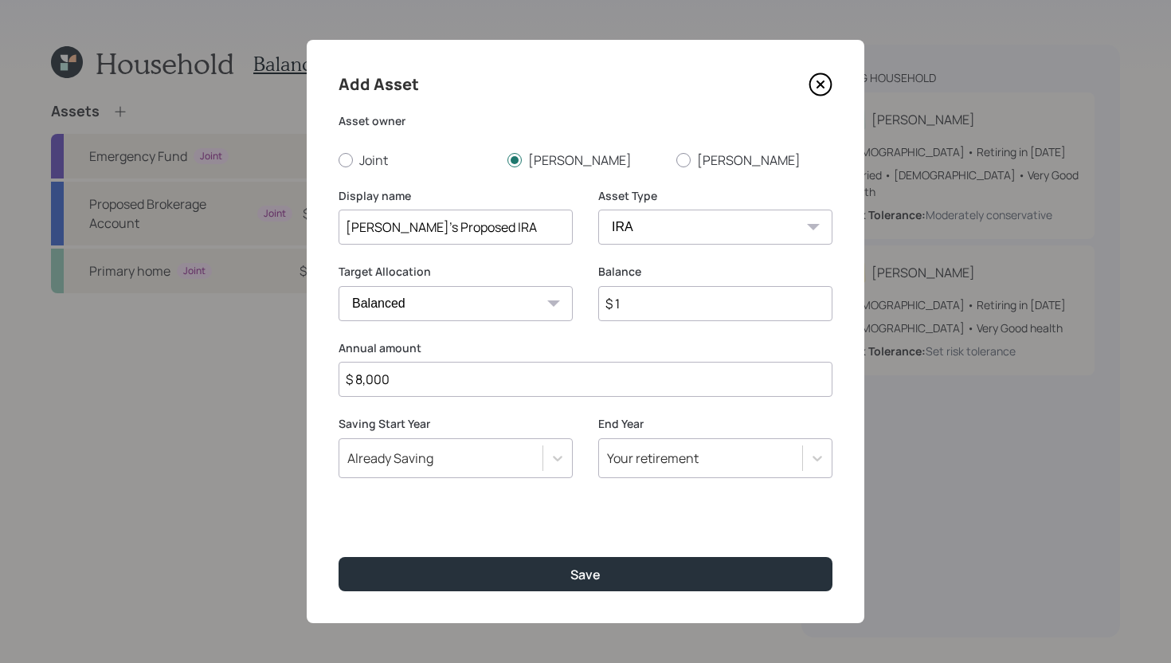
click at [678, 374] on input "$ 8,000" at bounding box center [585, 379] width 494 height 35
type input "$ 0"
click at [720, 319] on input "$ 1" at bounding box center [715, 303] width 234 height 35
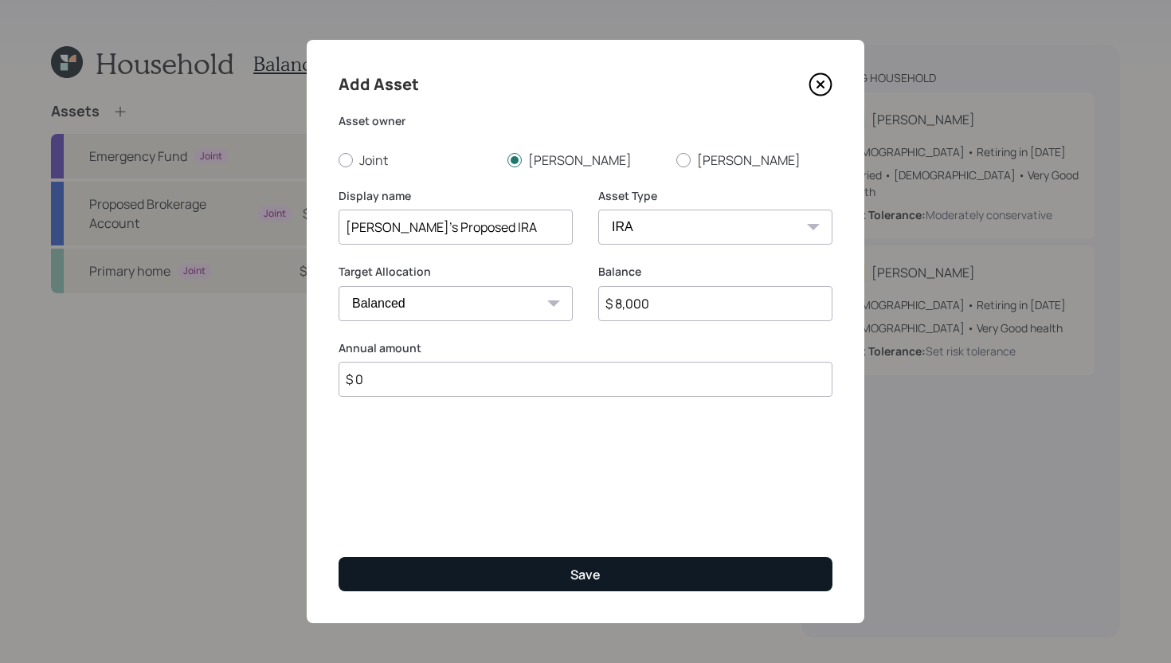
type input "$ 8,000"
click at [617, 577] on button "Save" at bounding box center [585, 574] width 494 height 34
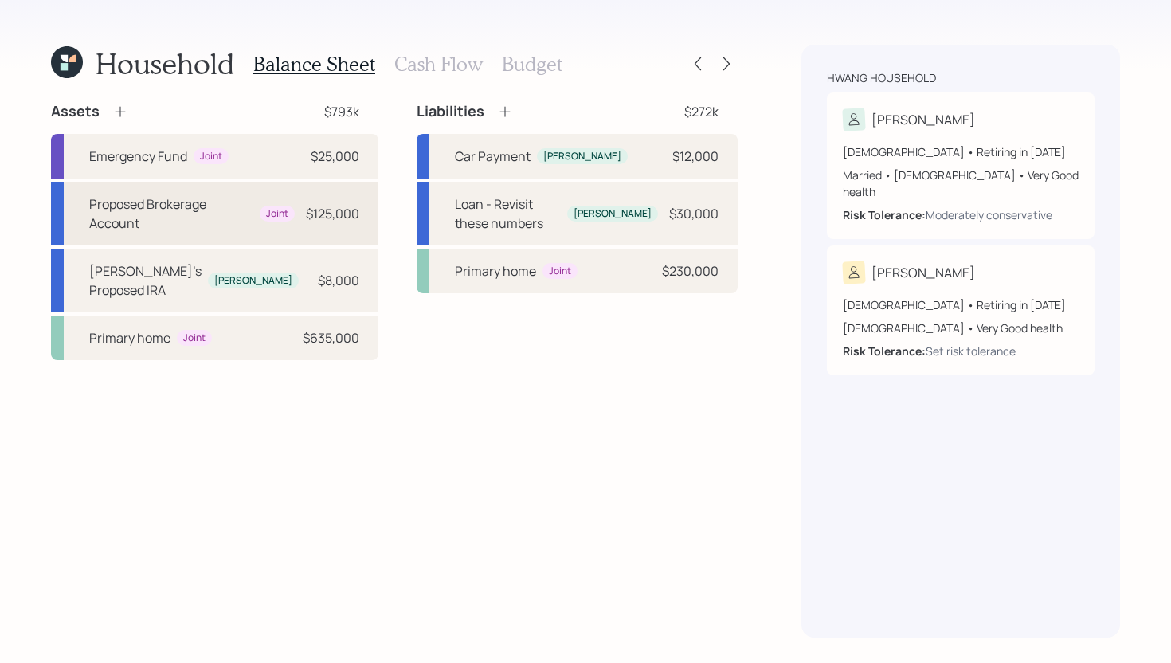
click at [226, 208] on div "Proposed Brokerage Account" at bounding box center [171, 213] width 164 height 38
select select "taxable"
select select "balanced"
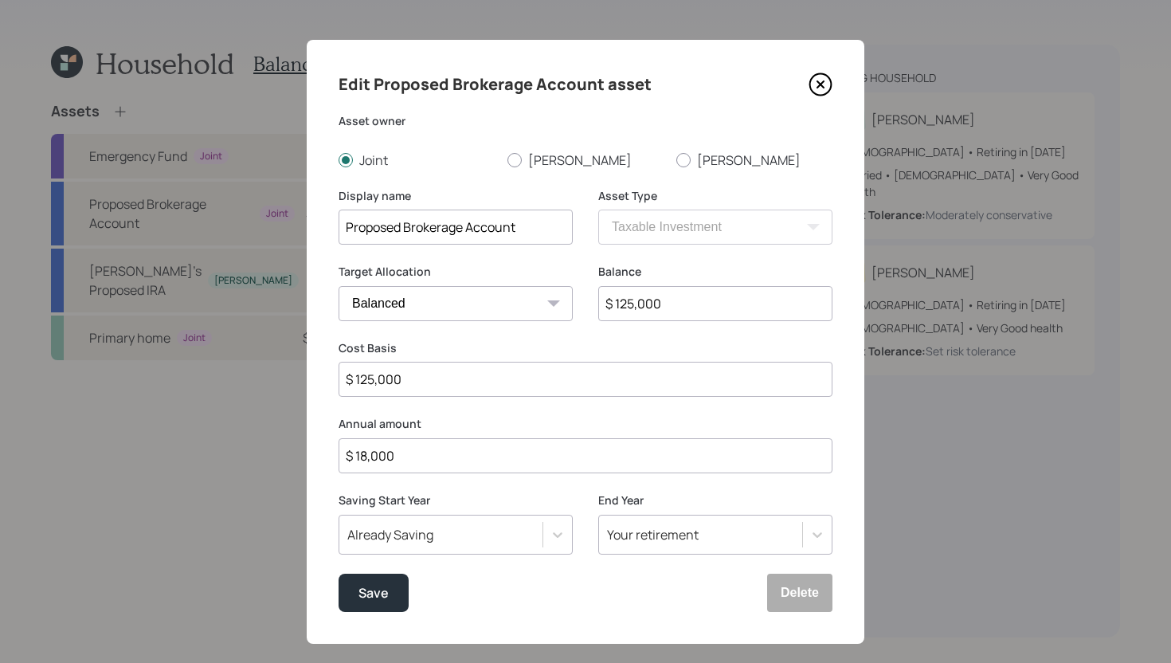
click at [665, 303] on input "$ 125,000" at bounding box center [715, 303] width 234 height 35
type input "$ 117,000"
click at [390, 600] on button "Save" at bounding box center [373, 592] width 70 height 38
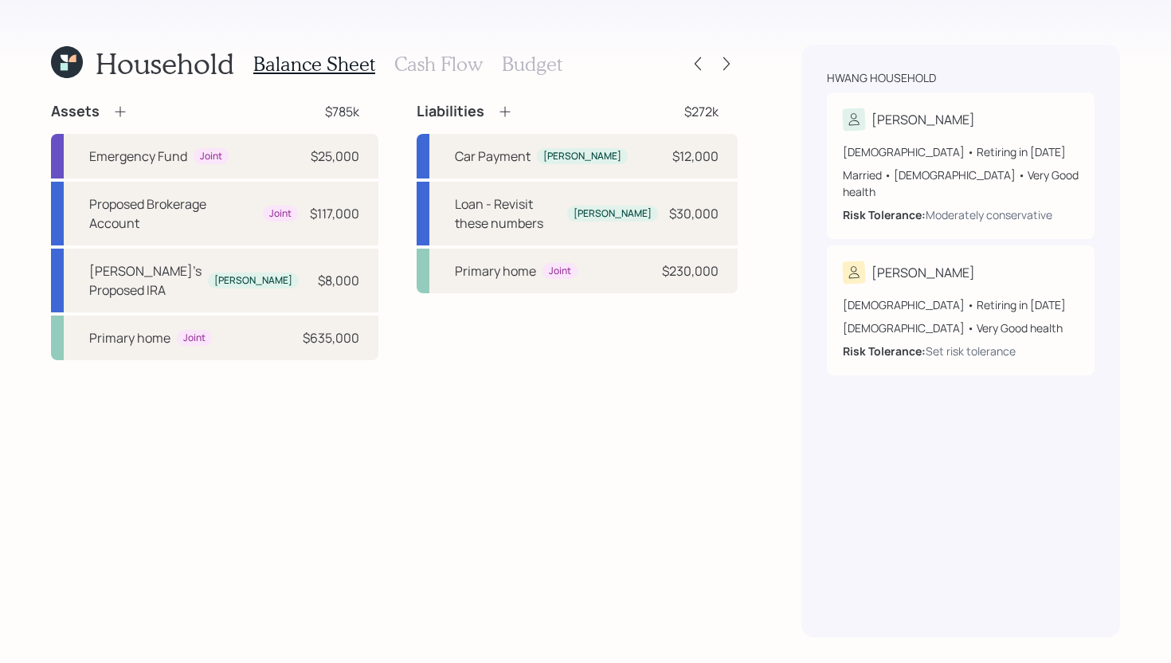
click at [542, 67] on h3 "Budget" at bounding box center [532, 64] width 61 height 23
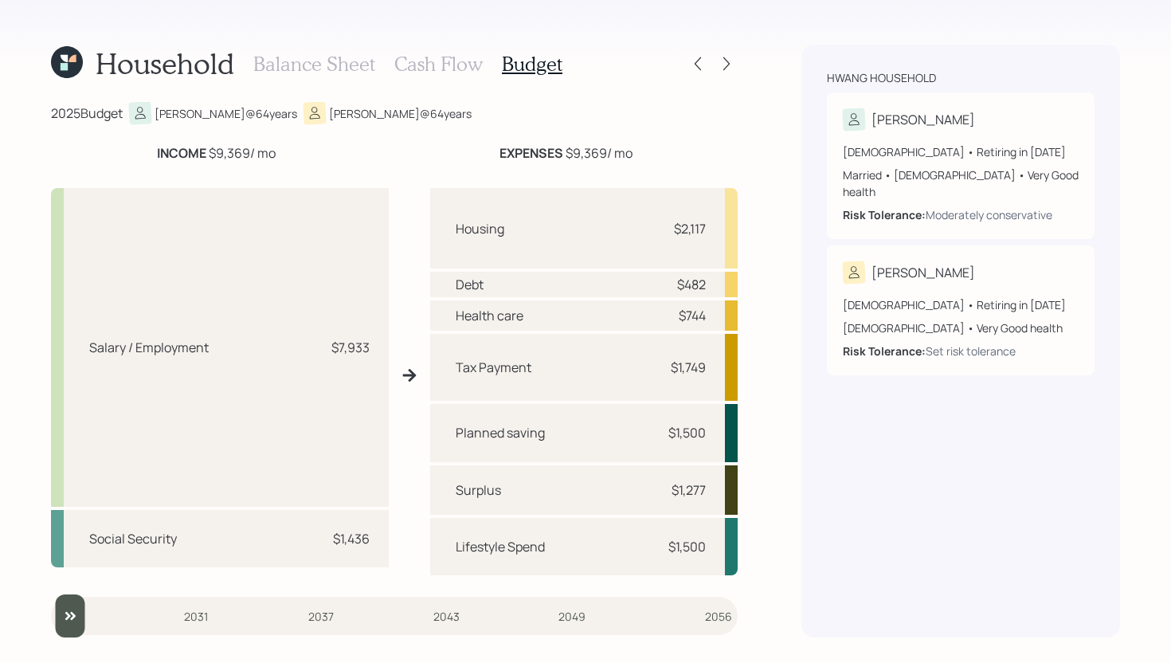
click at [741, 66] on div "Household Balance Sheet Cash Flow Budget 2025 Budget [PERSON_NAME] @ 64 years […" at bounding box center [585, 331] width 1171 height 663
click at [727, 66] on icon at bounding box center [726, 64] width 16 height 16
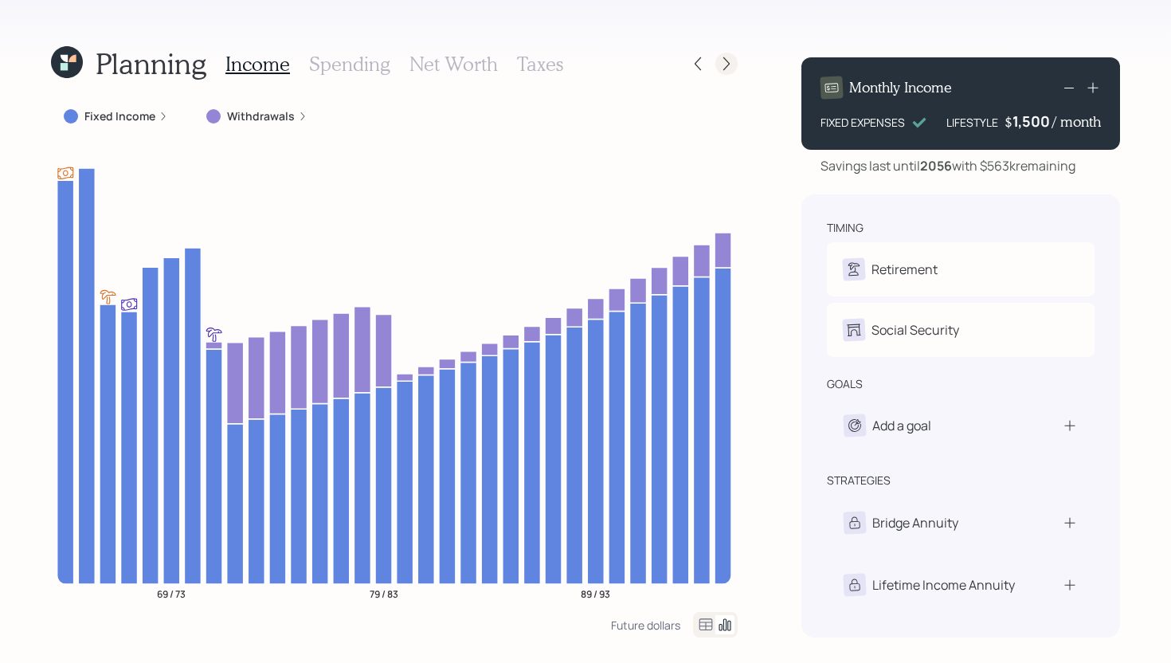
click at [727, 66] on icon at bounding box center [726, 64] width 16 height 16
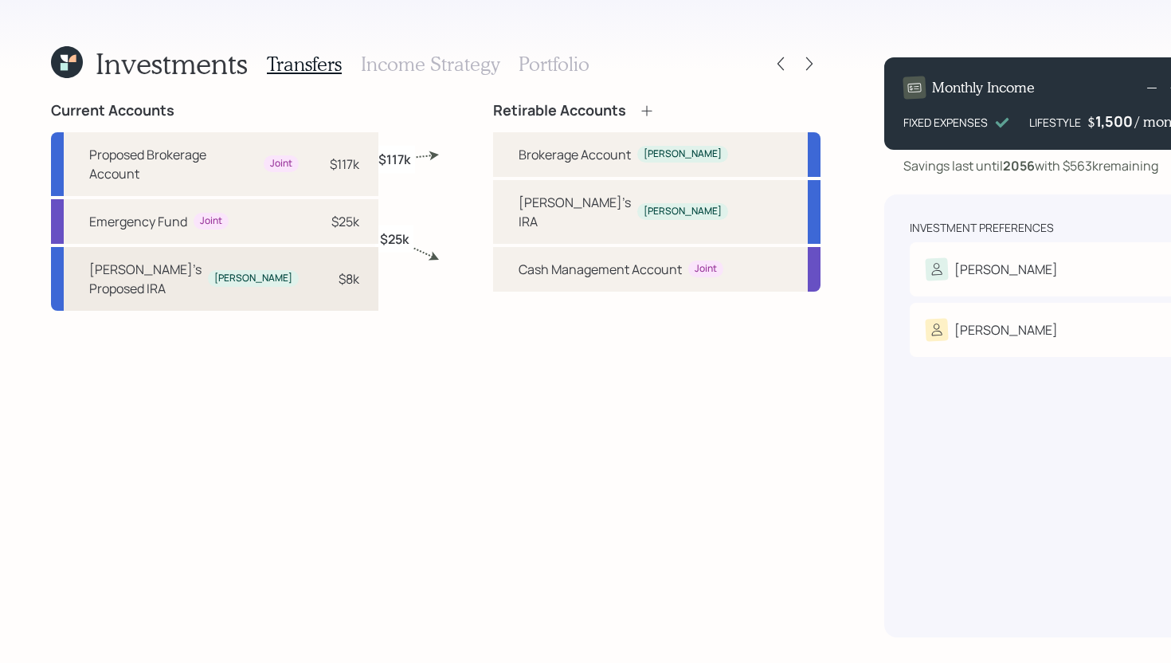
click at [244, 272] on div "[PERSON_NAME]" at bounding box center [253, 279] width 78 height 14
click at [518, 205] on div "[PERSON_NAME]'s IRA" at bounding box center [574, 212] width 112 height 38
select select "801a5ff0-2a15-4521-8fe8-94b2bcd53f44"
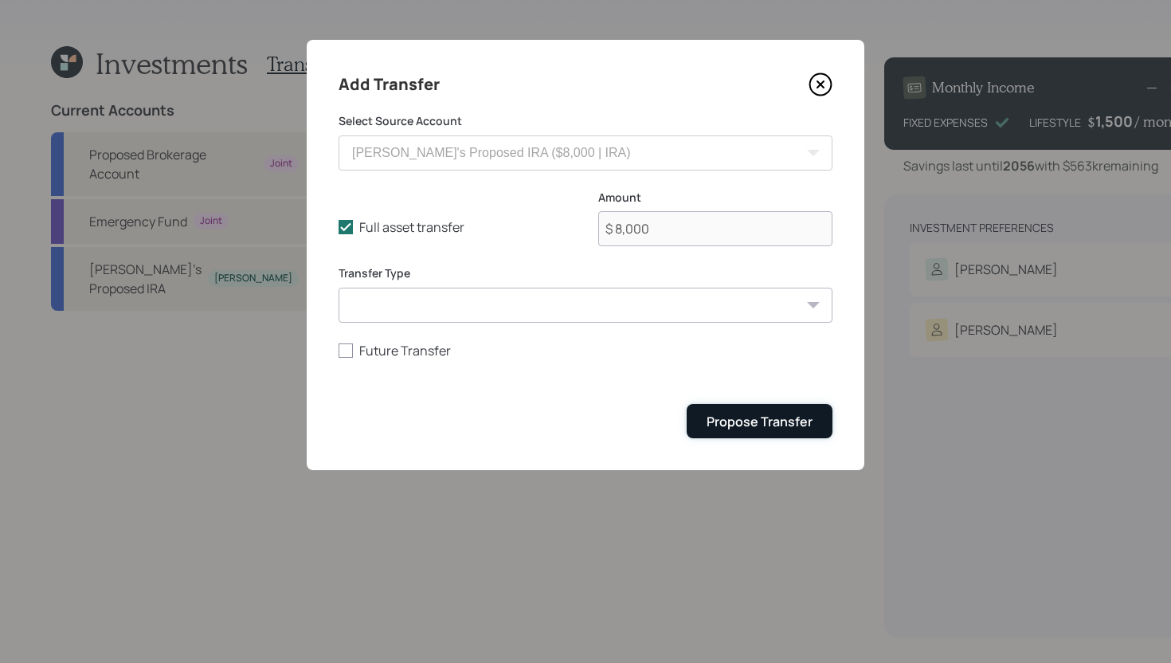
click at [759, 430] on div "Propose Transfer" at bounding box center [759, 422] width 106 height 18
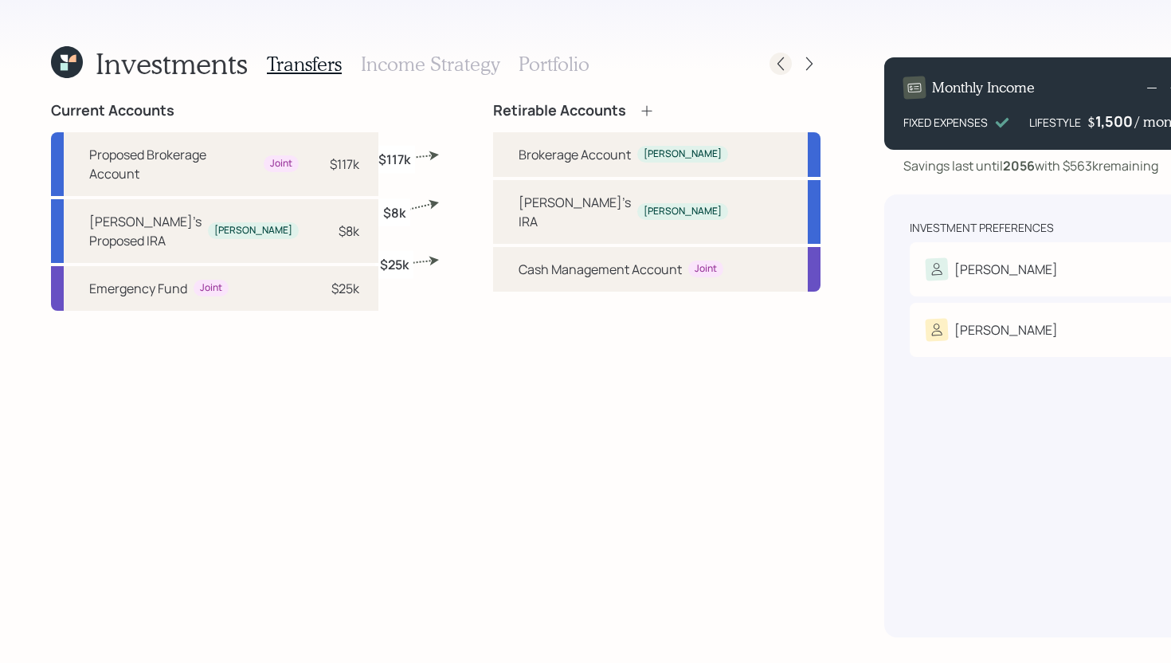
click at [773, 67] on icon at bounding box center [781, 64] width 16 height 16
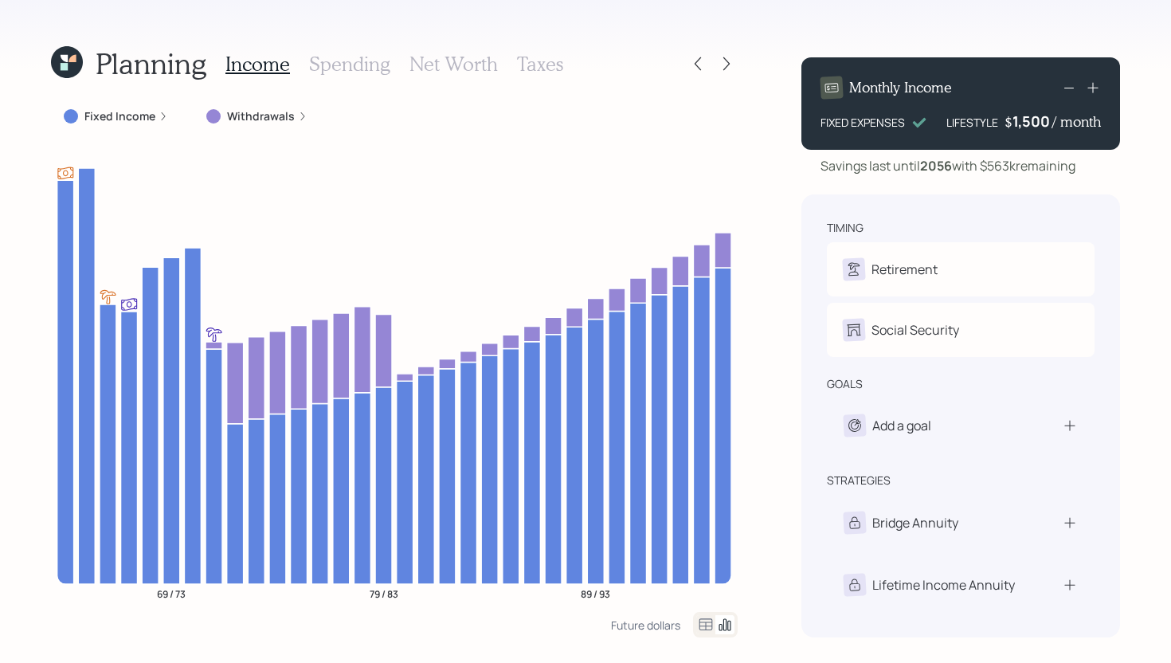
click at [690, 67] on icon at bounding box center [698, 64] width 16 height 16
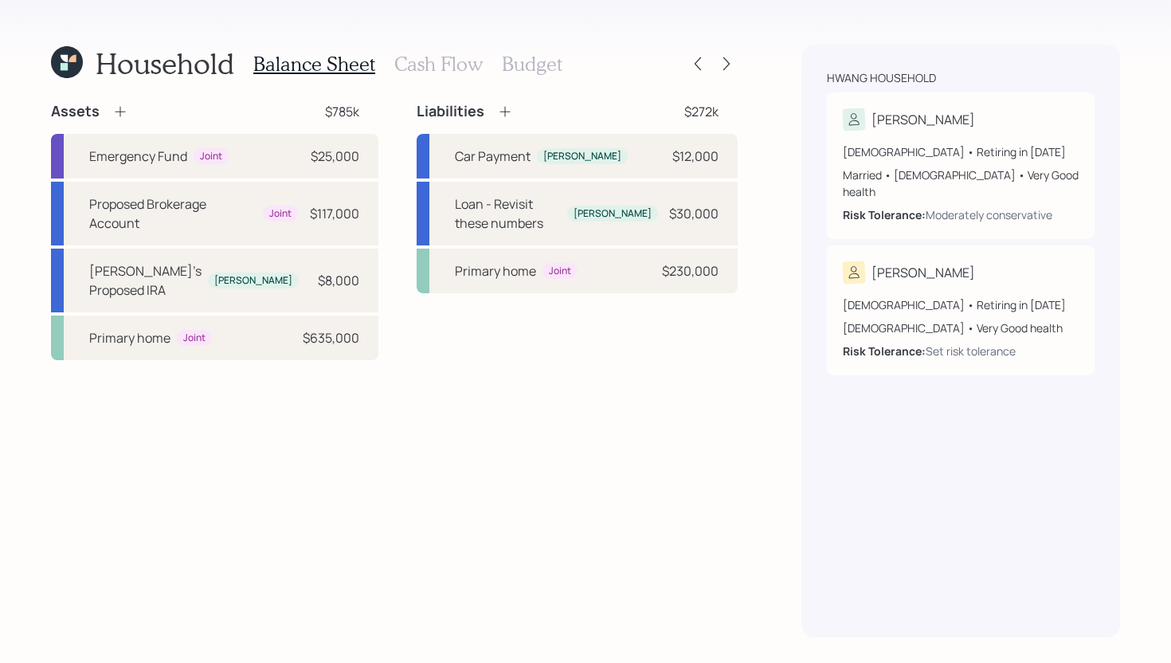
click at [462, 62] on h3 "Cash Flow" at bounding box center [438, 64] width 88 height 23
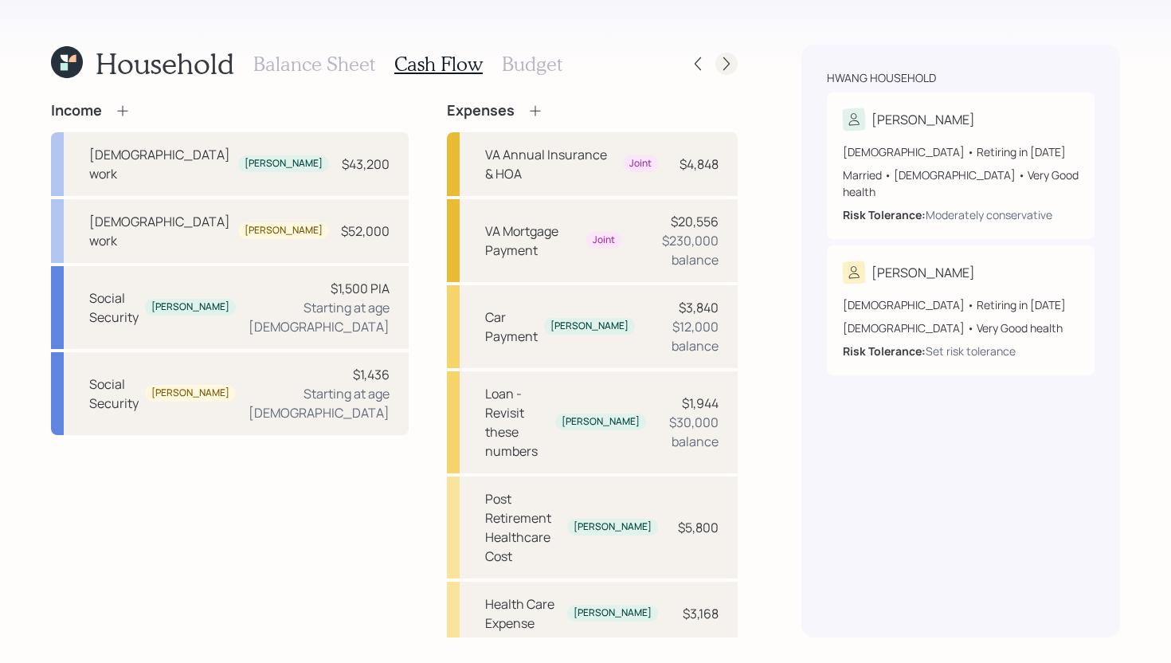
click at [732, 63] on icon at bounding box center [726, 64] width 16 height 16
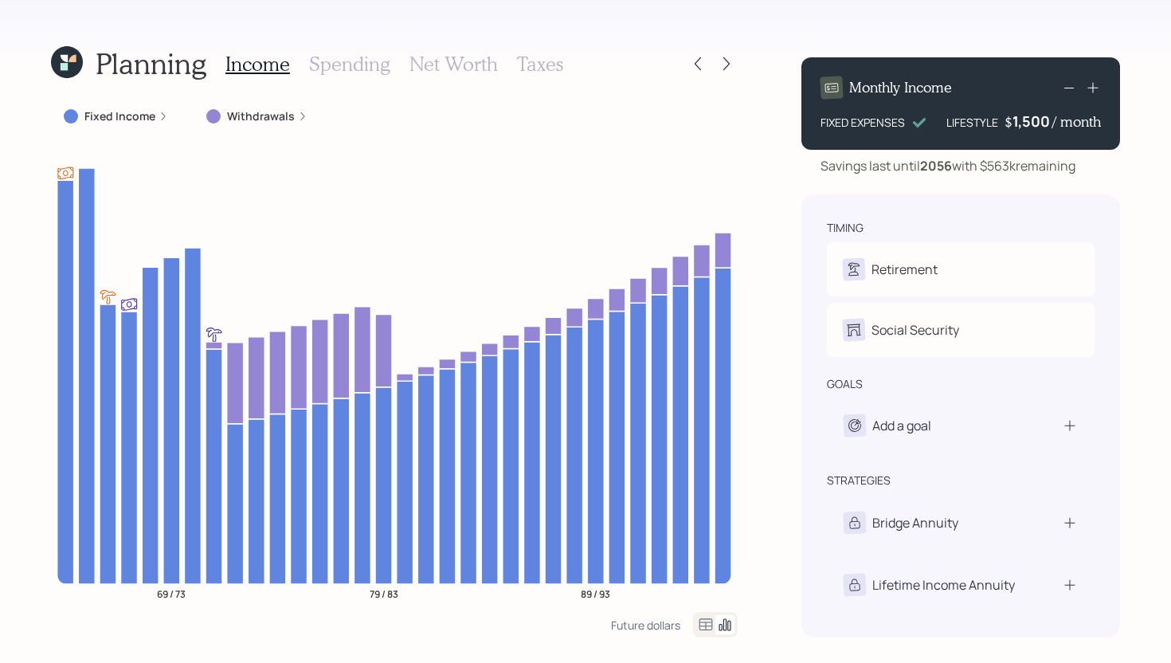
click at [732, 63] on icon at bounding box center [726, 64] width 16 height 16
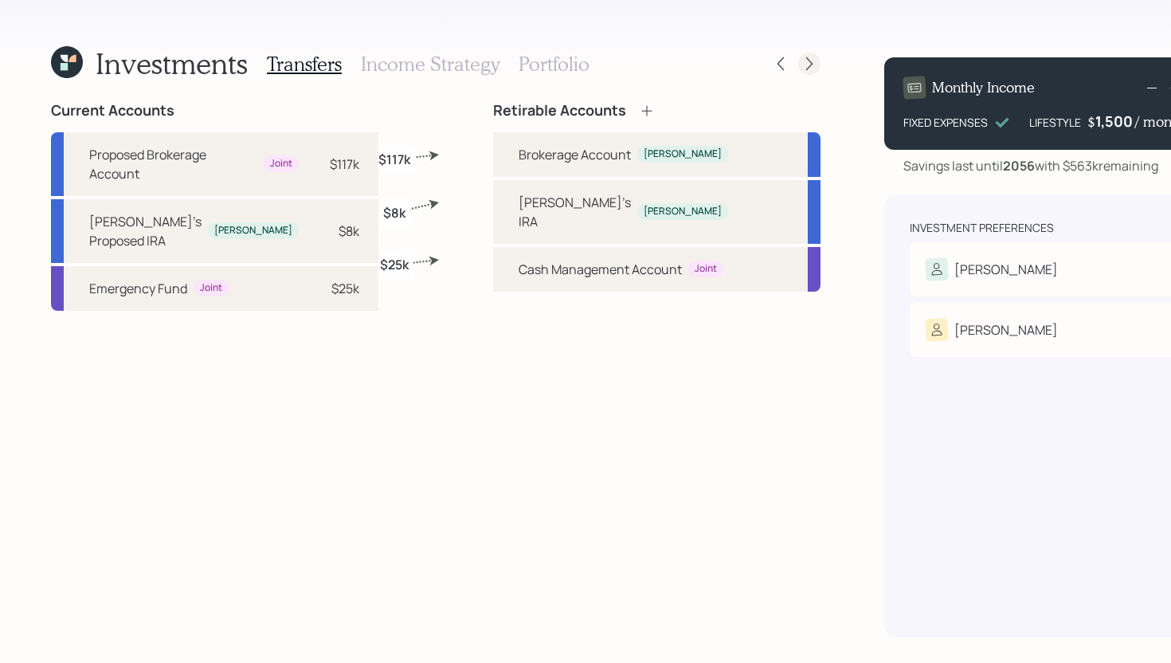
click at [801, 63] on icon at bounding box center [809, 64] width 16 height 16
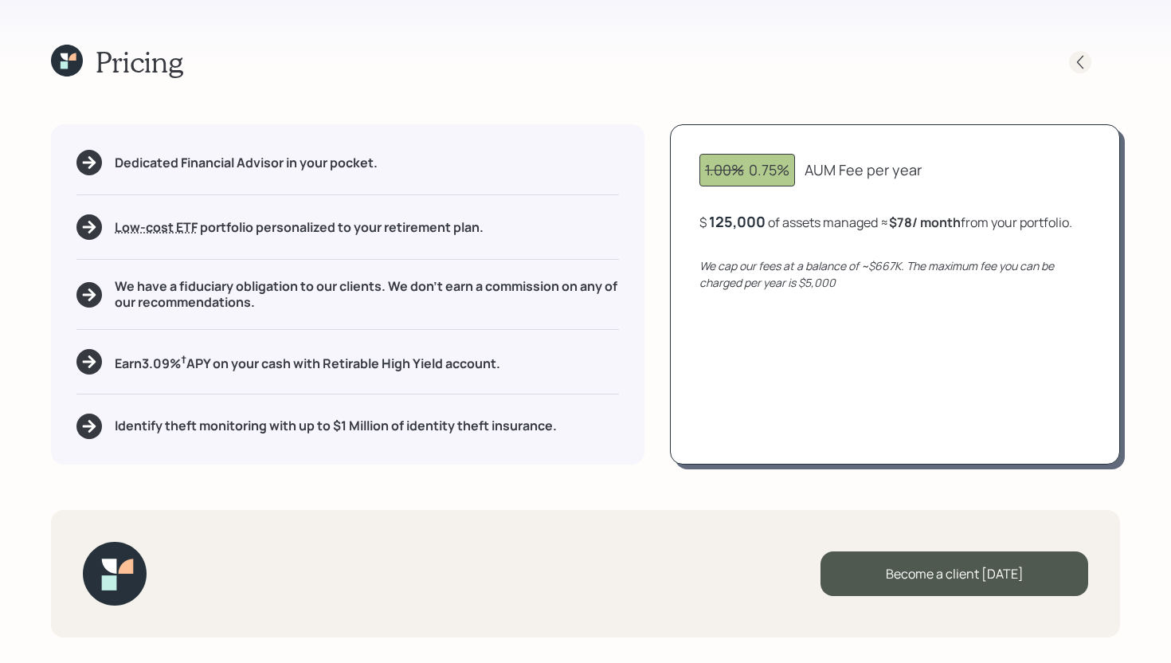
click at [1084, 61] on icon at bounding box center [1080, 62] width 16 height 16
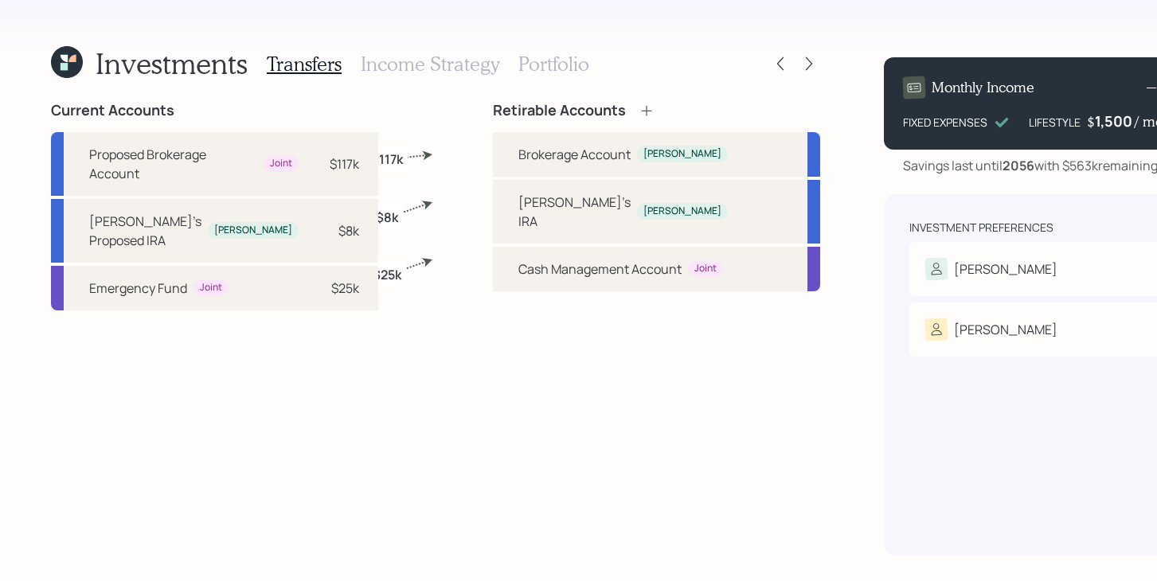
click at [68, 57] on icon at bounding box center [67, 62] width 32 height 32
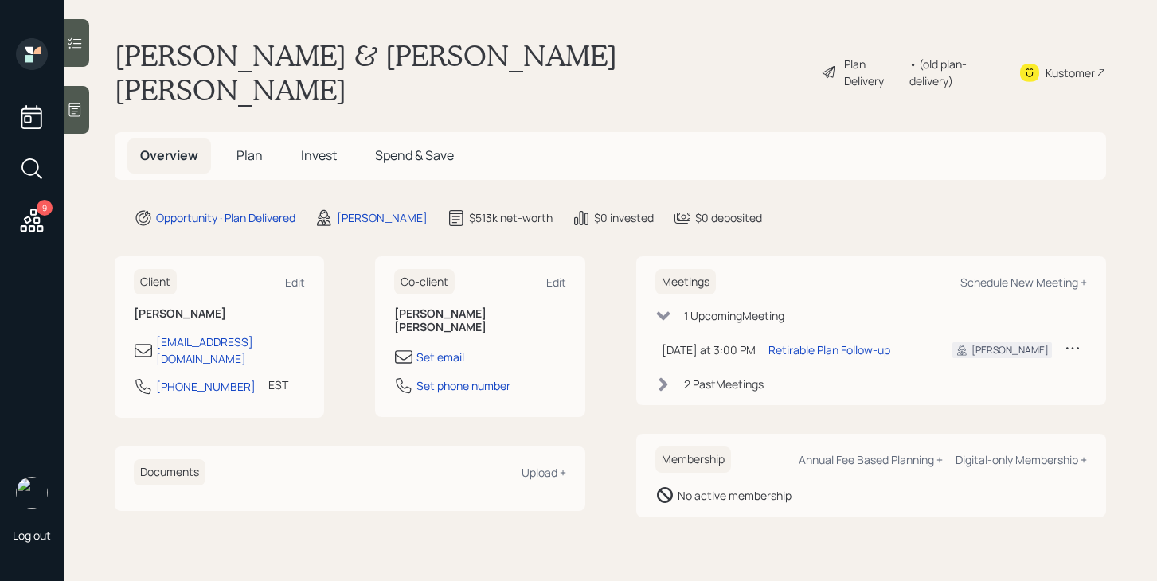
click at [37, 222] on icon at bounding box center [32, 220] width 23 height 23
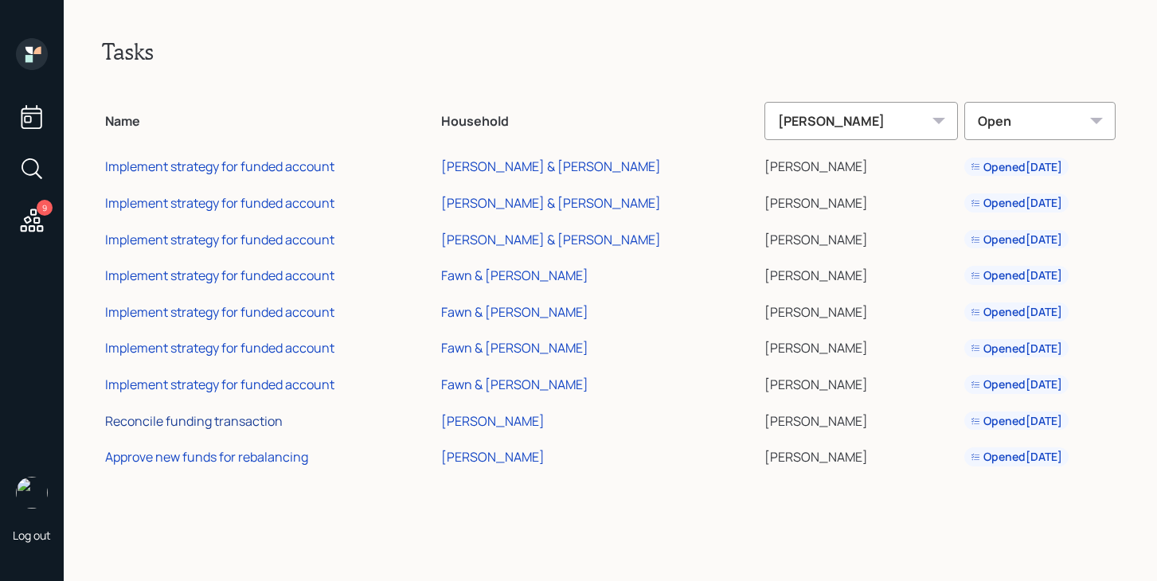
click at [257, 423] on div "Reconcile funding transaction" at bounding box center [194, 422] width 178 height 18
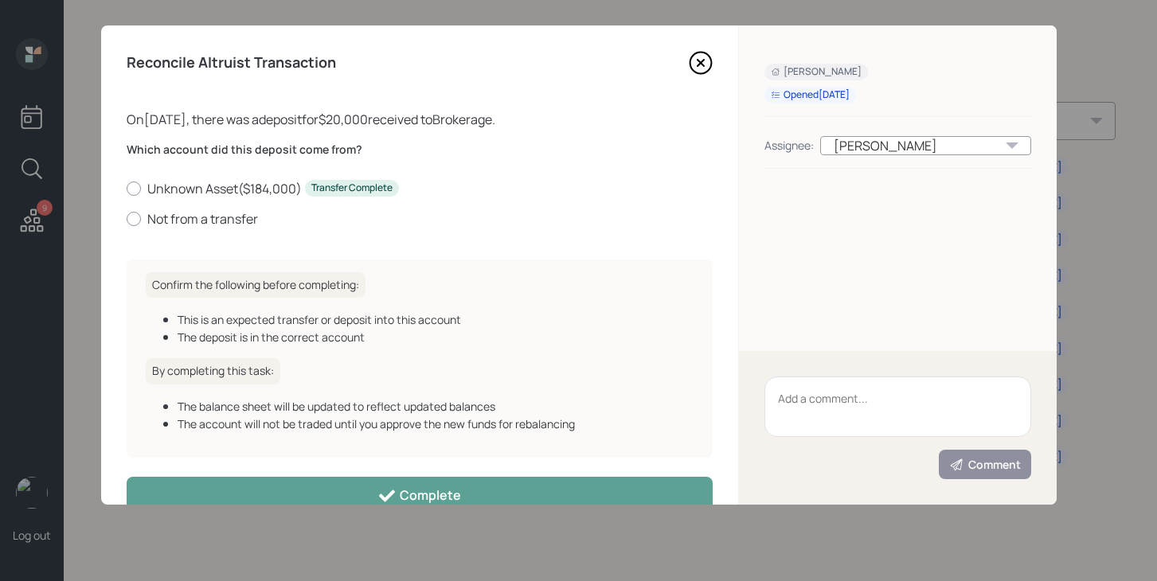
scroll to position [34, 0]
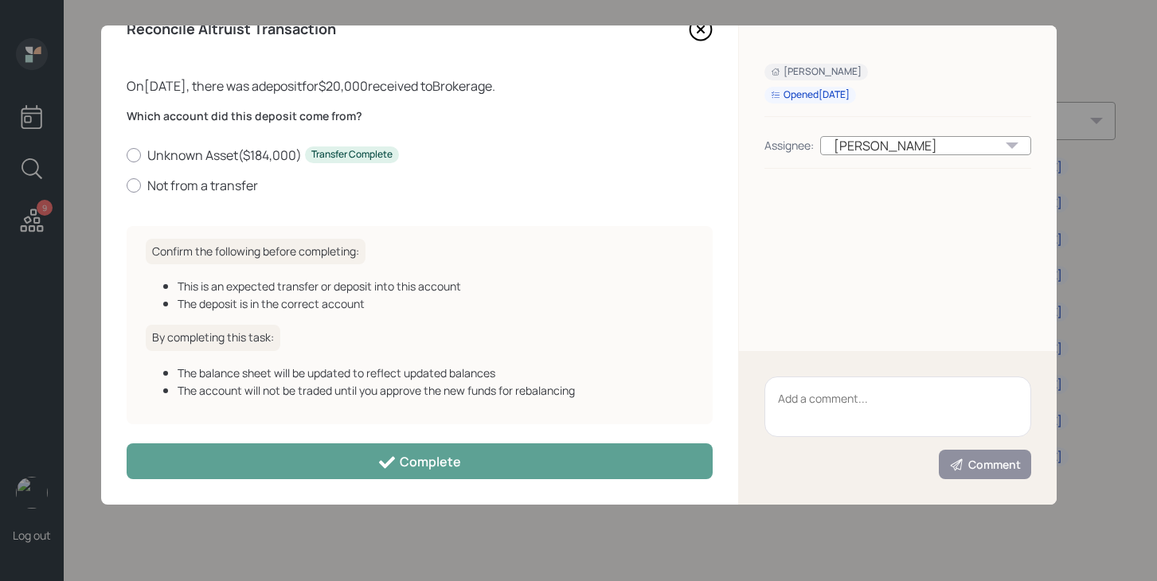
click at [855, 417] on textarea at bounding box center [898, 407] width 267 height 61
click at [892, 405] on textarea at bounding box center [898, 407] width 267 height 61
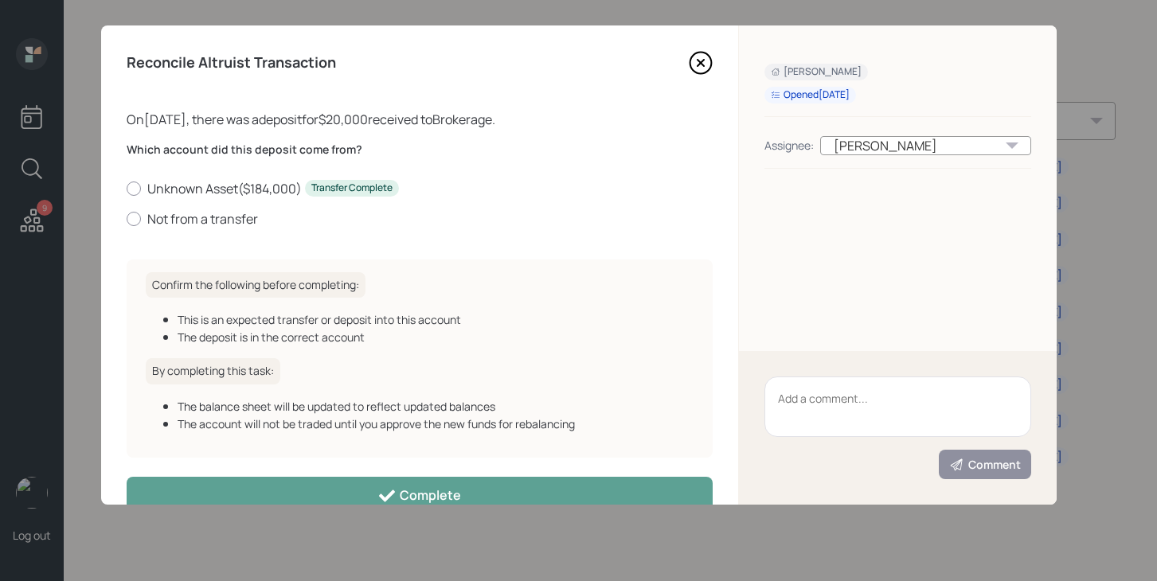
click at [714, 65] on div "Reconcile Altruist Transaction On [DATE] , there was a deposit for $20,000 rece…" at bounding box center [419, 264] width 637 height 479
click at [701, 65] on icon at bounding box center [701, 63] width 24 height 24
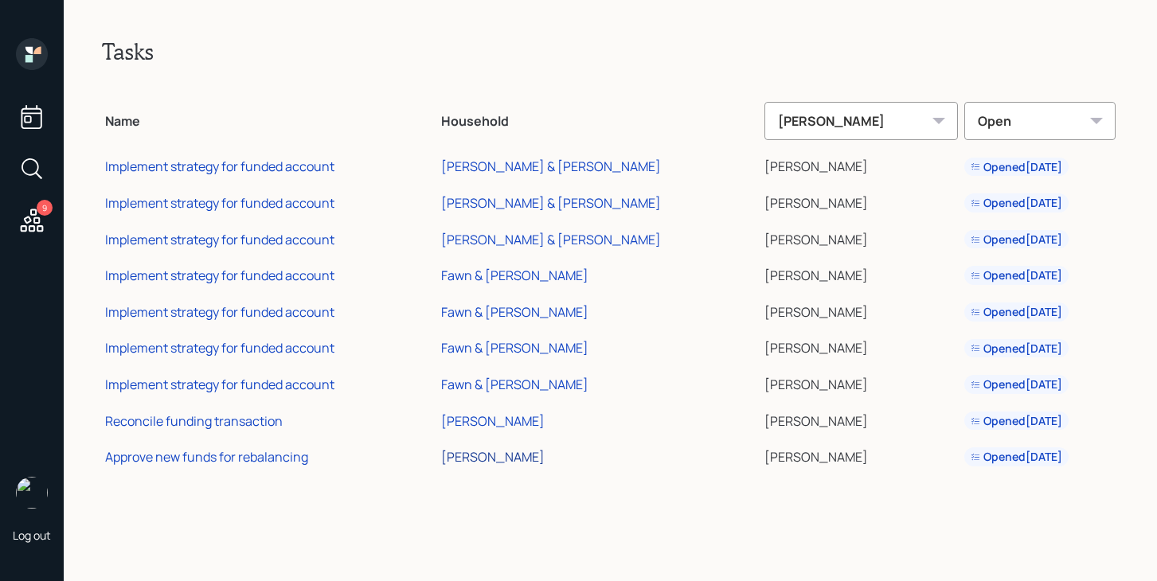
click at [545, 455] on div "[PERSON_NAME]" at bounding box center [493, 457] width 104 height 18
